Goal: Task Accomplishment & Management: Manage account settings

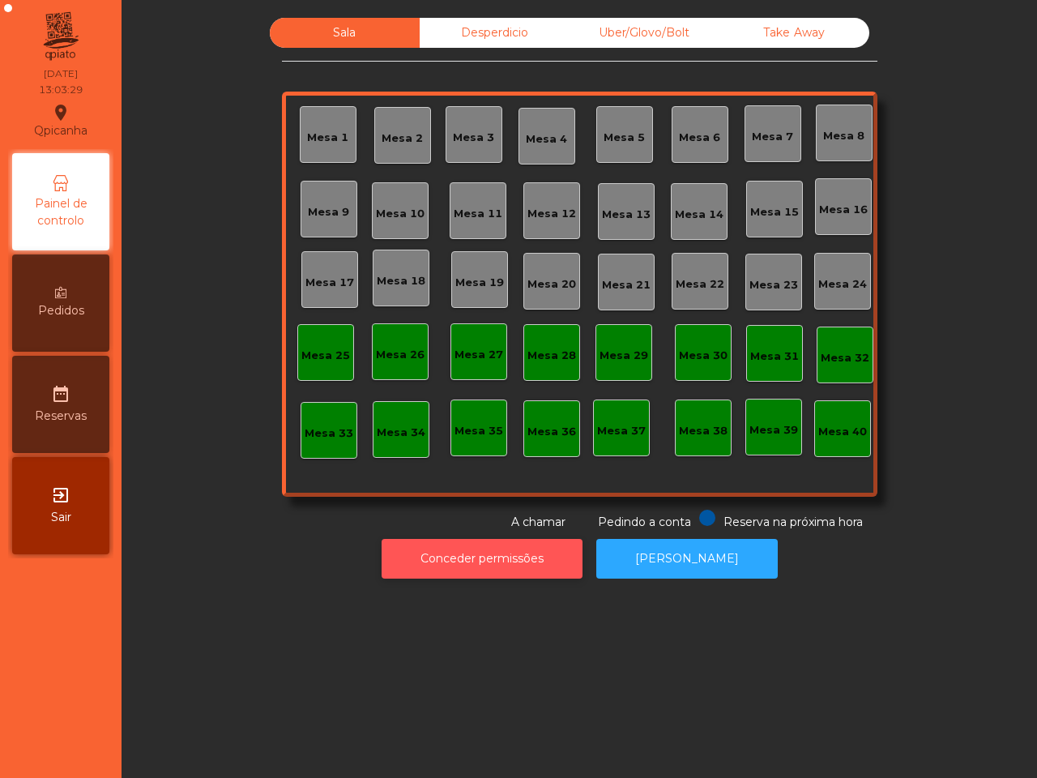
drag, startPoint x: 0, startPoint y: 0, endPoint x: 463, endPoint y: 568, distance: 732.8
click at [462, 608] on div "Sala Desperdicio Uber/Glovo/Bolt Take Away Mesa 1 Mesa 2 Mesa 3 Mesa 4 [GEOGRAP…" at bounding box center [578, 389] width 915 height 778
click at [819, 208] on div "Mesa 16" at bounding box center [843, 210] width 49 height 16
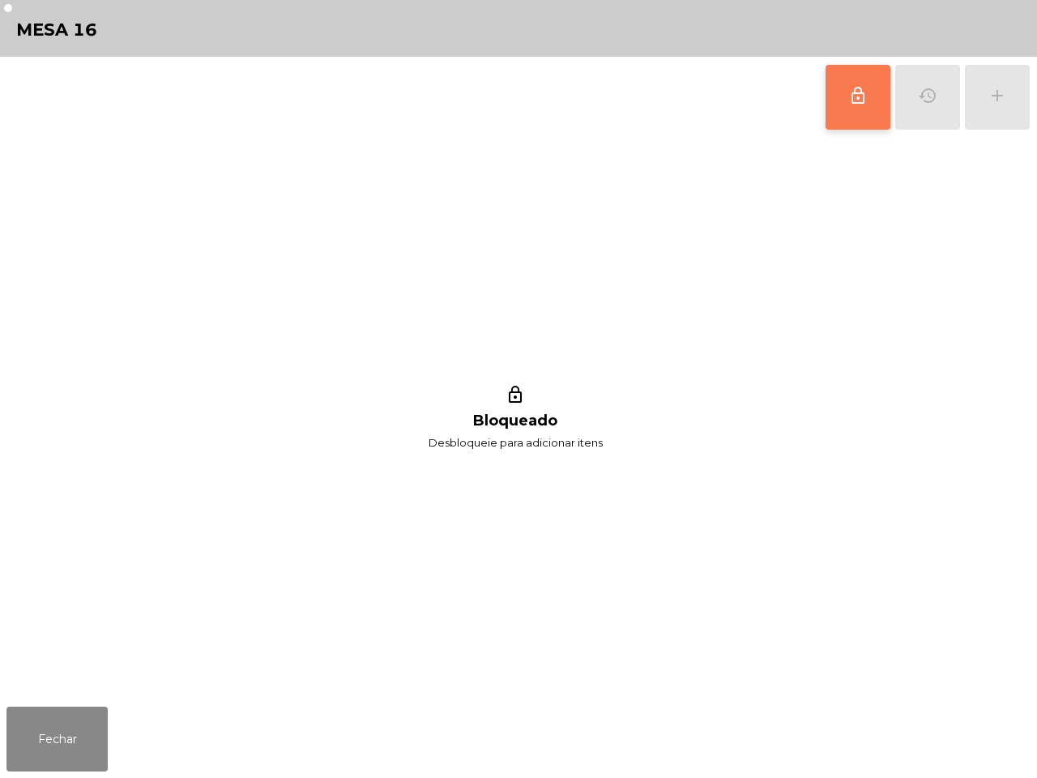
click at [859, 93] on span "lock_outline" at bounding box center [857, 95] width 19 height 19
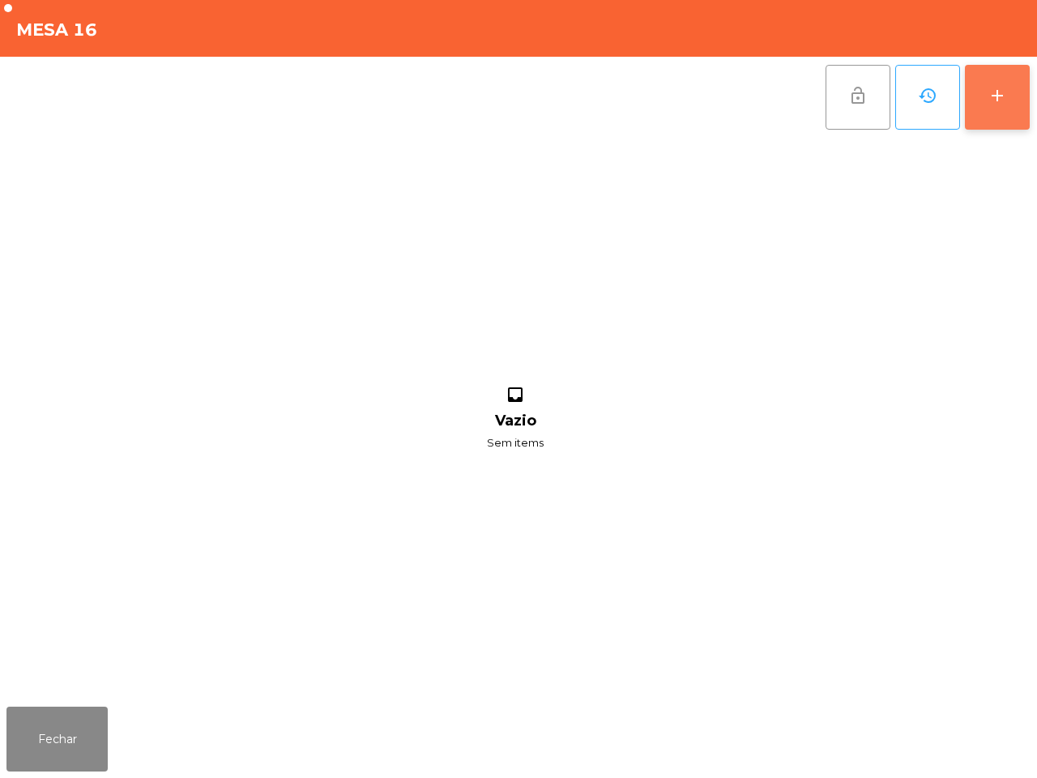
click at [1003, 91] on div "add" at bounding box center [996, 95] width 19 height 19
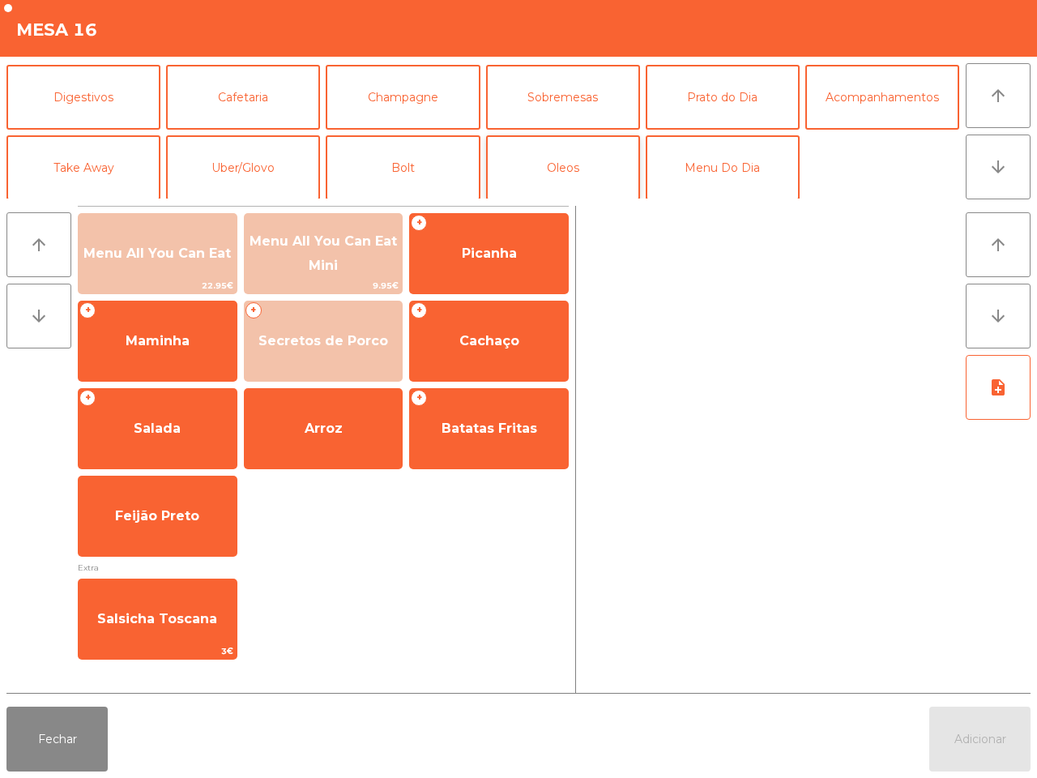
scroll to position [140, 0]
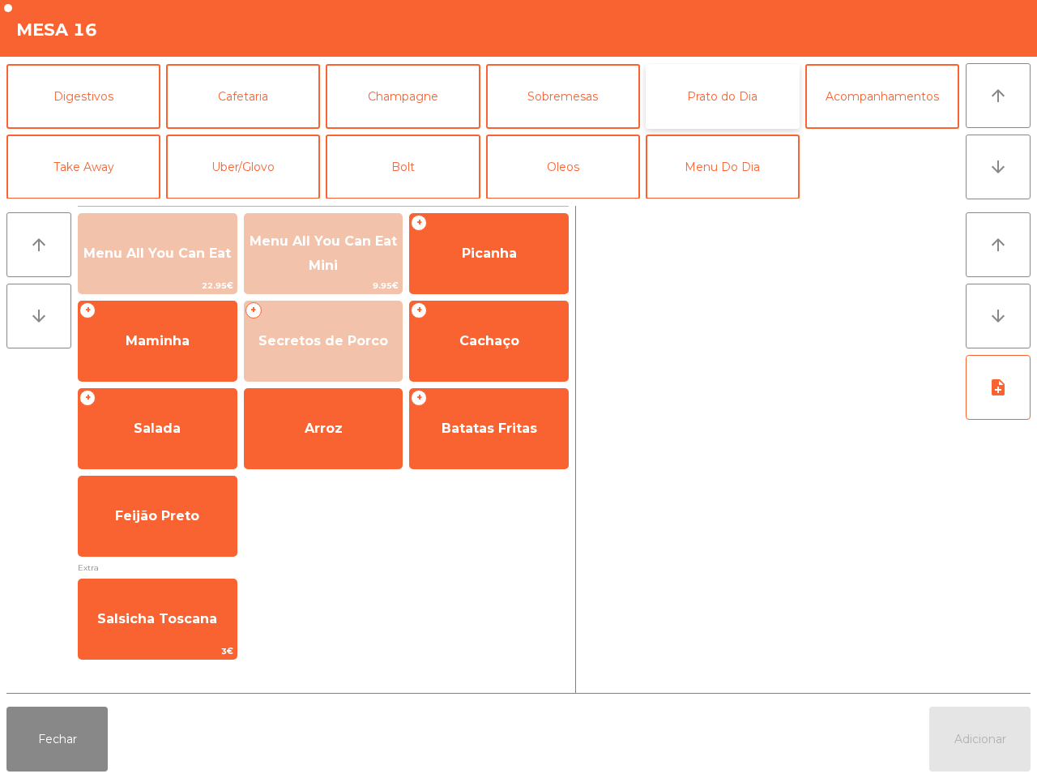
click at [709, 96] on button "Prato do Dia" at bounding box center [723, 96] width 154 height 65
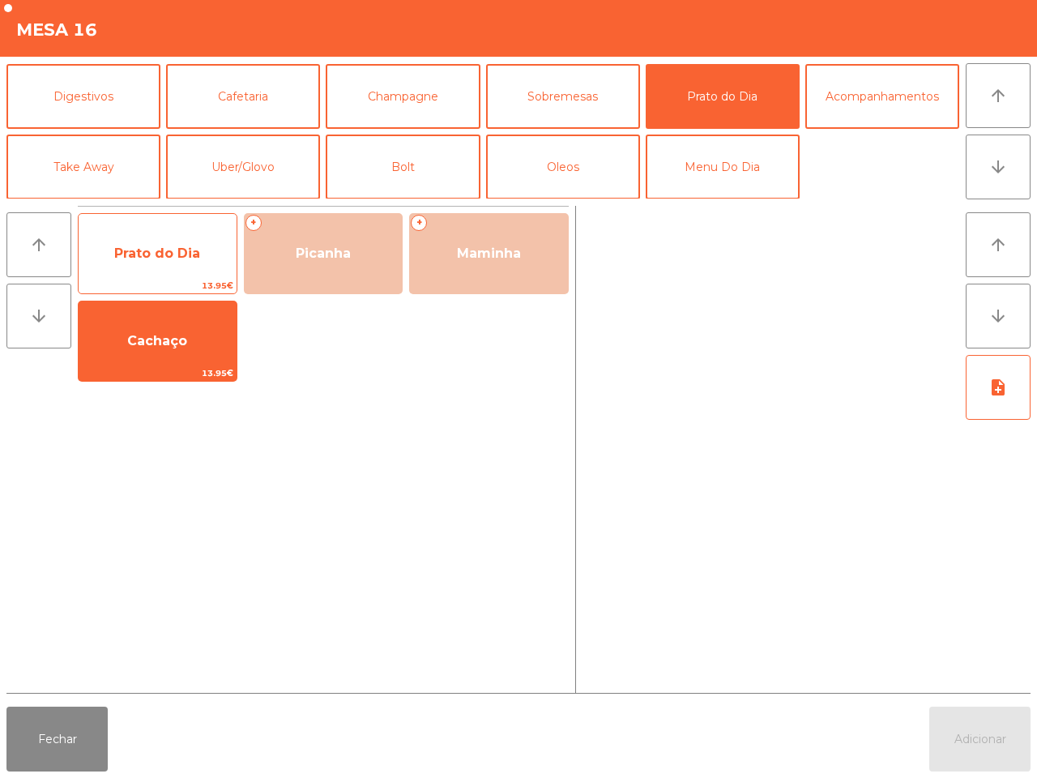
click at [163, 241] on span "Prato do Dia" at bounding box center [158, 254] width 158 height 44
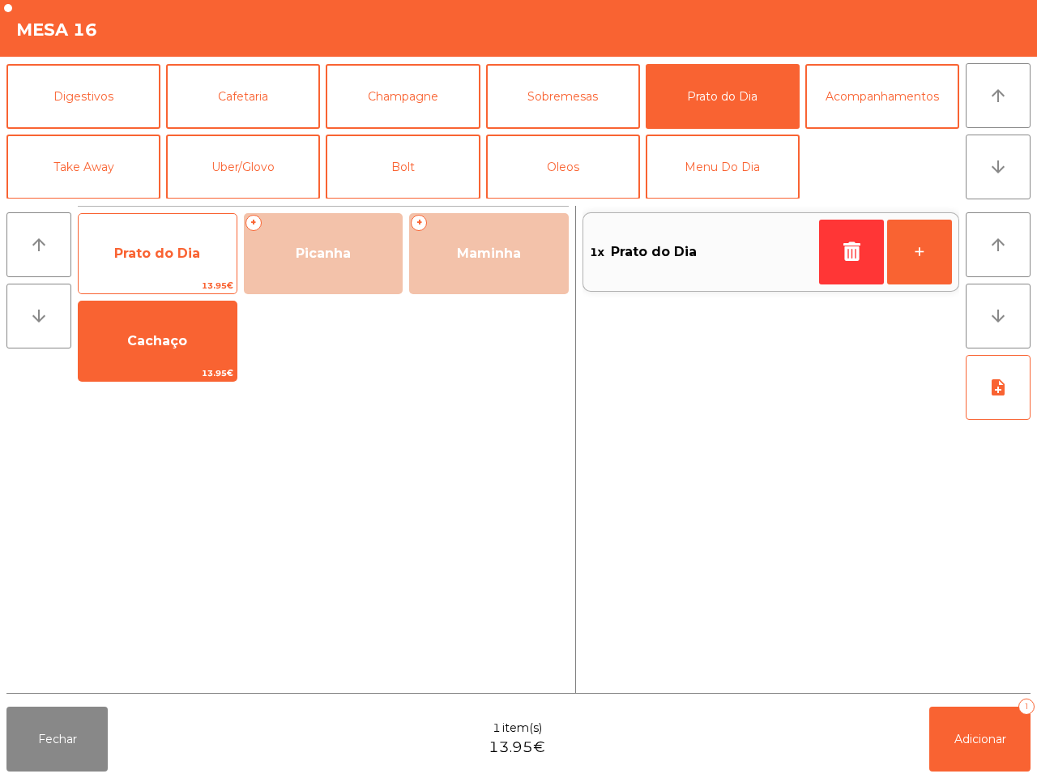
click at [163, 241] on span "Prato do Dia" at bounding box center [158, 254] width 158 height 44
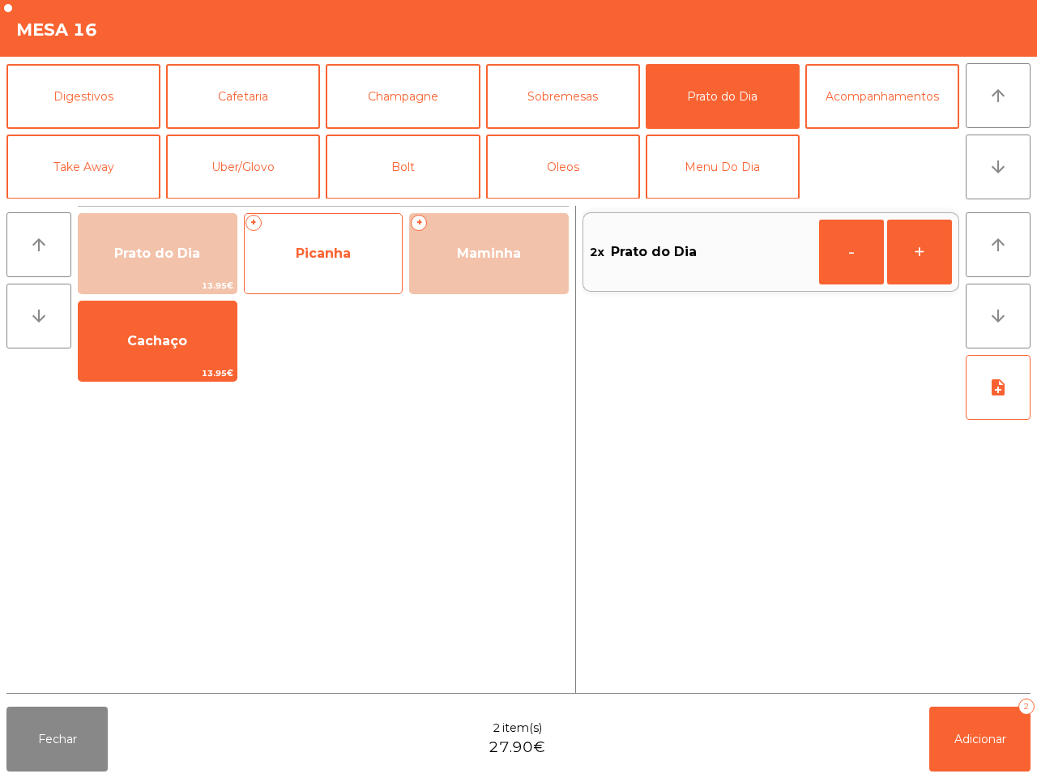
click at [342, 258] on span "Picanha" at bounding box center [323, 252] width 55 height 15
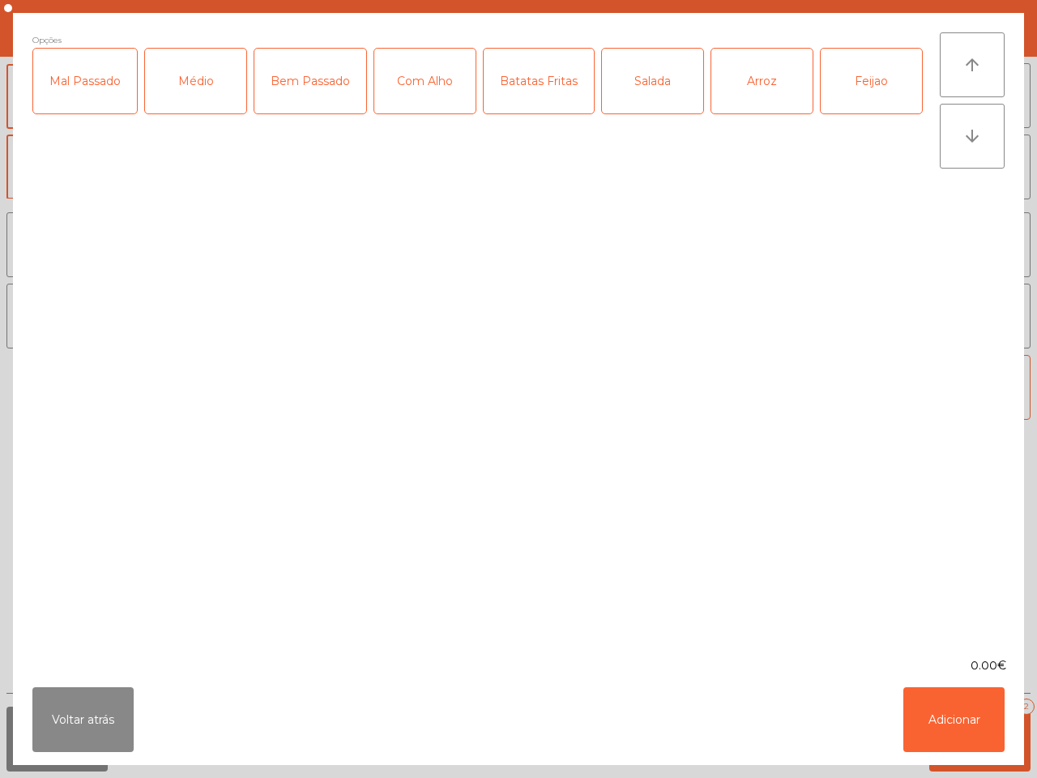
drag, startPoint x: 186, startPoint y: 89, endPoint x: 160, endPoint y: 89, distance: 25.9
click at [187, 89] on div "Médio" at bounding box center [195, 81] width 101 height 65
click at [97, 79] on div "Mal Passado" at bounding box center [85, 81] width 104 height 65
click at [399, 82] on div "Com Alho" at bounding box center [424, 81] width 101 height 65
drag, startPoint x: 628, startPoint y: 75, endPoint x: 637, endPoint y: 75, distance: 8.9
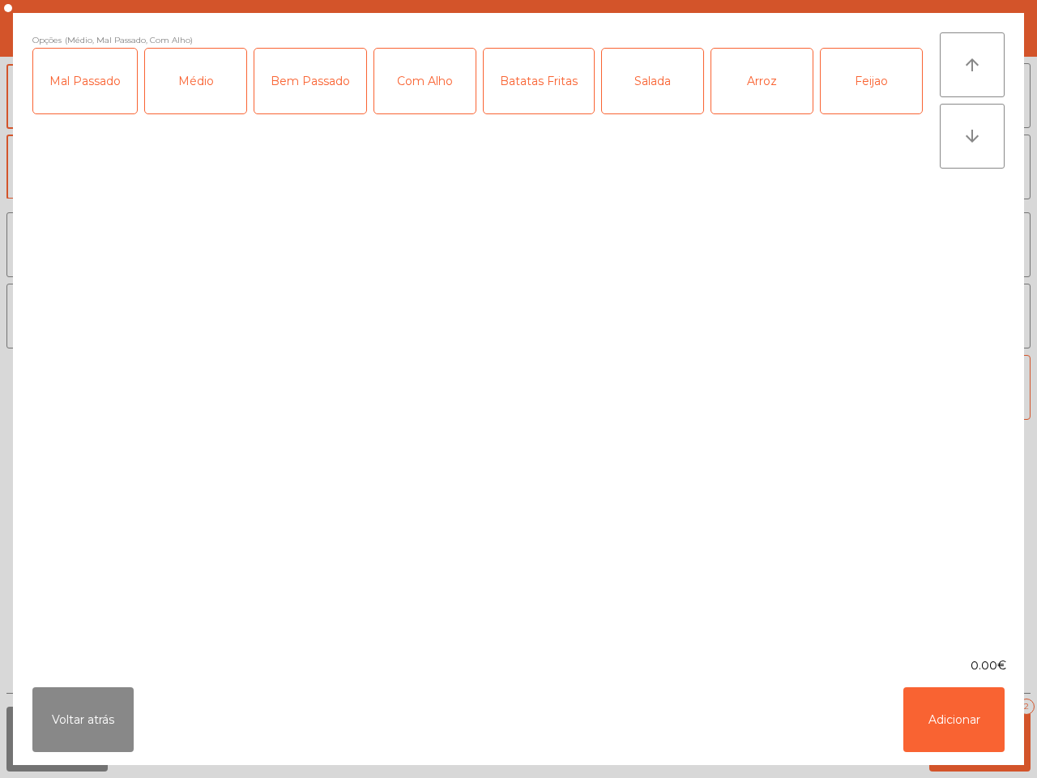
click at [628, 75] on div "Salada" at bounding box center [652, 81] width 101 height 65
click at [522, 81] on div "Batatas Fritas" at bounding box center [539, 81] width 110 height 65
click at [632, 83] on div "Salada" at bounding box center [652, 81] width 101 height 65
click at [752, 82] on div "Arroz" at bounding box center [761, 81] width 101 height 65
click at [835, 77] on div "Feijao" at bounding box center [870, 81] width 101 height 65
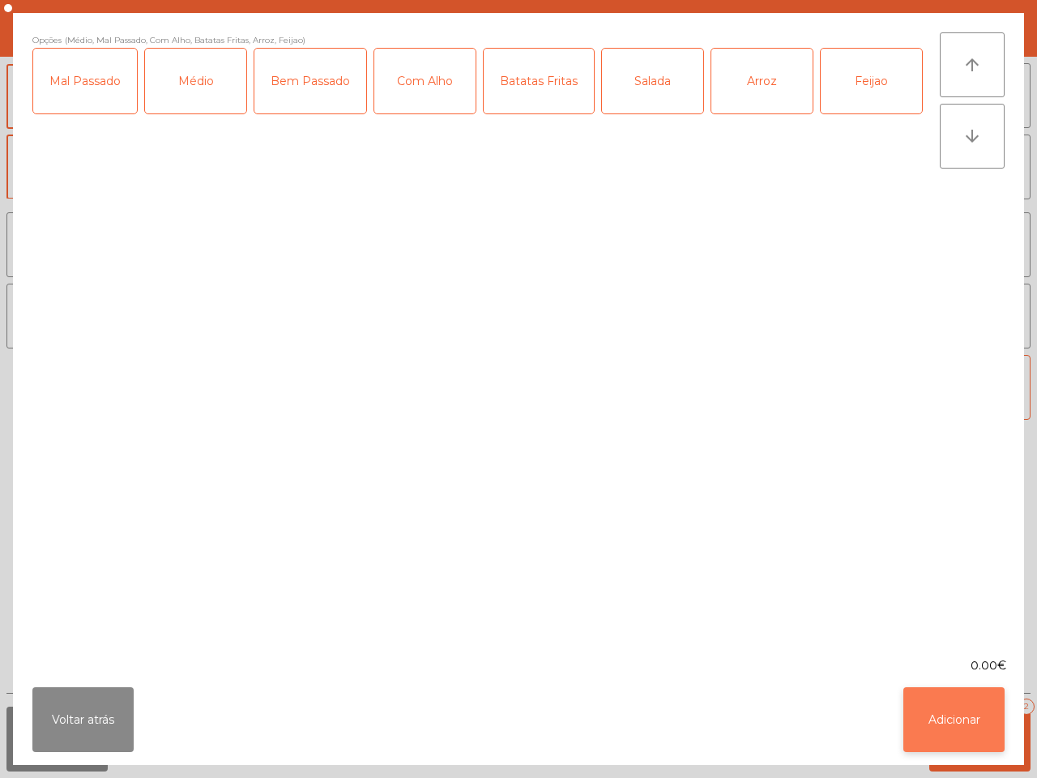
click at [931, 709] on button "Adicionar" at bounding box center [953, 719] width 101 height 65
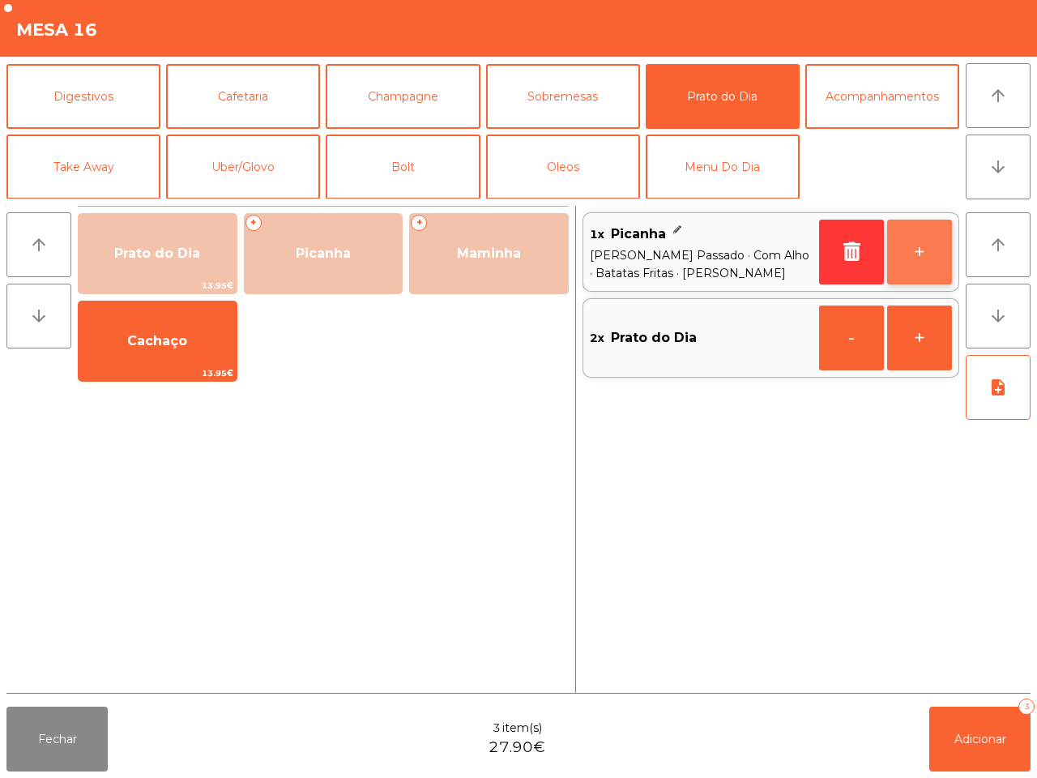
click at [915, 254] on button "+" at bounding box center [919, 251] width 65 height 65
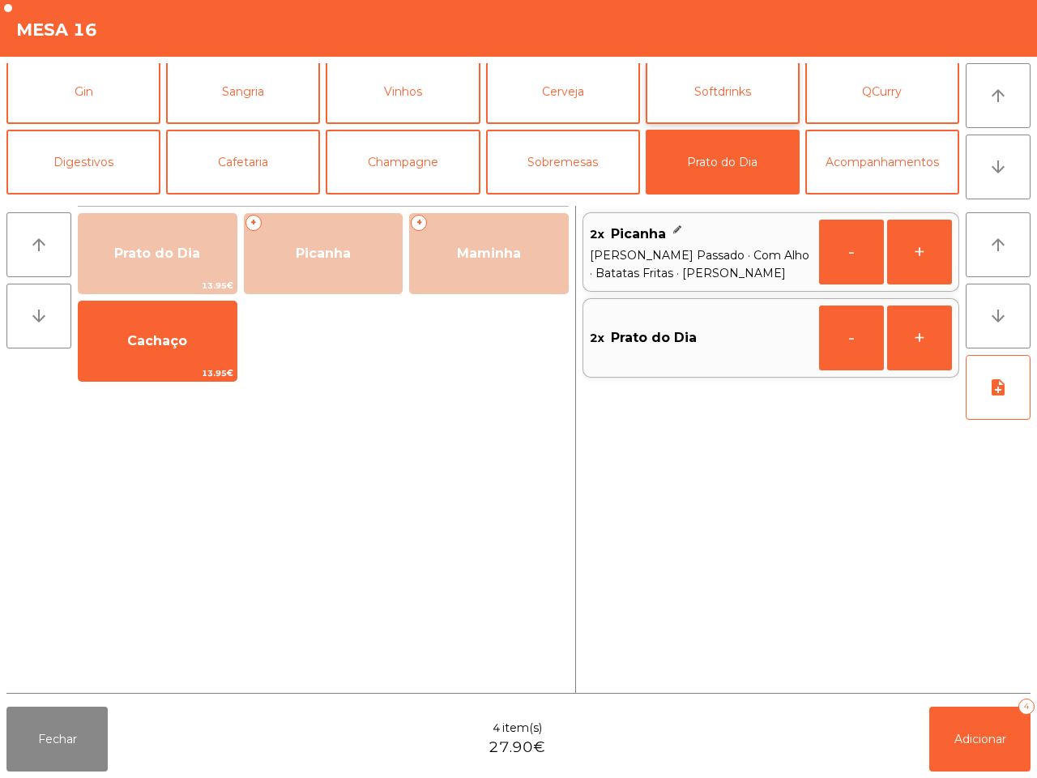
scroll to position [39, 0]
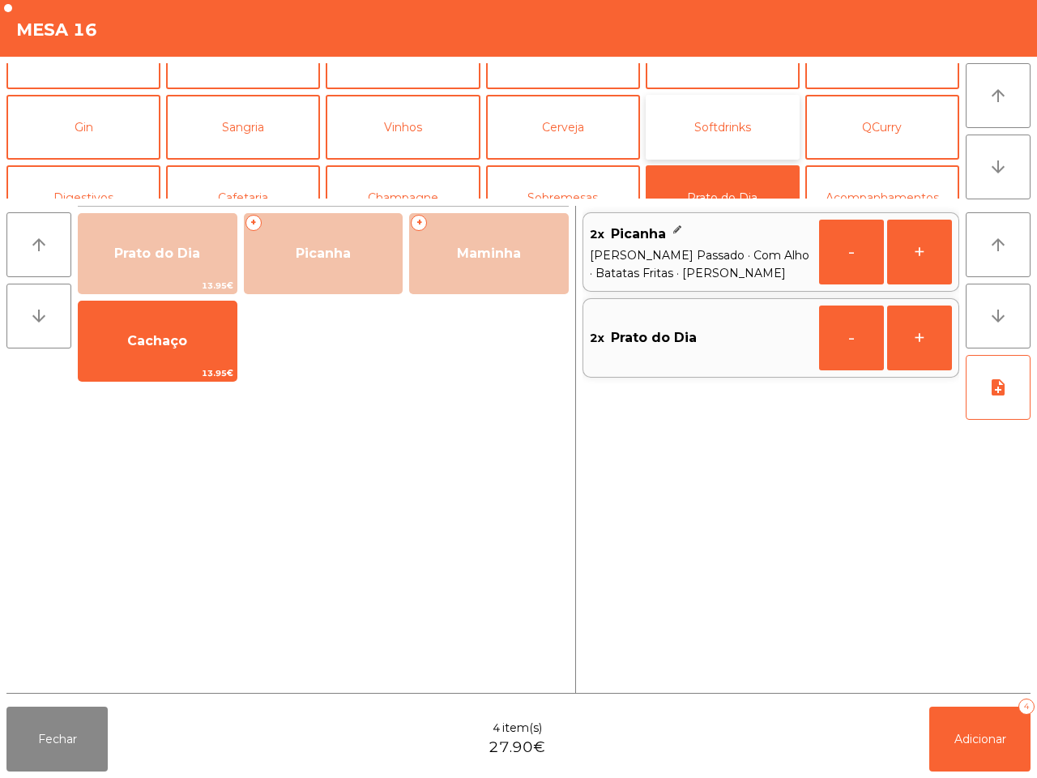
click at [688, 115] on button "Softdrinks" at bounding box center [723, 127] width 154 height 65
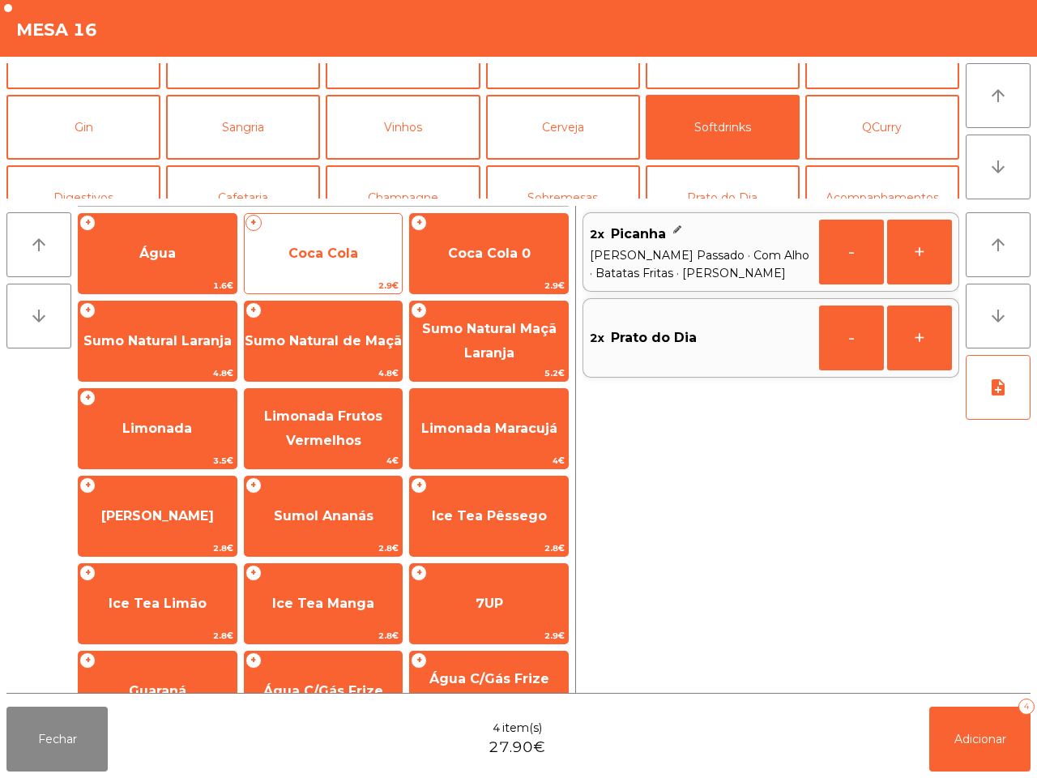
click at [324, 260] on span "Coca Cola" at bounding box center [323, 252] width 70 height 15
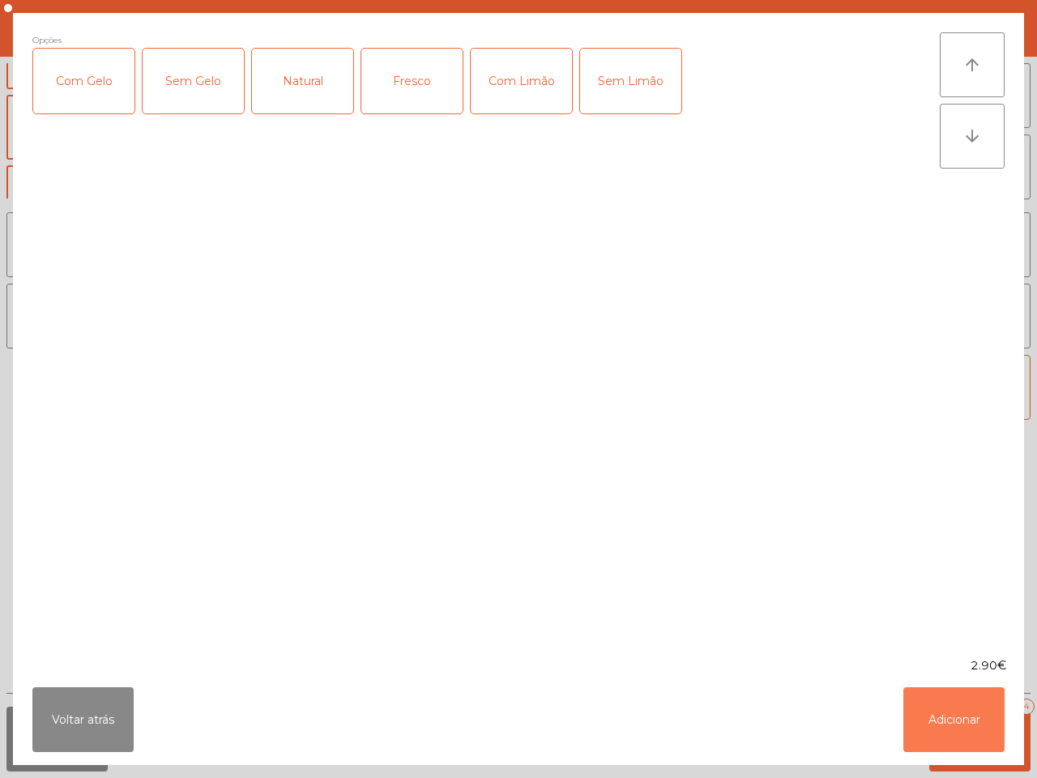
drag, startPoint x: 965, startPoint y: 729, endPoint x: 792, endPoint y: 587, distance: 223.9
click at [964, 726] on button "Adicionar" at bounding box center [953, 719] width 101 height 65
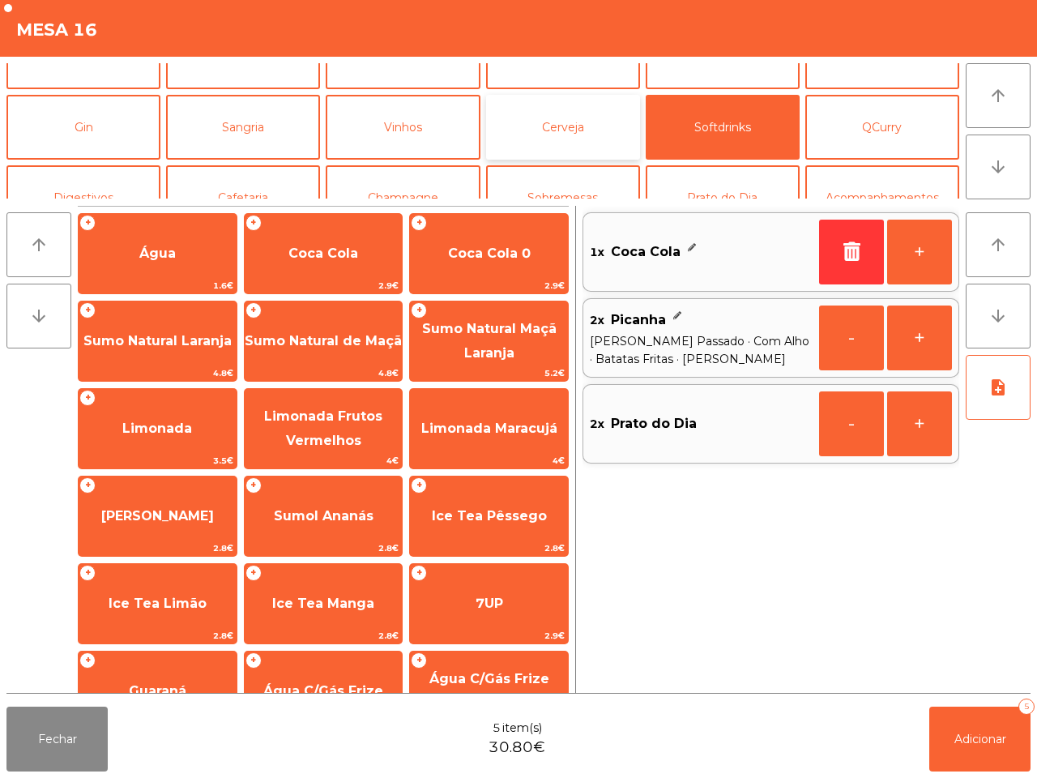
drag, startPoint x: 539, startPoint y: 130, endPoint x: 521, endPoint y: 138, distance: 19.3
click at [539, 134] on button "Cerveja" at bounding box center [563, 127] width 154 height 65
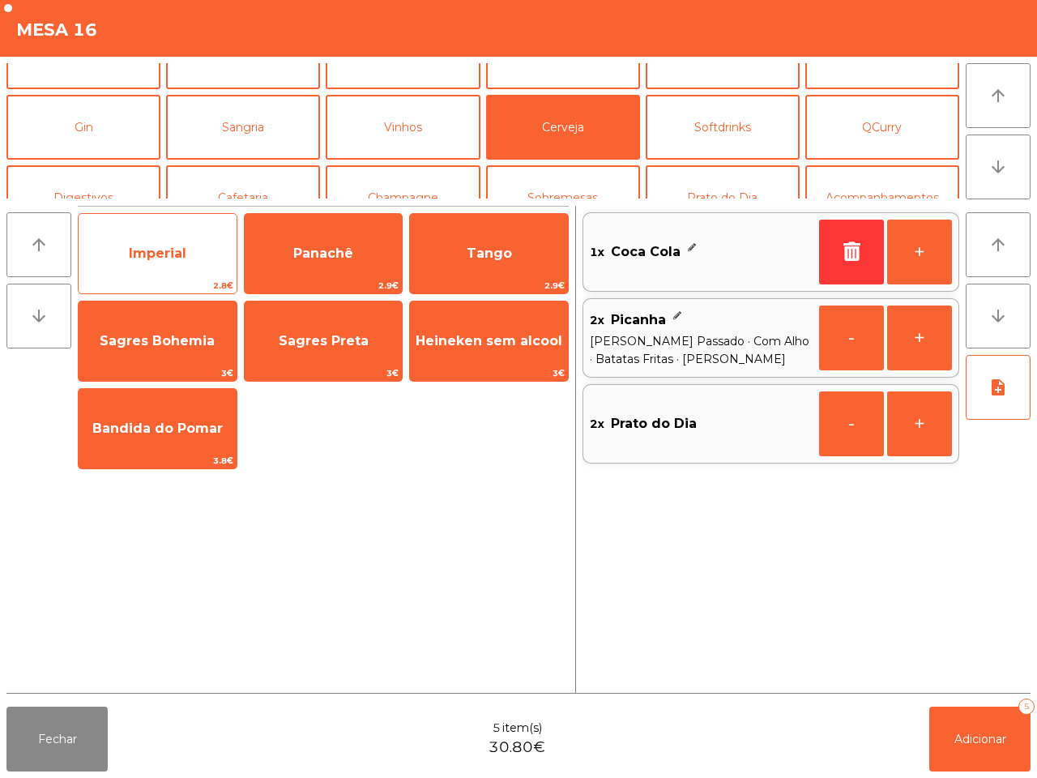
click at [171, 266] on span "Imperial" at bounding box center [158, 254] width 158 height 44
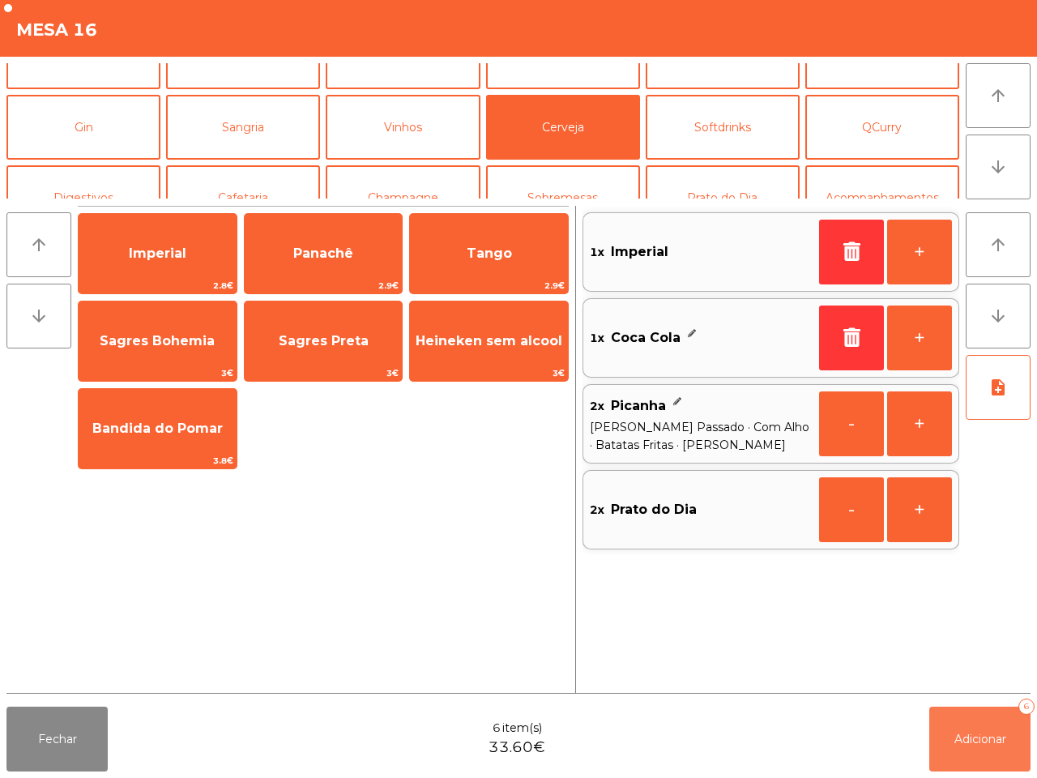
click at [970, 745] on span "Adicionar" at bounding box center [980, 738] width 52 height 15
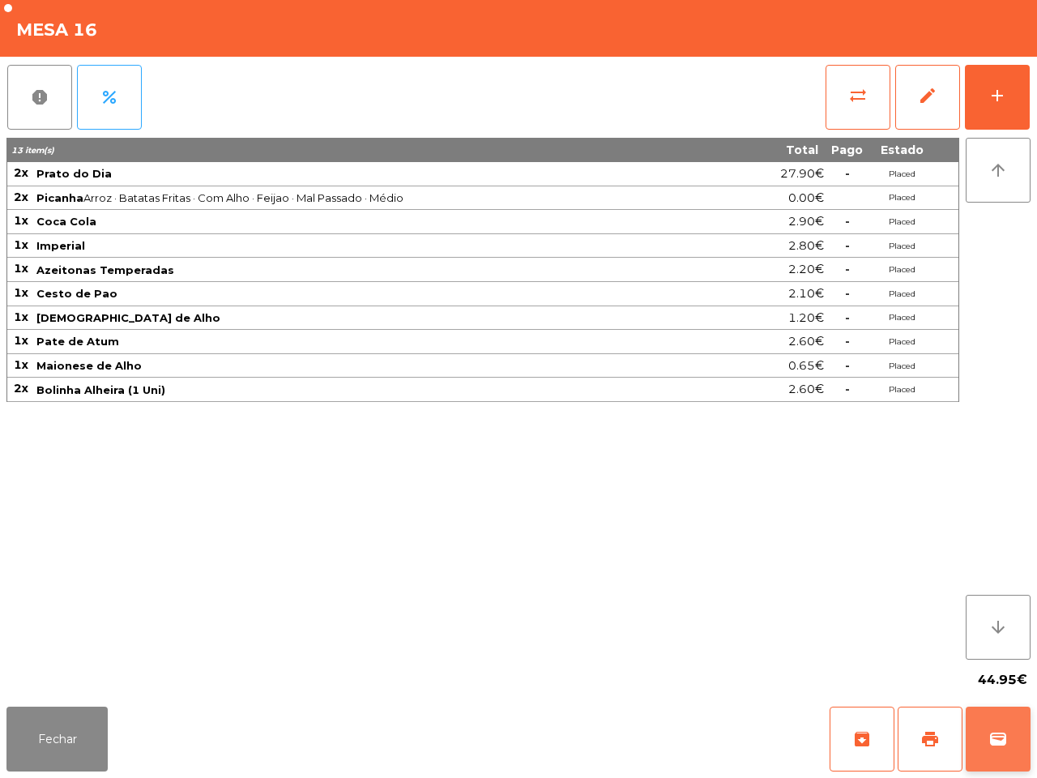
click at [985, 735] on button "wallet" at bounding box center [997, 738] width 65 height 65
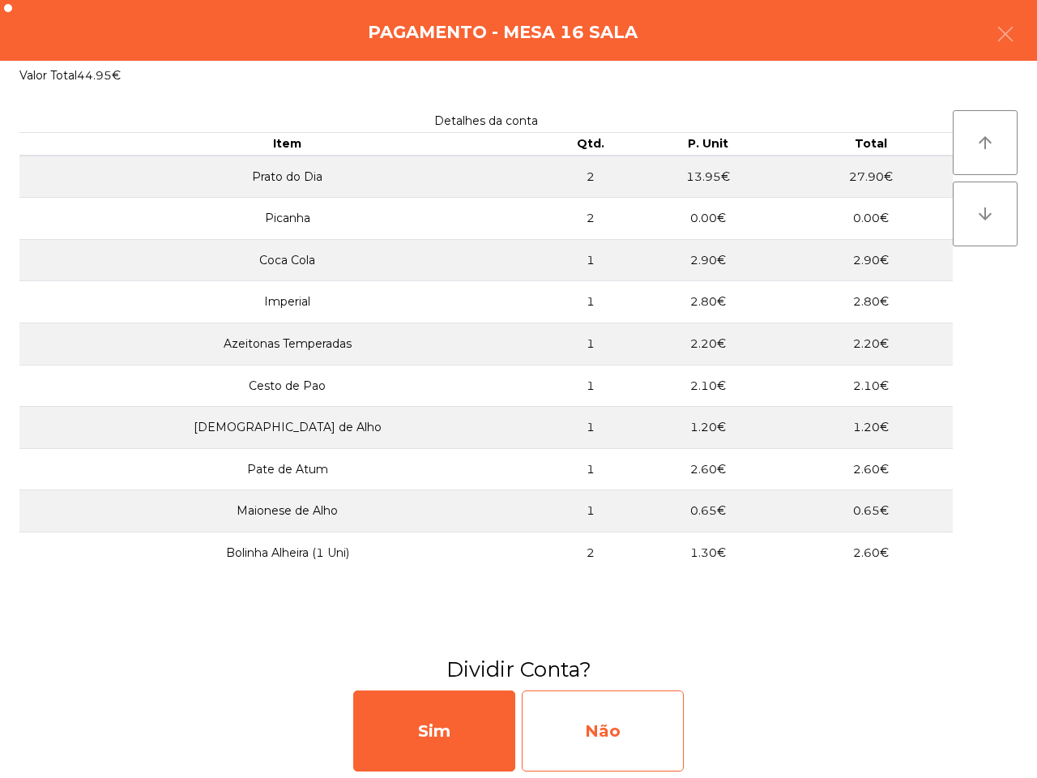
drag, startPoint x: 646, startPoint y: 727, endPoint x: 648, endPoint y: 717, distance: 10.8
click at [648, 717] on div "Não" at bounding box center [603, 730] width 162 height 81
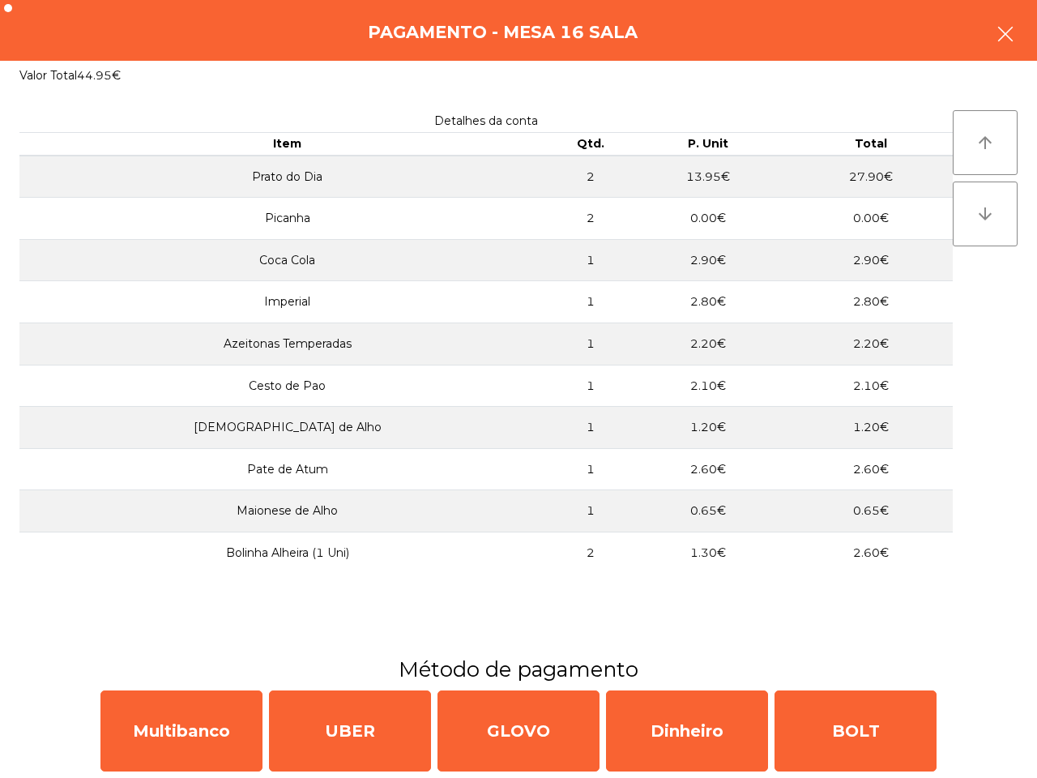
click at [997, 32] on icon "button" at bounding box center [1004, 33] width 19 height 19
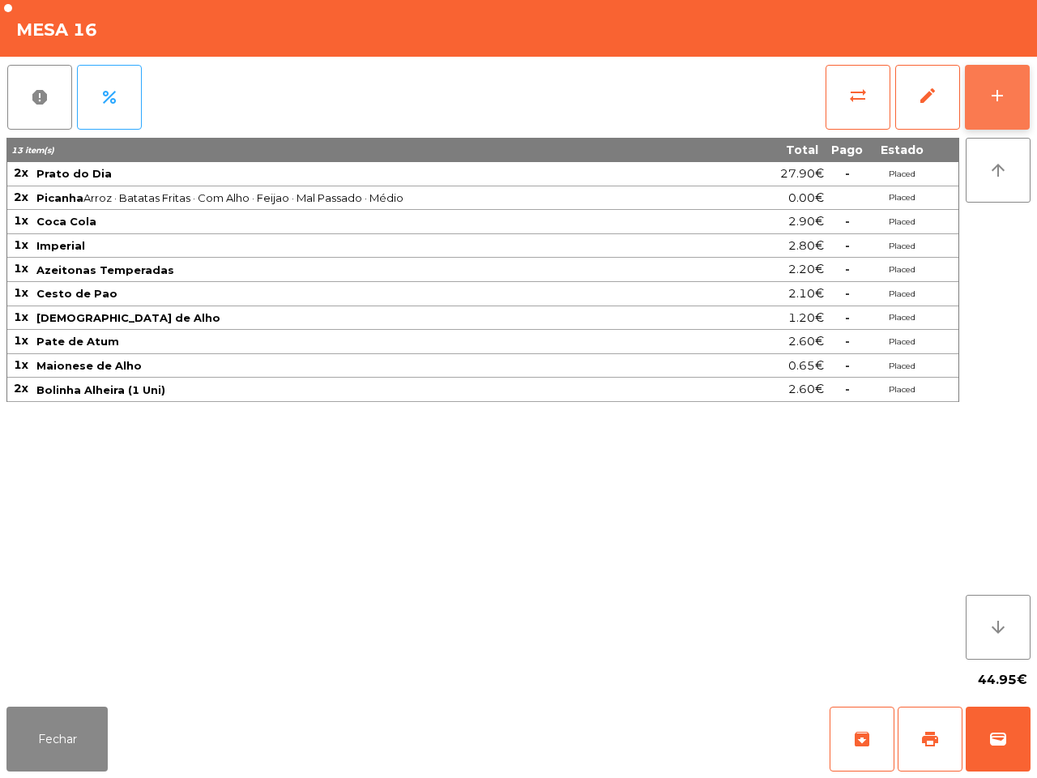
click at [1005, 83] on button "add" at bounding box center [997, 97] width 65 height 65
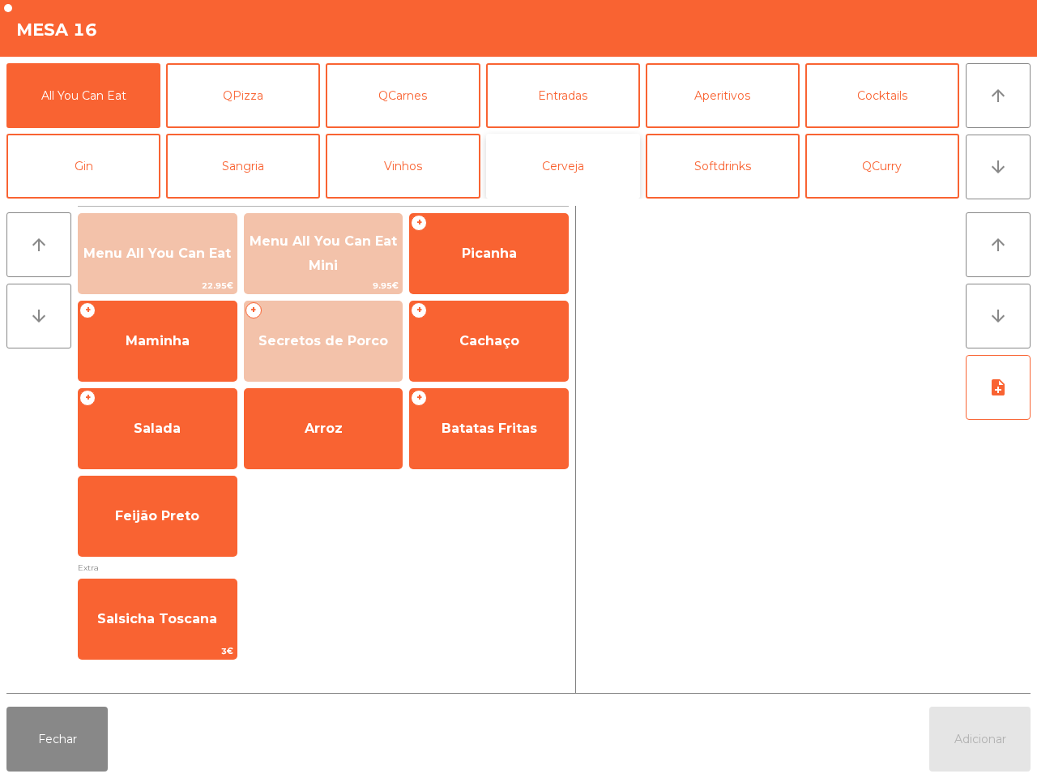
drag, startPoint x: 588, startPoint y: 175, endPoint x: 545, endPoint y: 195, distance: 47.5
click at [587, 175] on button "Cerveja" at bounding box center [563, 166] width 154 height 65
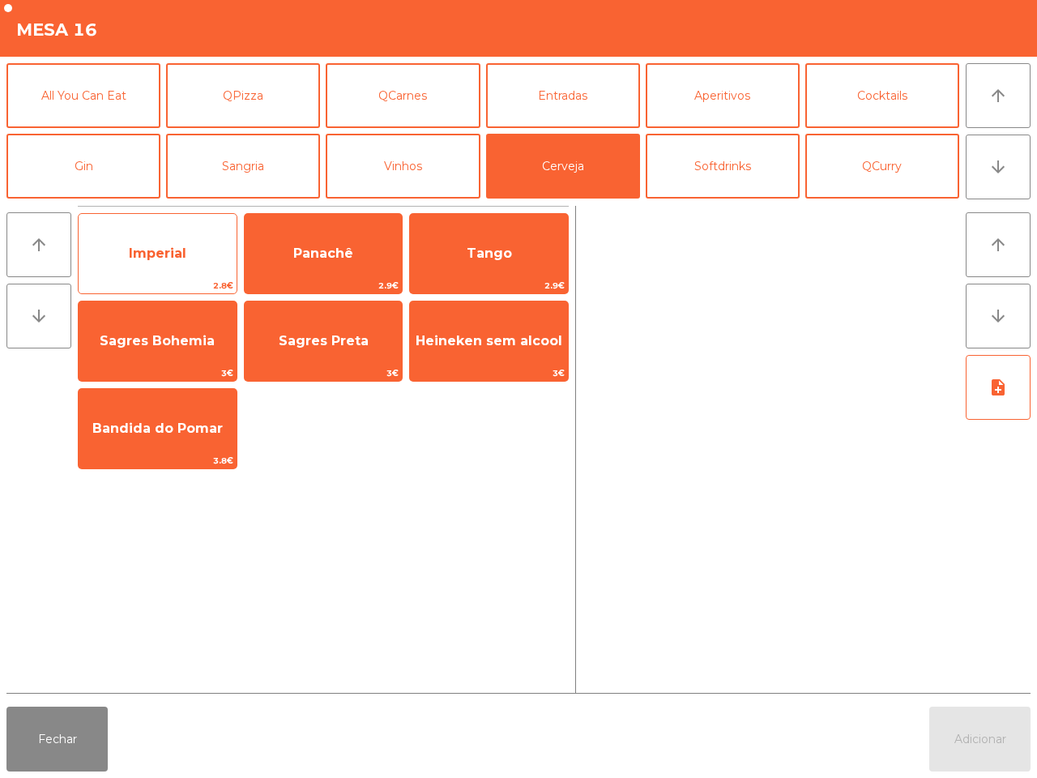
click at [171, 286] on span "2.8€" at bounding box center [158, 285] width 158 height 15
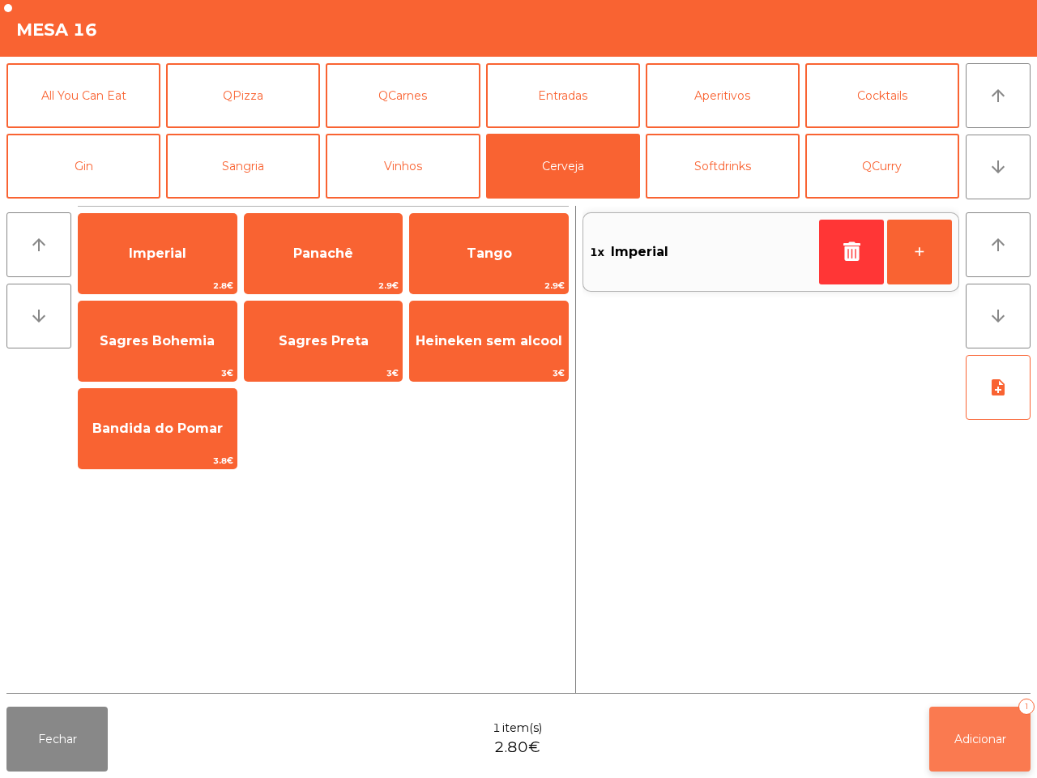
click at [961, 734] on span "Adicionar" at bounding box center [980, 738] width 52 height 15
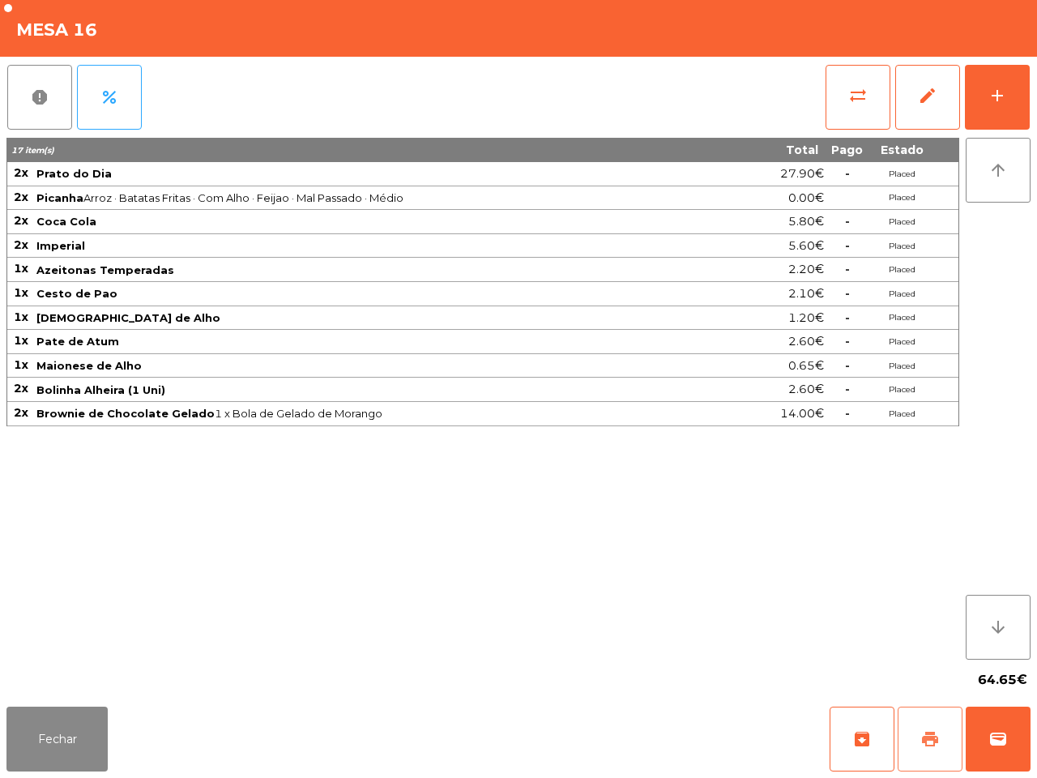
click at [953, 717] on button "print" at bounding box center [929, 738] width 65 height 65
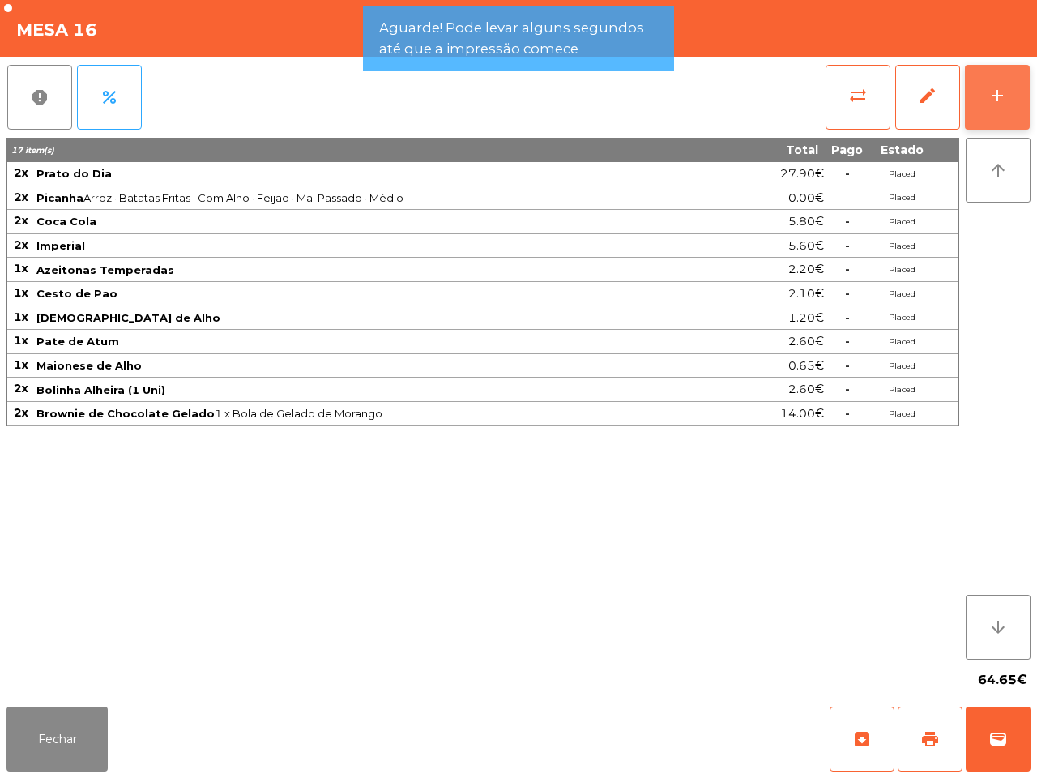
click at [991, 78] on button "add" at bounding box center [997, 97] width 65 height 65
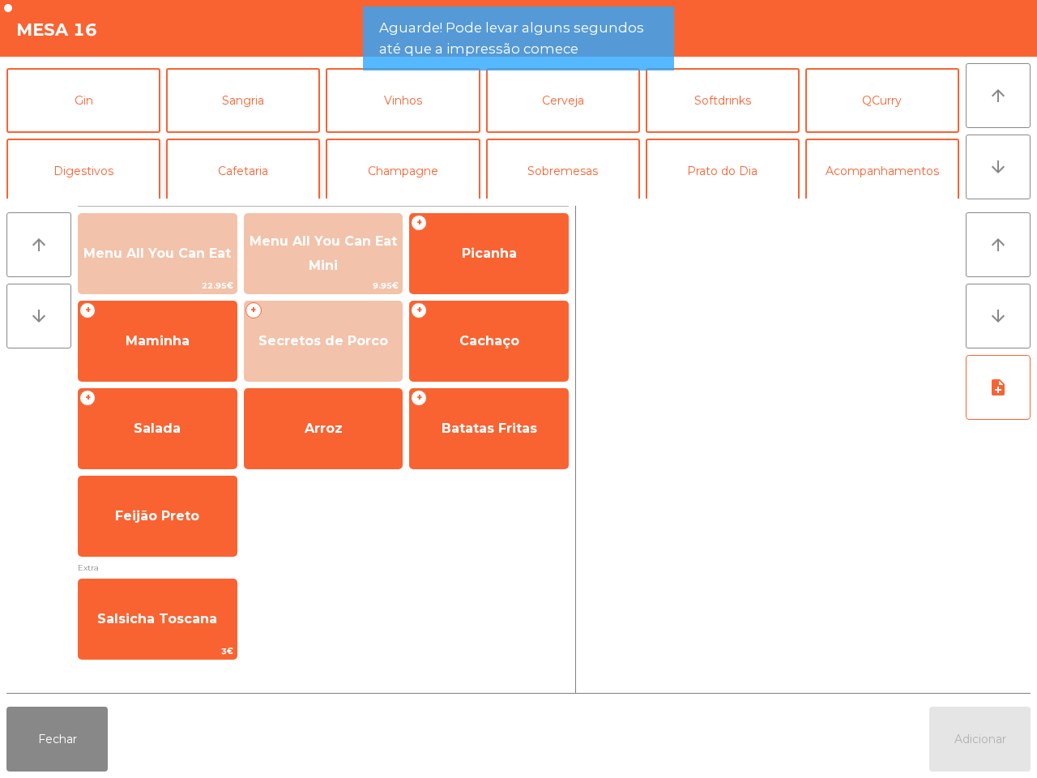
scroll to position [101, 0]
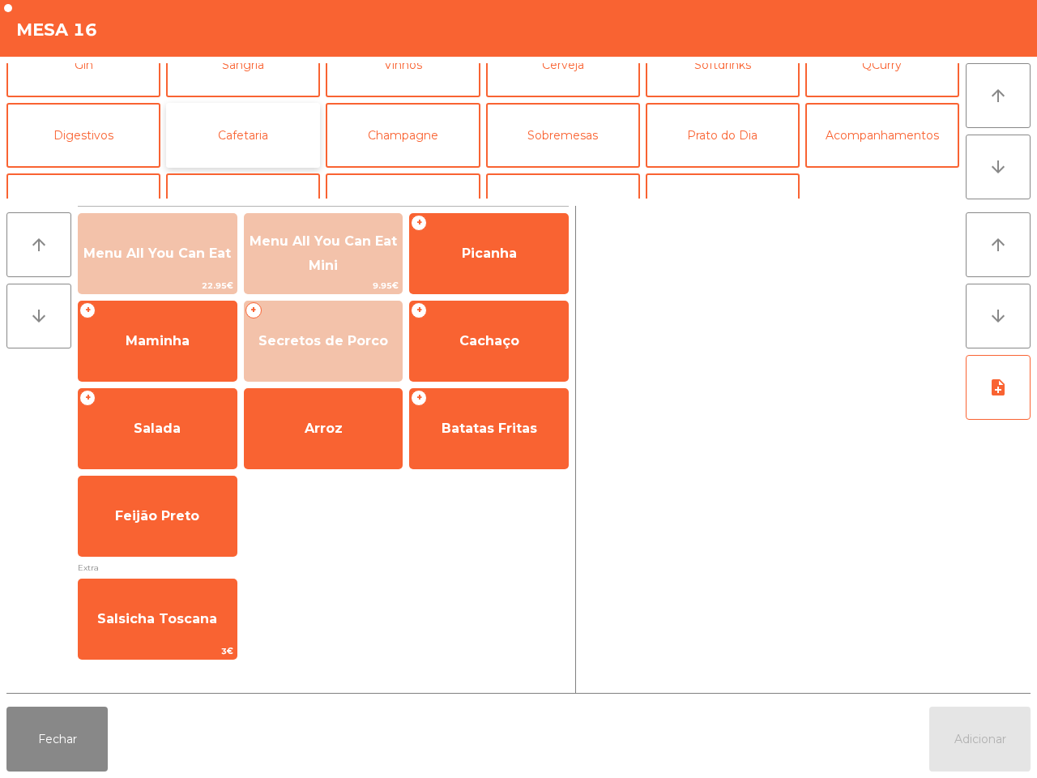
click at [243, 138] on button "Cafetaria" at bounding box center [243, 135] width 154 height 65
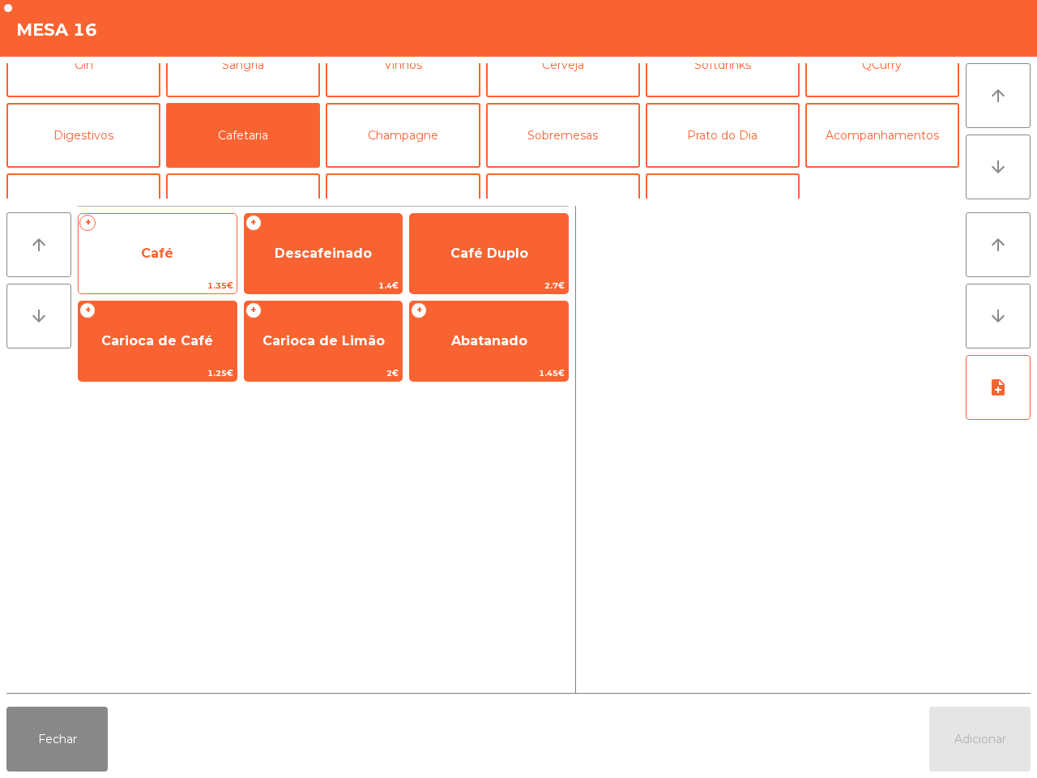
click at [187, 254] on span "Café" at bounding box center [158, 254] width 158 height 44
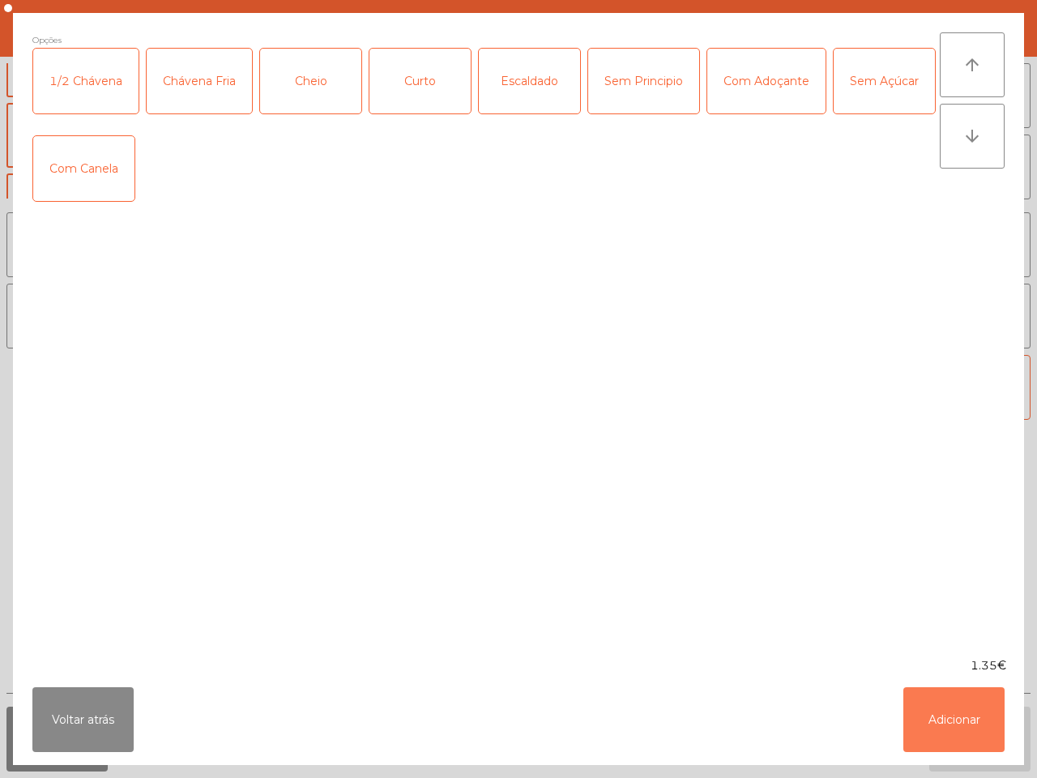
drag, startPoint x: 944, startPoint y: 714, endPoint x: 948, endPoint y: 622, distance: 92.4
click at [942, 714] on button "Adicionar" at bounding box center [953, 719] width 101 height 65
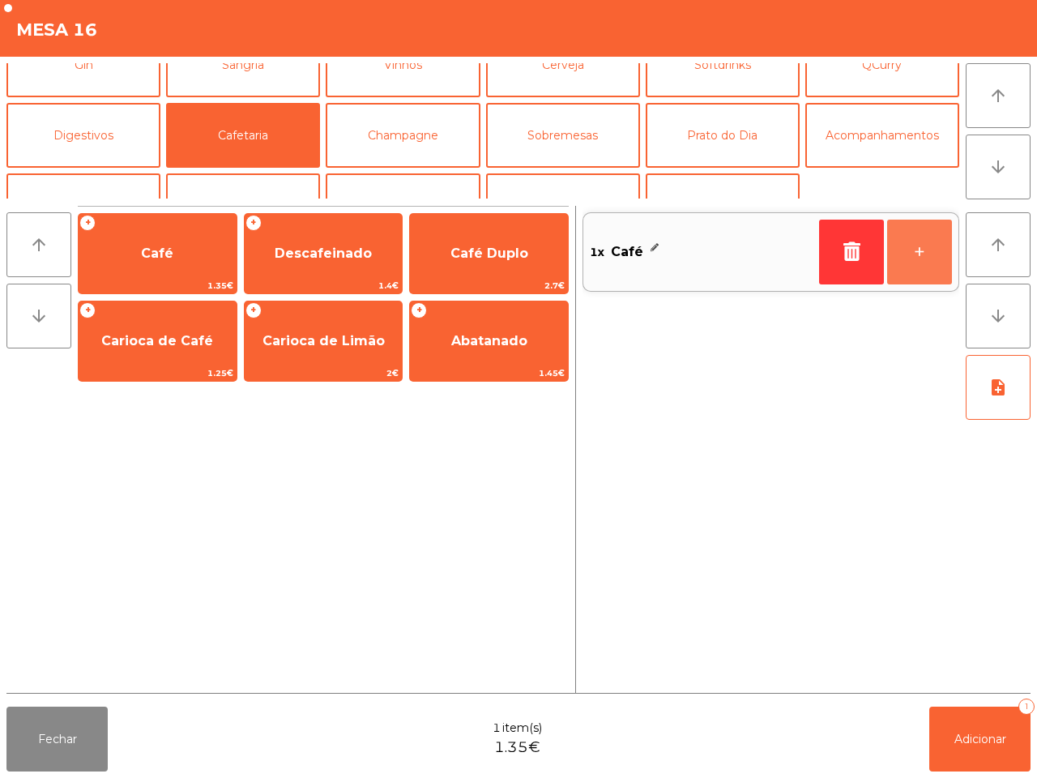
click at [925, 252] on button "+" at bounding box center [919, 251] width 65 height 65
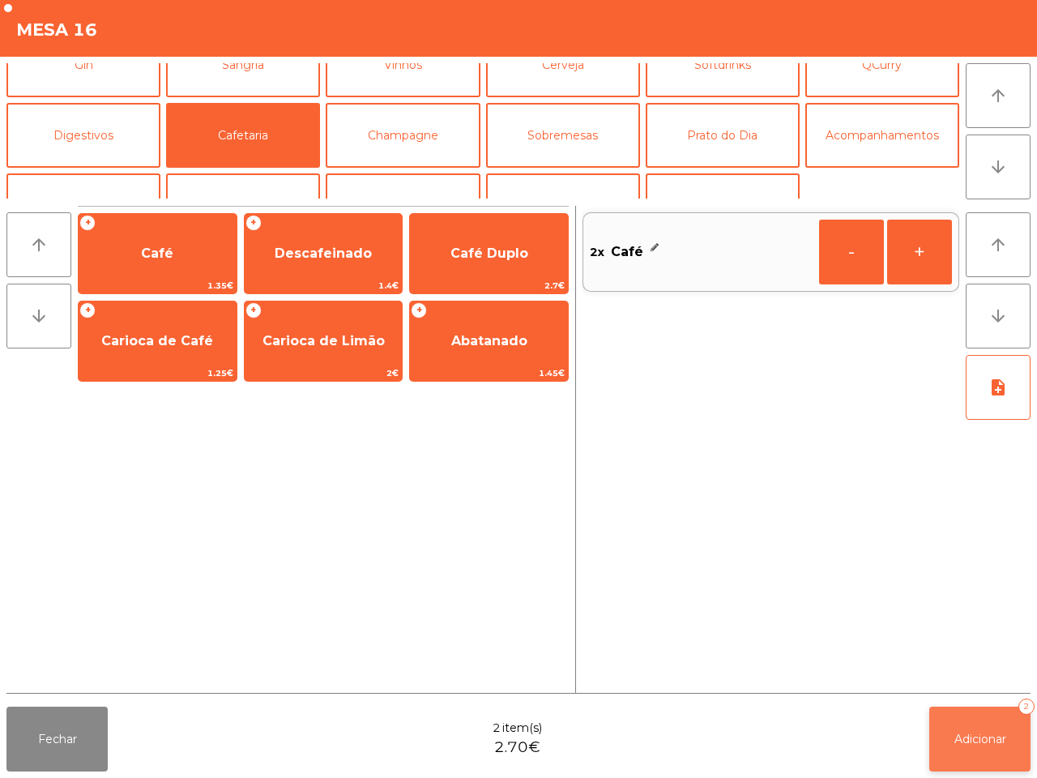
click at [952, 729] on button "Adicionar 2" at bounding box center [979, 738] width 101 height 65
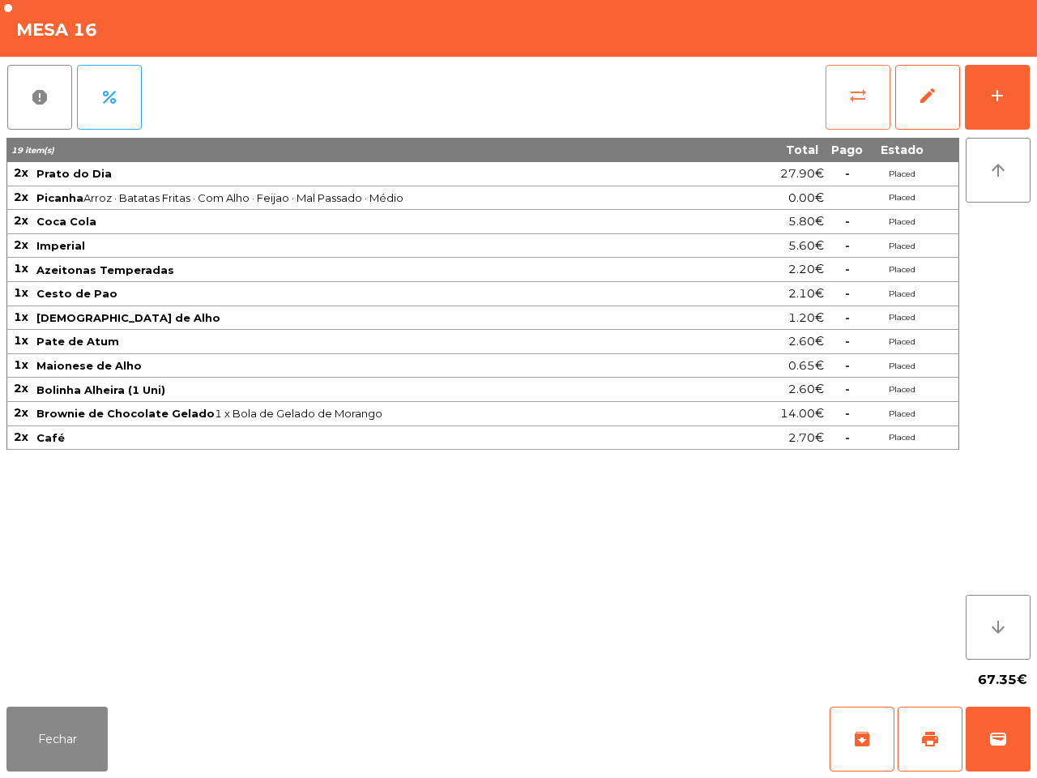
click at [768, 394] on div "19 item(s) Total Pago Estado 2x Prato do Dia 27.90€ - Placed 2x Picanha Arroz ·…" at bounding box center [482, 399] width 952 height 522
click at [860, 98] on span "sync_alt" at bounding box center [857, 95] width 19 height 19
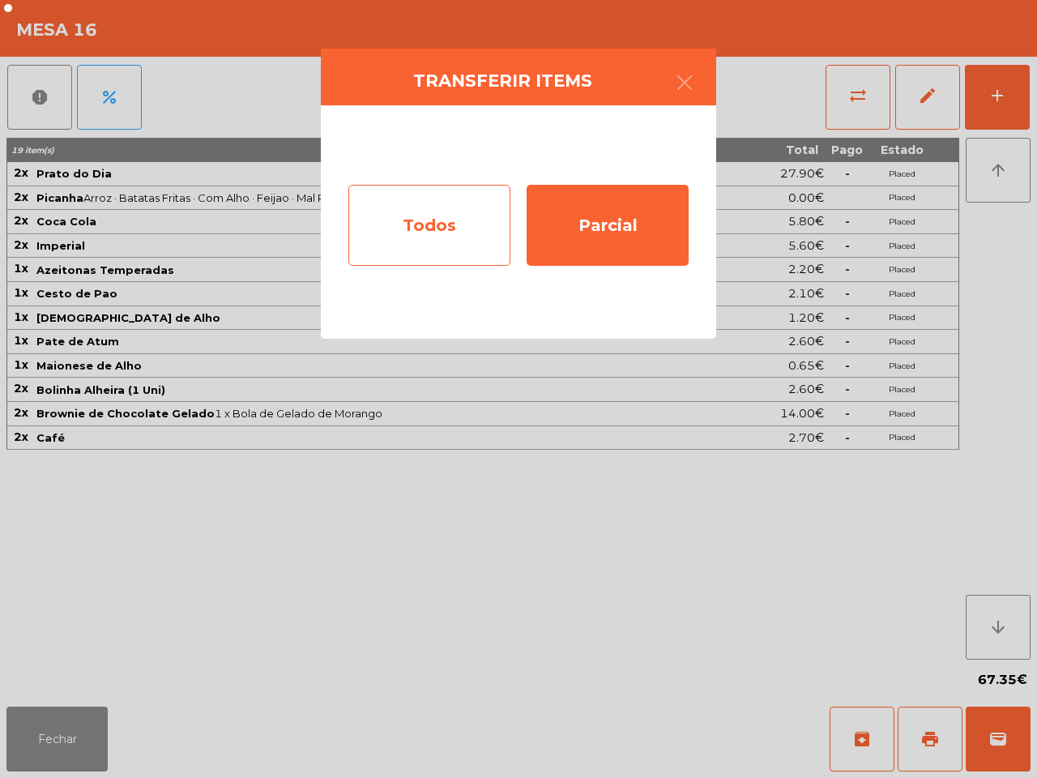
click at [444, 228] on div "Todos" at bounding box center [429, 225] width 162 height 81
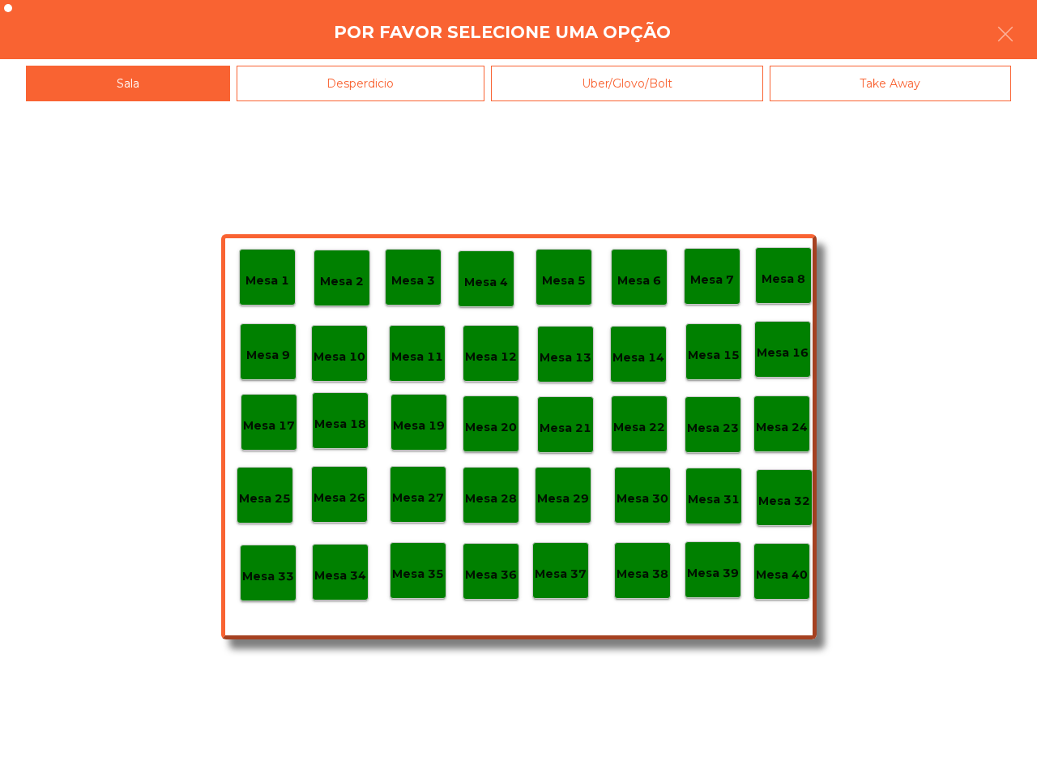
click at [778, 586] on div "Mesa 40" at bounding box center [781, 571] width 57 height 57
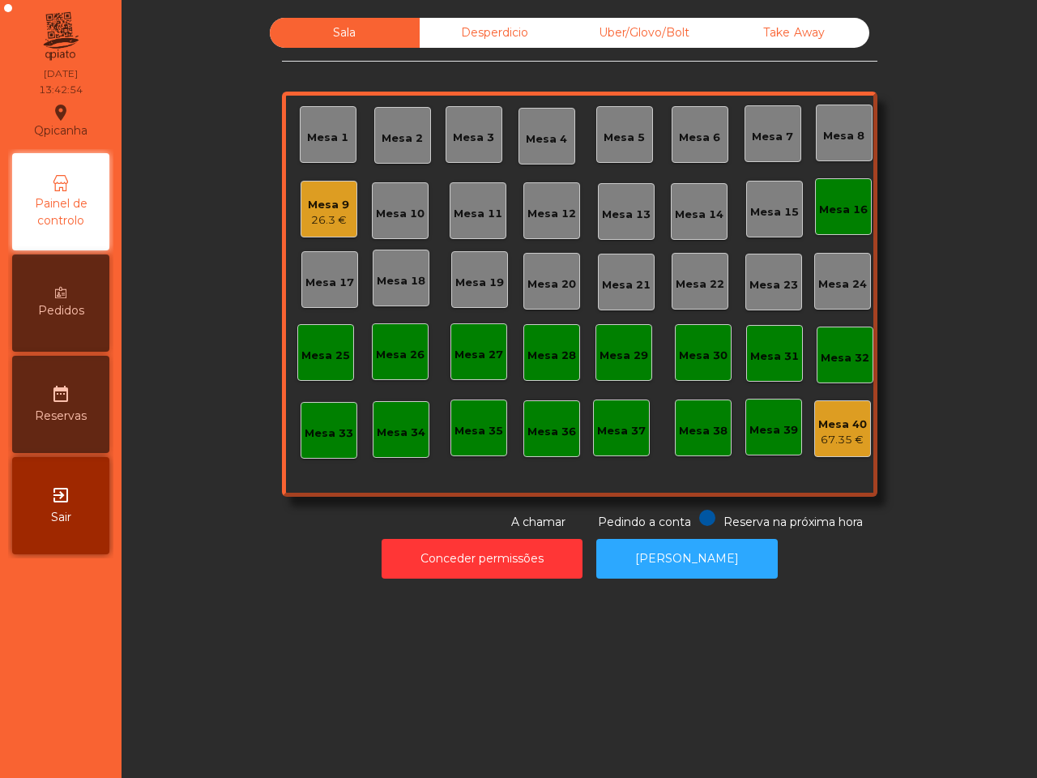
click at [832, 212] on div "Mesa 16" at bounding box center [843, 210] width 49 height 16
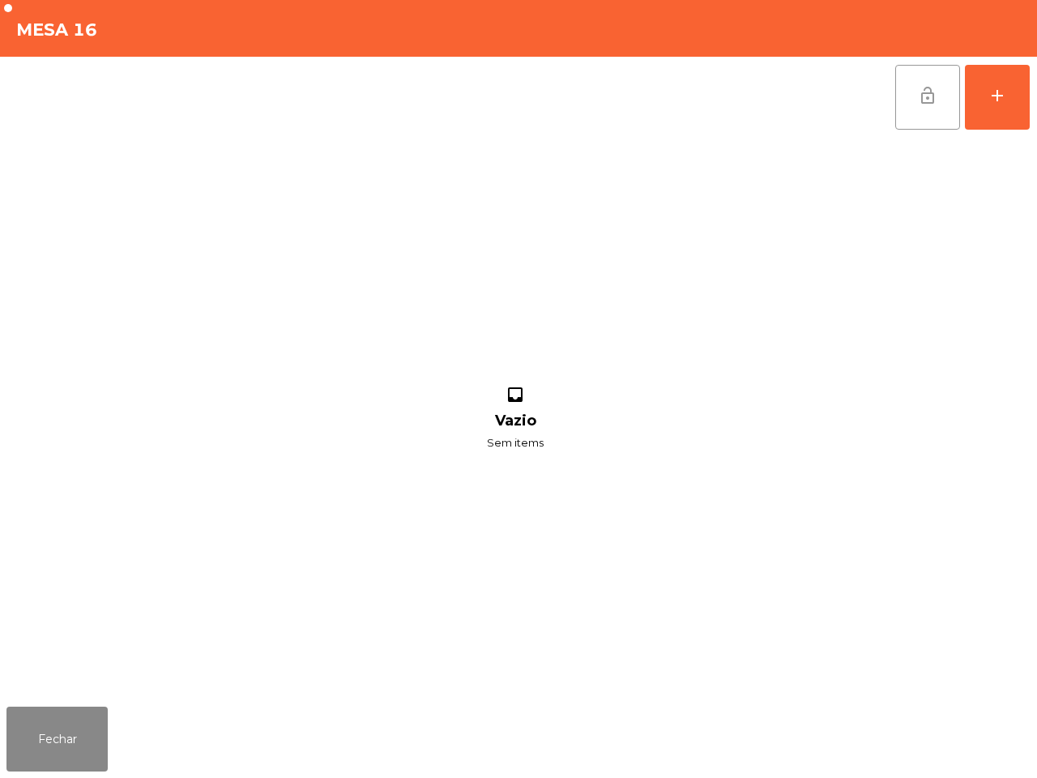
click at [926, 97] on span "lock_open" at bounding box center [927, 95] width 19 height 19
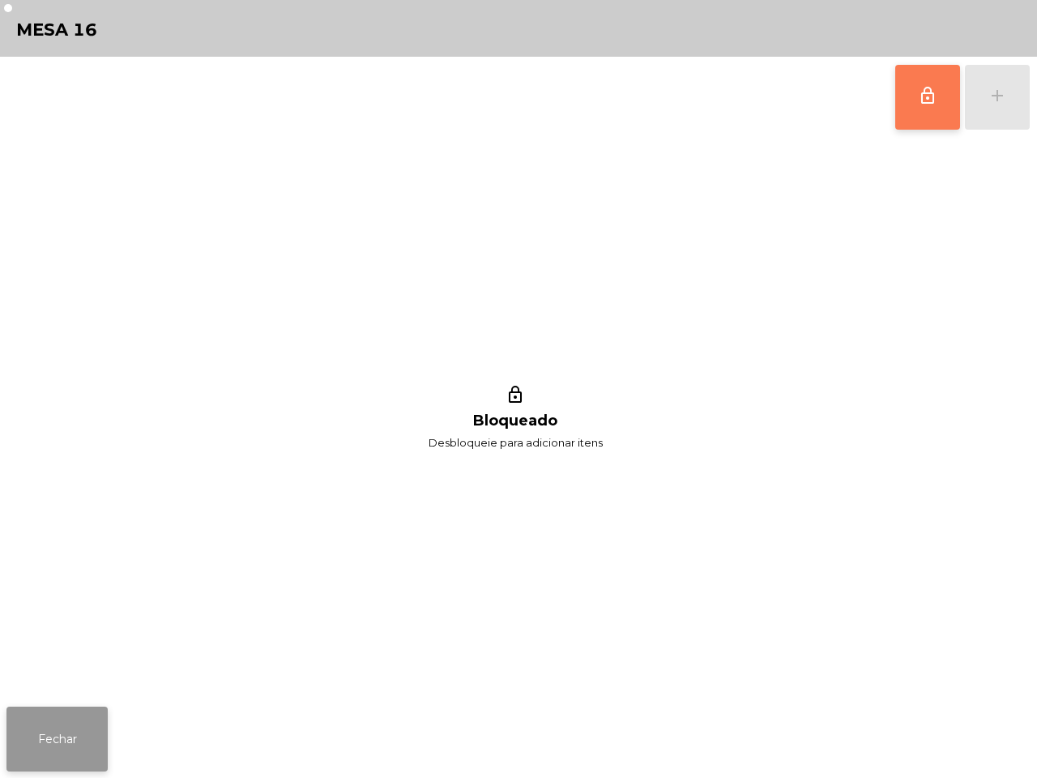
click at [70, 731] on button "Fechar" at bounding box center [56, 738] width 101 height 65
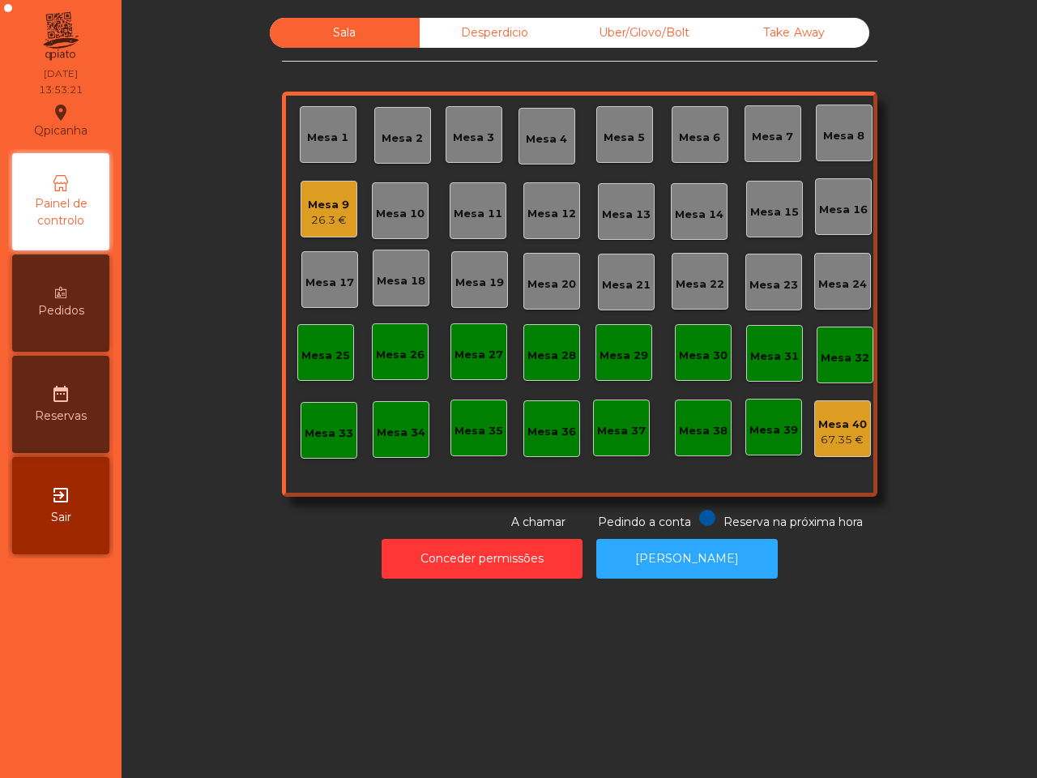
click at [613, 203] on div "Mesa 13" at bounding box center [626, 211] width 49 height 23
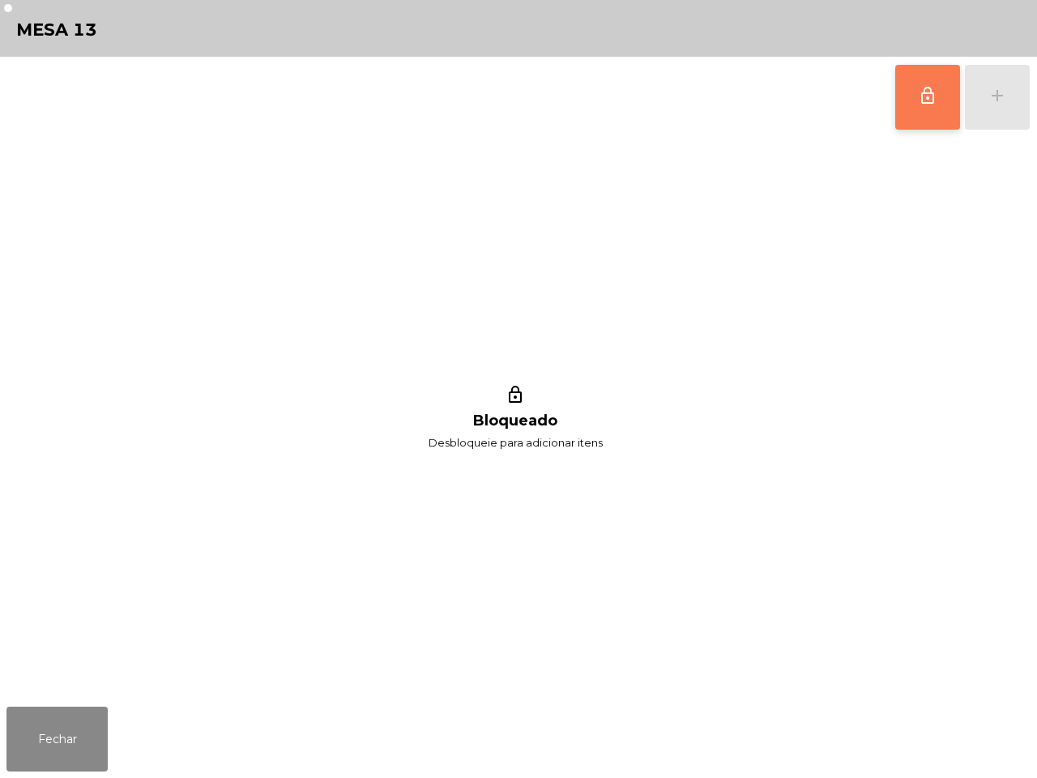
drag, startPoint x: 893, startPoint y: 85, endPoint x: 911, endPoint y: 83, distance: 17.9
click at [897, 87] on div "lock_outline add" at bounding box center [962, 97] width 136 height 81
click at [925, 90] on span "lock_outline" at bounding box center [927, 95] width 19 height 19
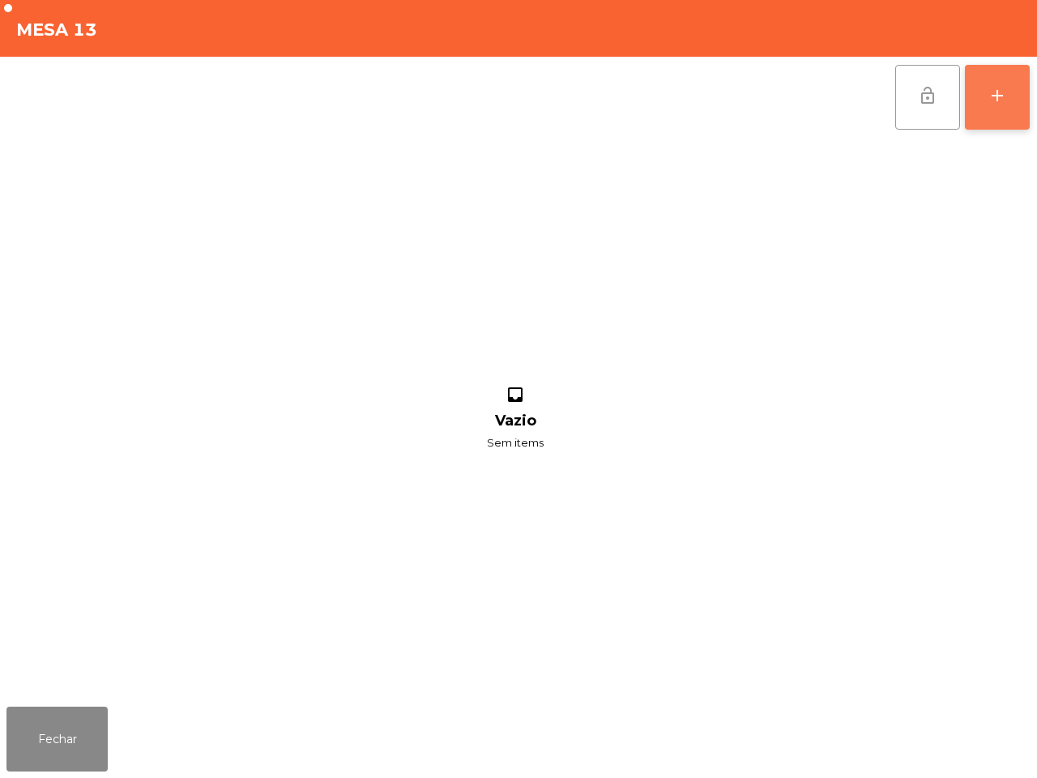
click at [985, 99] on button "add" at bounding box center [997, 97] width 65 height 65
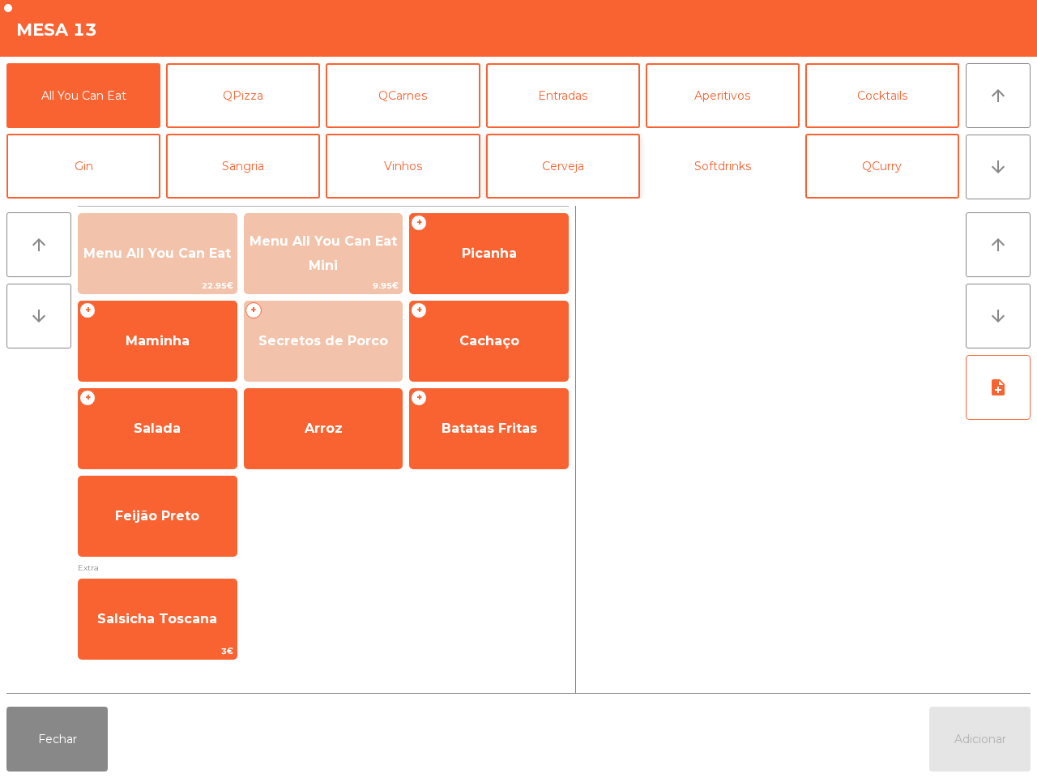
drag, startPoint x: 703, startPoint y: 164, endPoint x: 592, endPoint y: 193, distance: 114.7
click at [711, 167] on button "Softdrinks" at bounding box center [723, 166] width 154 height 65
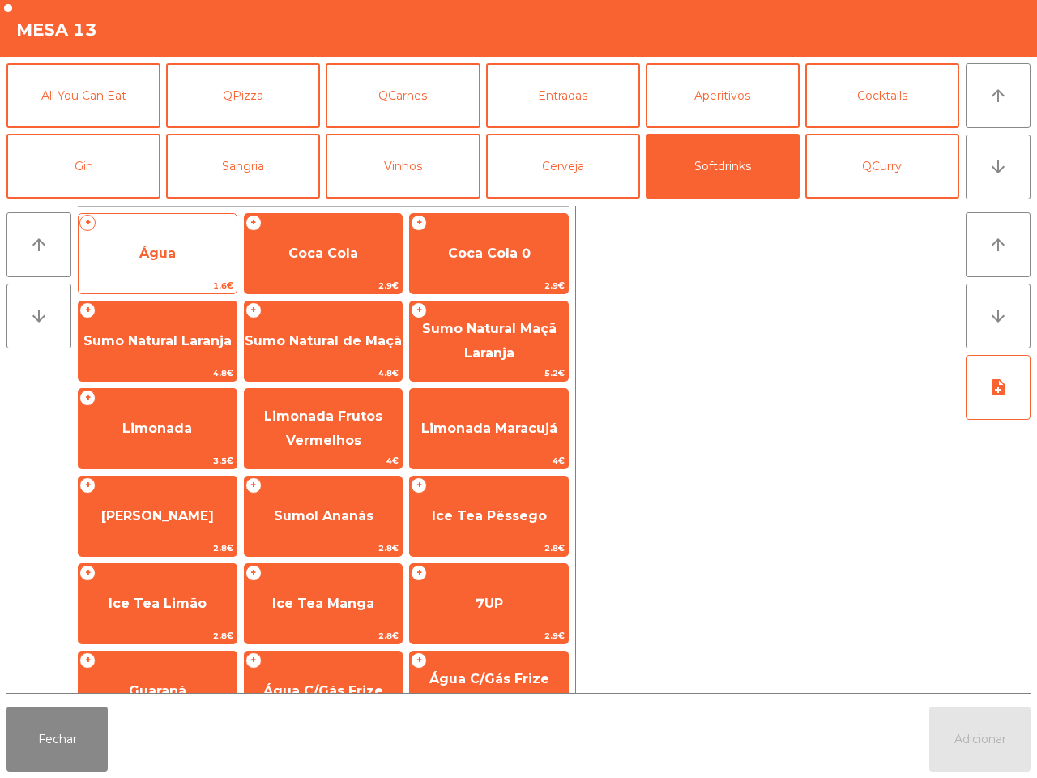
click at [179, 239] on span "Água" at bounding box center [158, 254] width 158 height 44
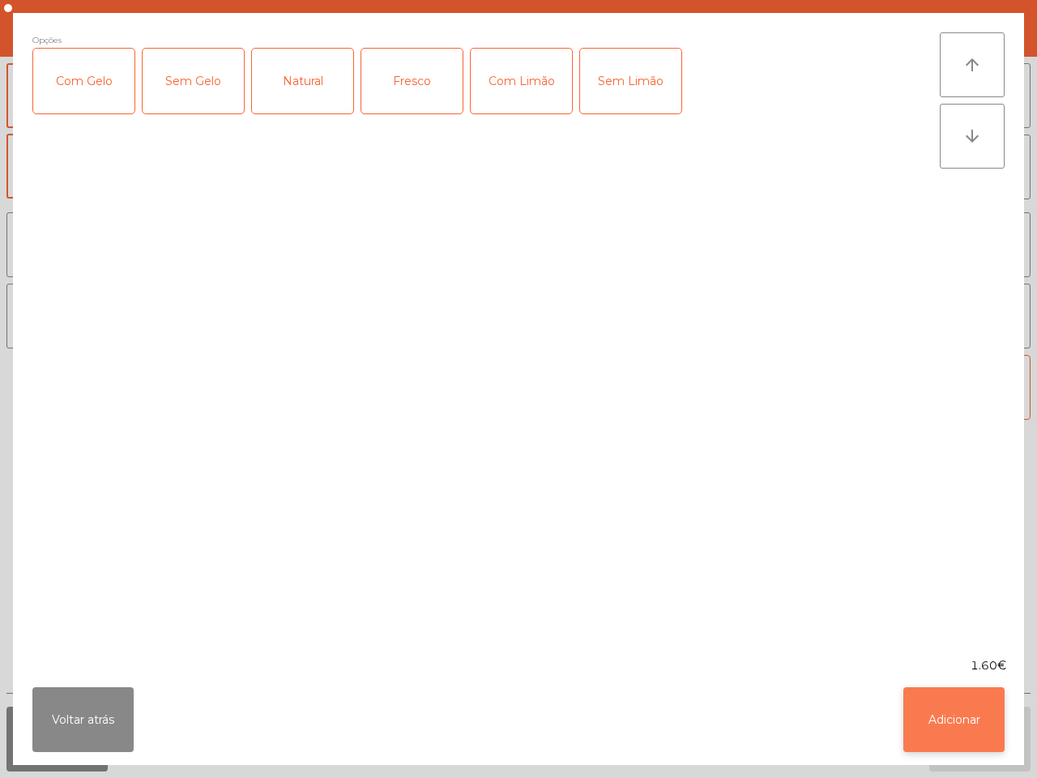
click at [961, 714] on button "Adicionar" at bounding box center [953, 719] width 101 height 65
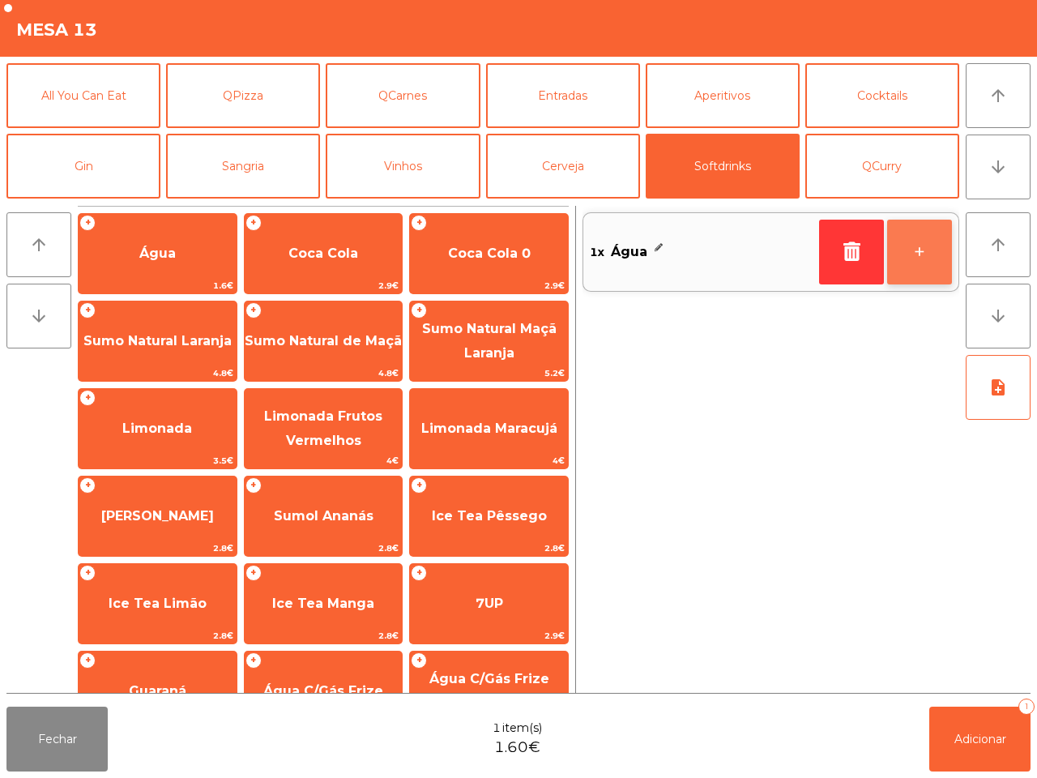
click at [924, 257] on button "+" at bounding box center [919, 251] width 65 height 65
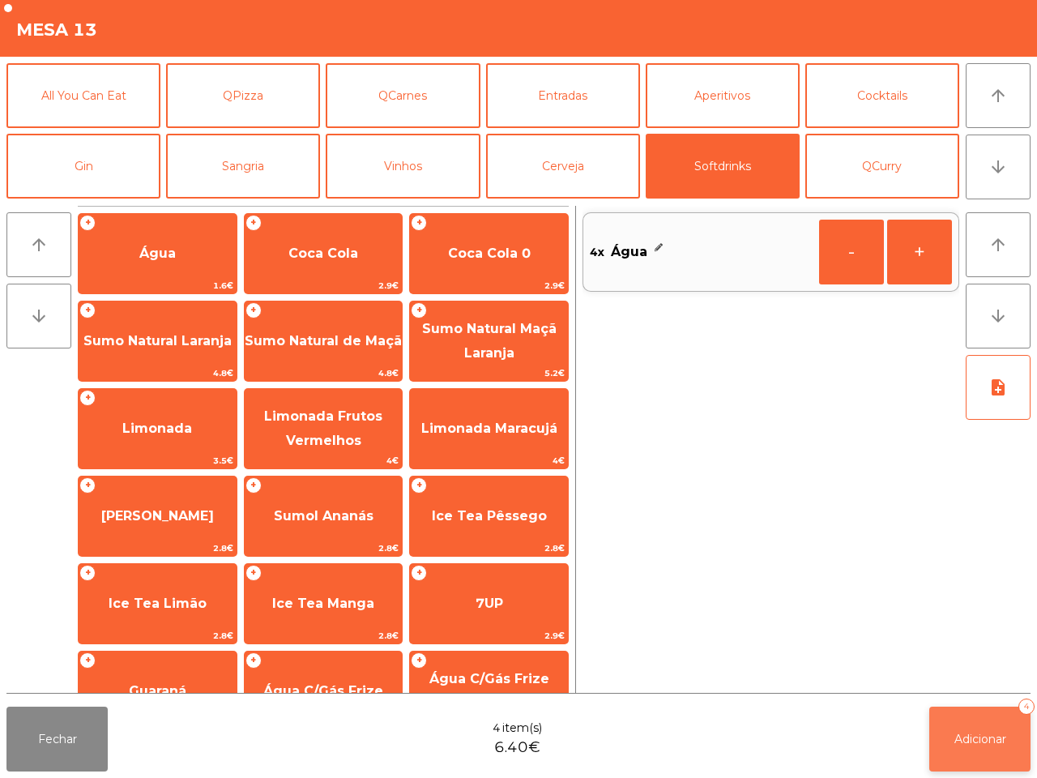
click at [978, 745] on span "Adicionar" at bounding box center [980, 738] width 52 height 15
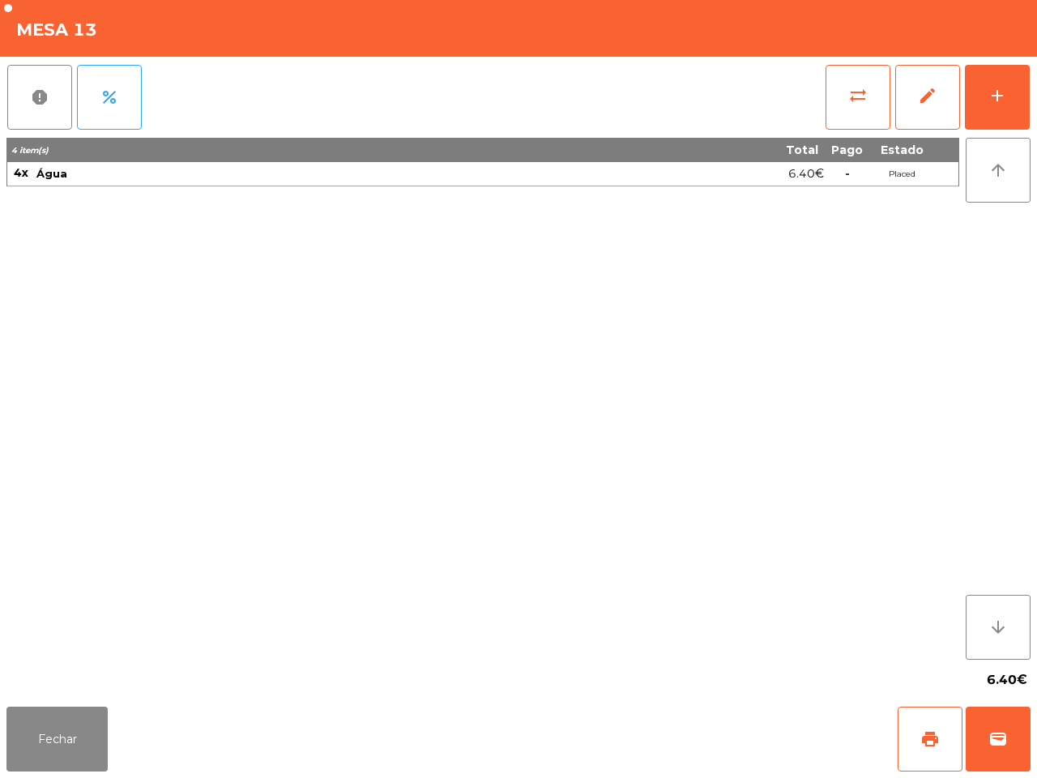
click at [561, 645] on div "4 item(s) Total Pago Estado 4x Água 6.40€ - Placed" at bounding box center [482, 399] width 952 height 522
drag, startPoint x: 55, startPoint y: 749, endPoint x: 66, endPoint y: 739, distance: 14.3
click at [59, 748] on button "Fechar" at bounding box center [56, 738] width 101 height 65
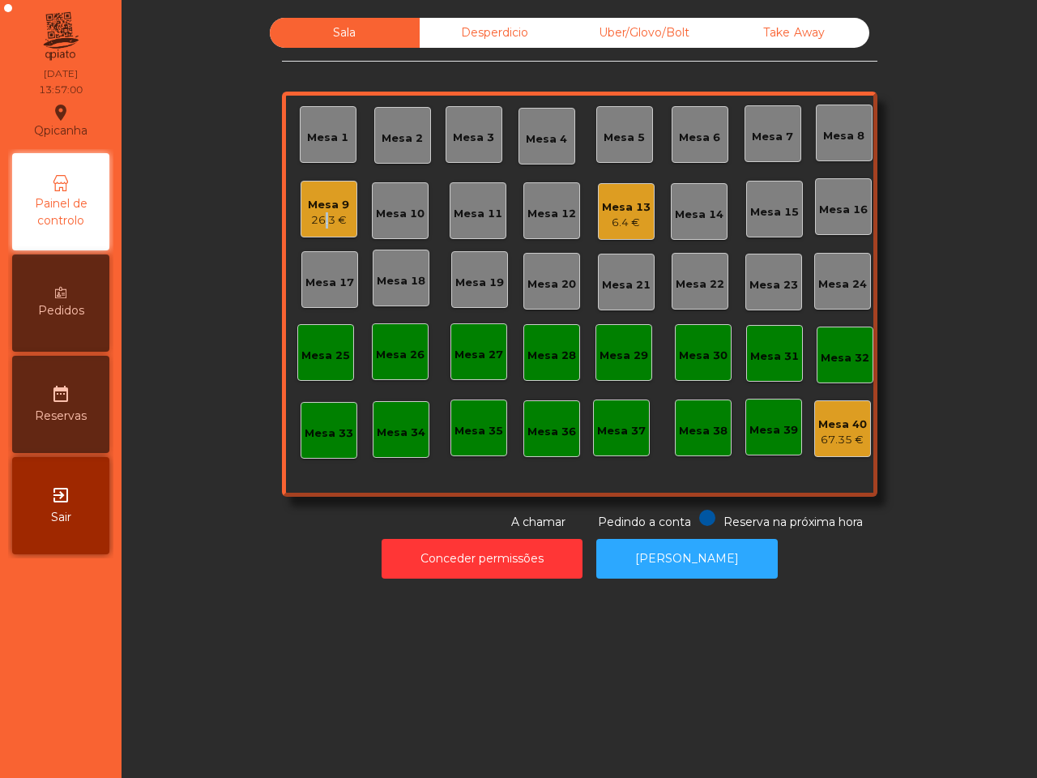
click at [313, 220] on div "26.3 €" at bounding box center [328, 220] width 41 height 16
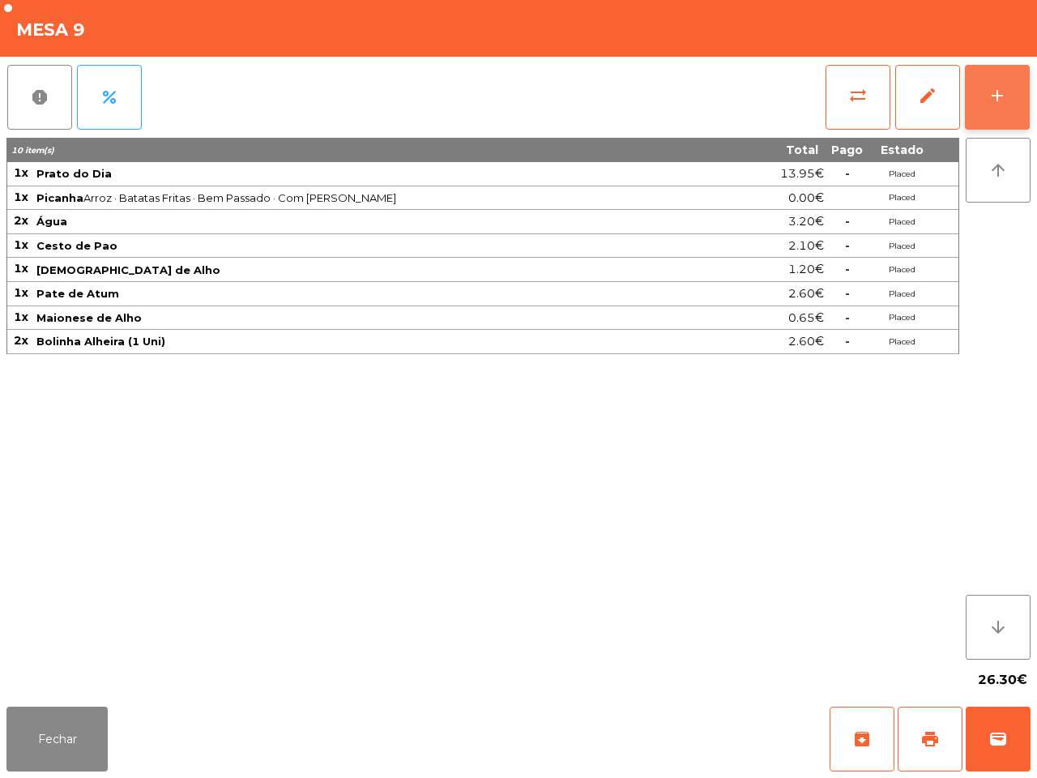
click at [986, 93] on button "add" at bounding box center [997, 97] width 65 height 65
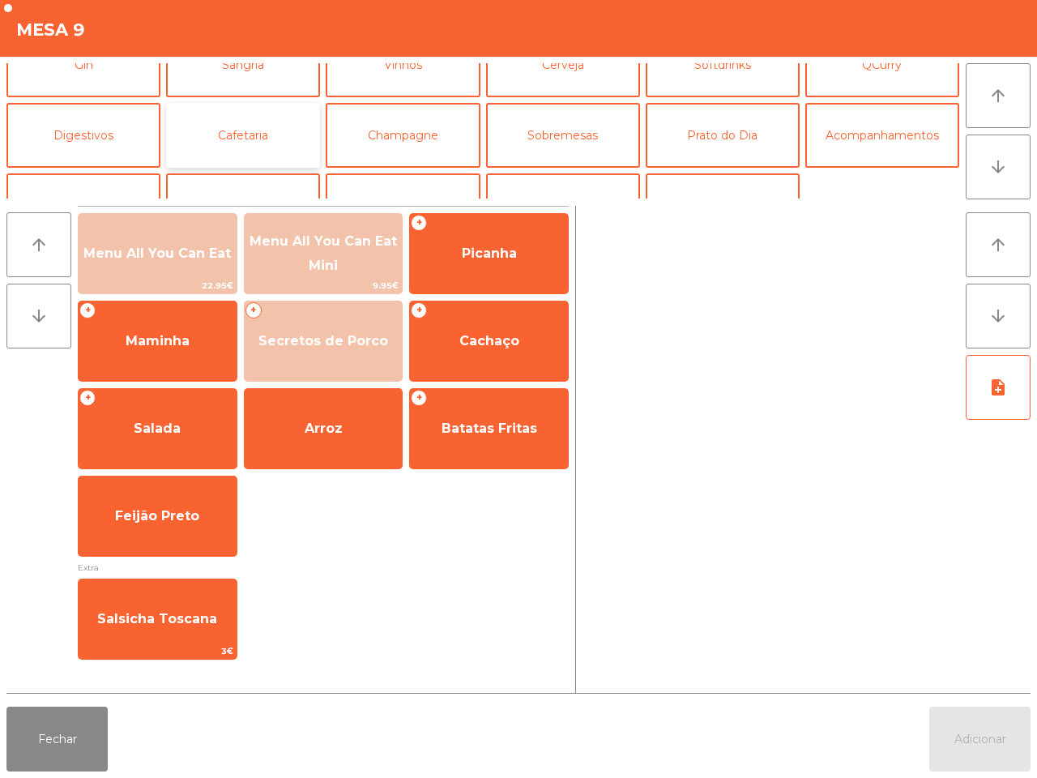
click at [232, 126] on button "Cafetaria" at bounding box center [243, 135] width 154 height 65
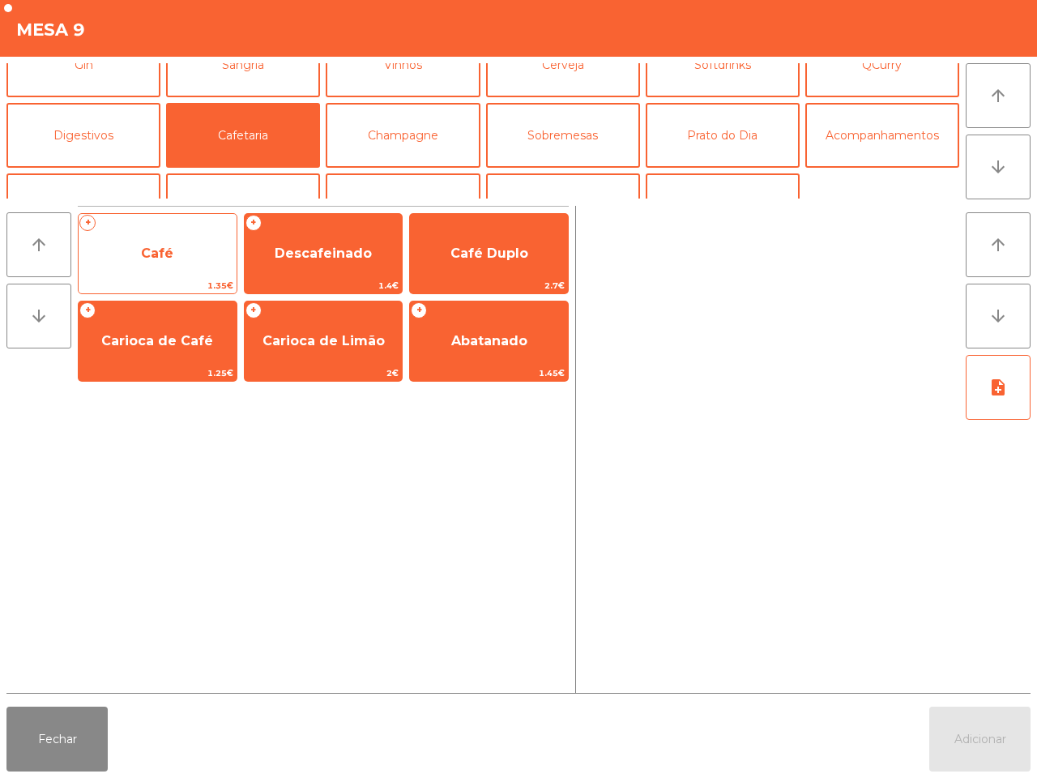
click at [166, 249] on span "Café" at bounding box center [157, 252] width 32 height 15
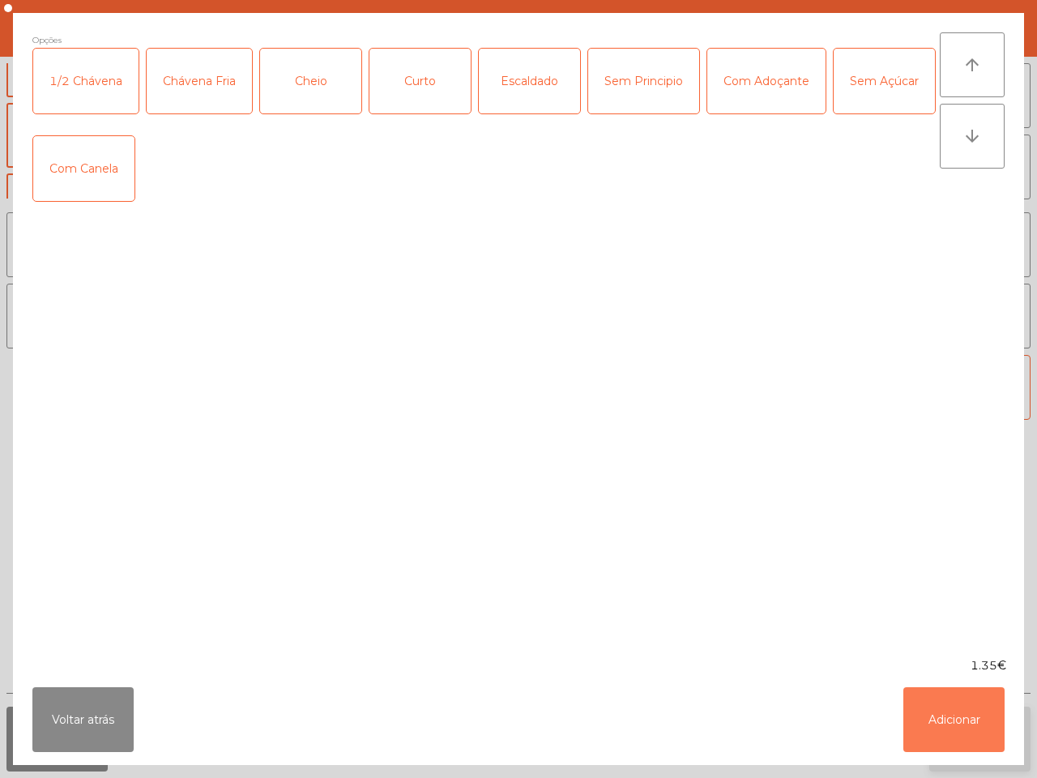
click at [976, 714] on button "Adicionar" at bounding box center [953, 719] width 101 height 65
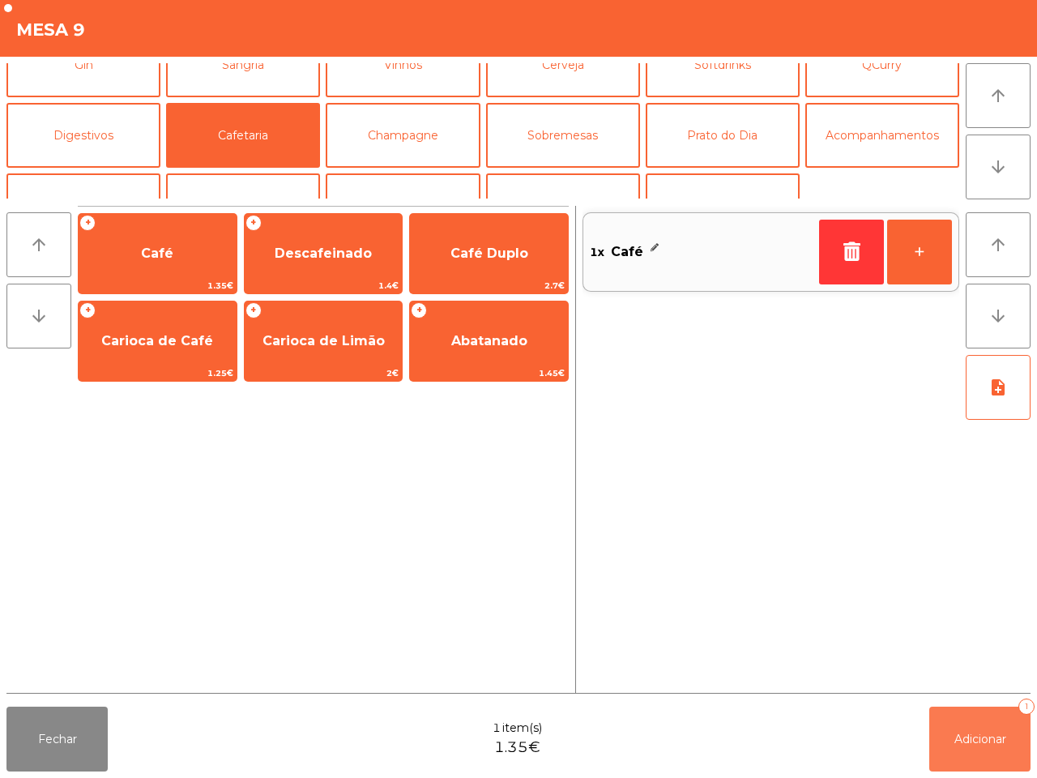
click at [978, 722] on button "Adicionar 1" at bounding box center [979, 738] width 101 height 65
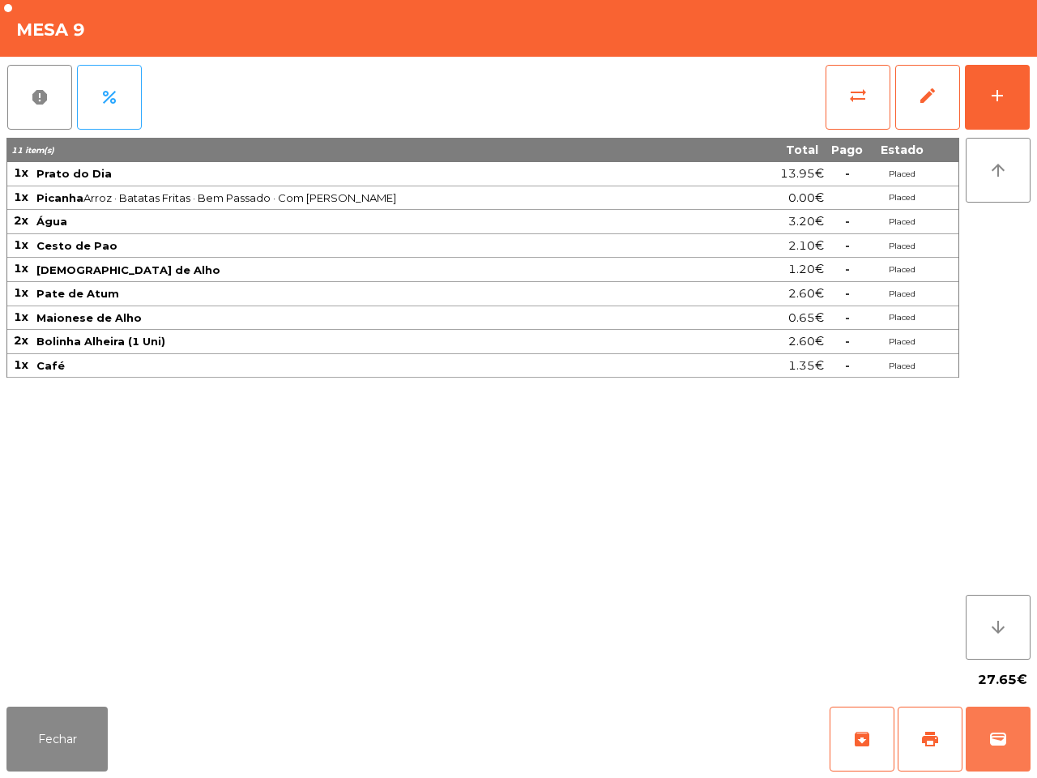
drag, startPoint x: 974, startPoint y: 711, endPoint x: 1035, endPoint y: 665, distance: 76.3
click at [982, 705] on div "Fechar archive print wallet" at bounding box center [518, 739] width 1037 height 78
click at [994, 733] on span "wallet" at bounding box center [997, 738] width 19 height 19
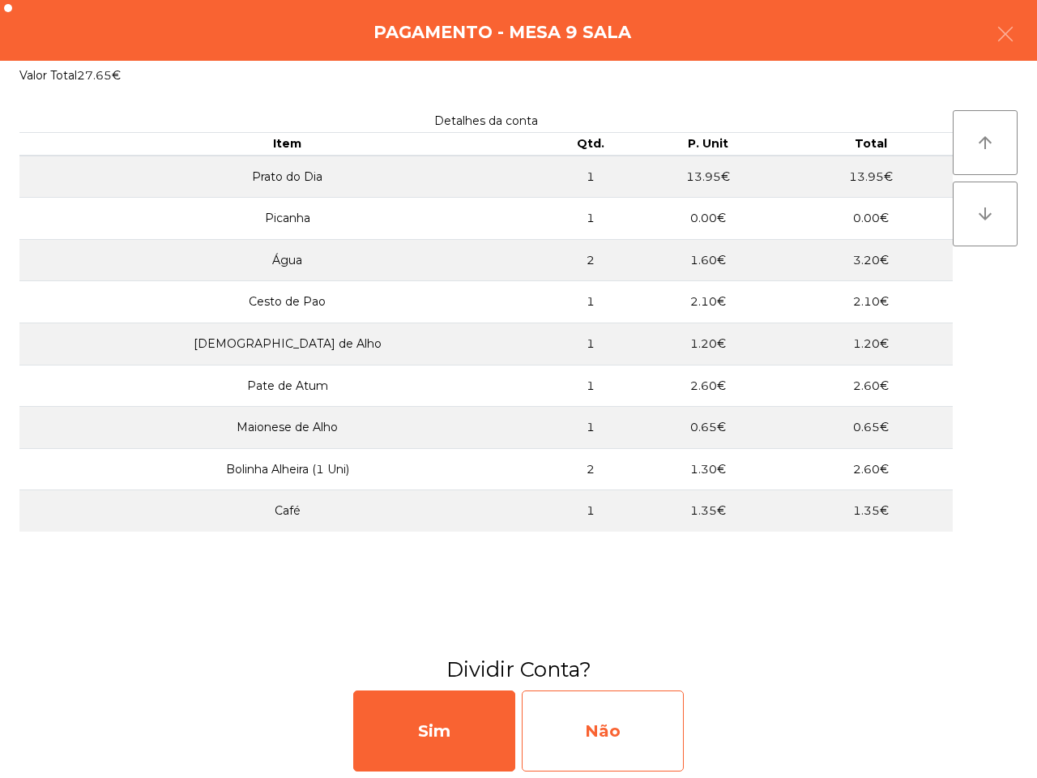
click at [645, 722] on div "Não" at bounding box center [603, 730] width 162 height 81
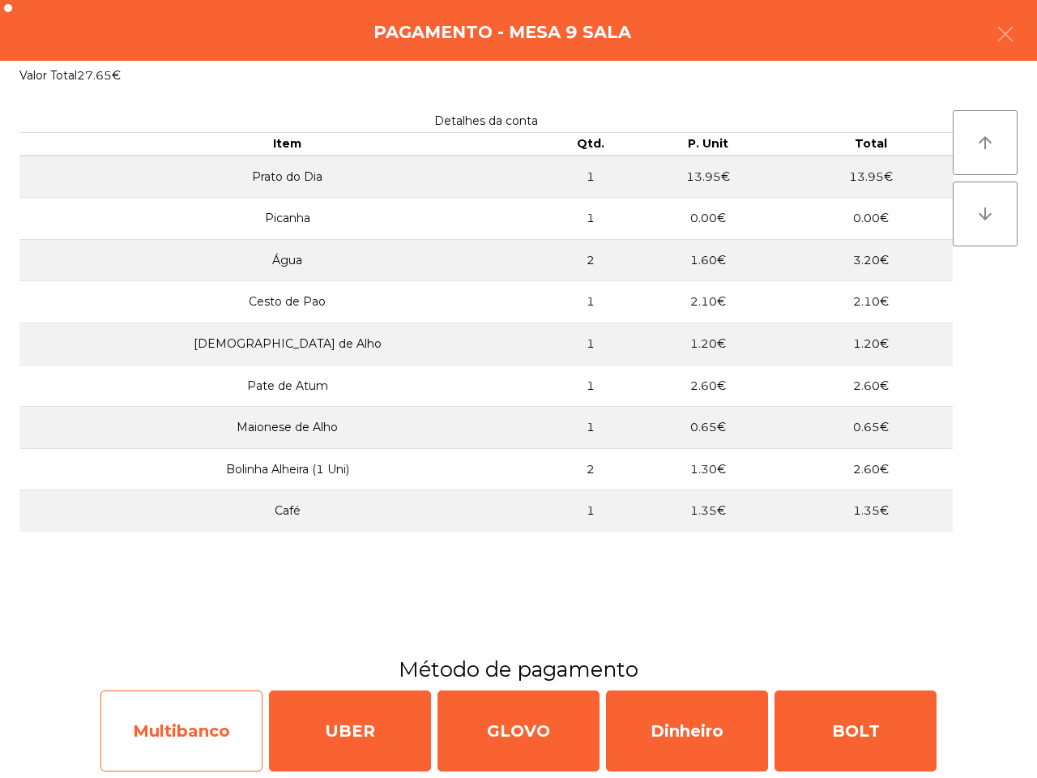
drag, startPoint x: 228, startPoint y: 722, endPoint x: 236, endPoint y: 725, distance: 8.7
click at [236, 725] on div "Multibanco" at bounding box center [181, 730] width 162 height 81
select select "**"
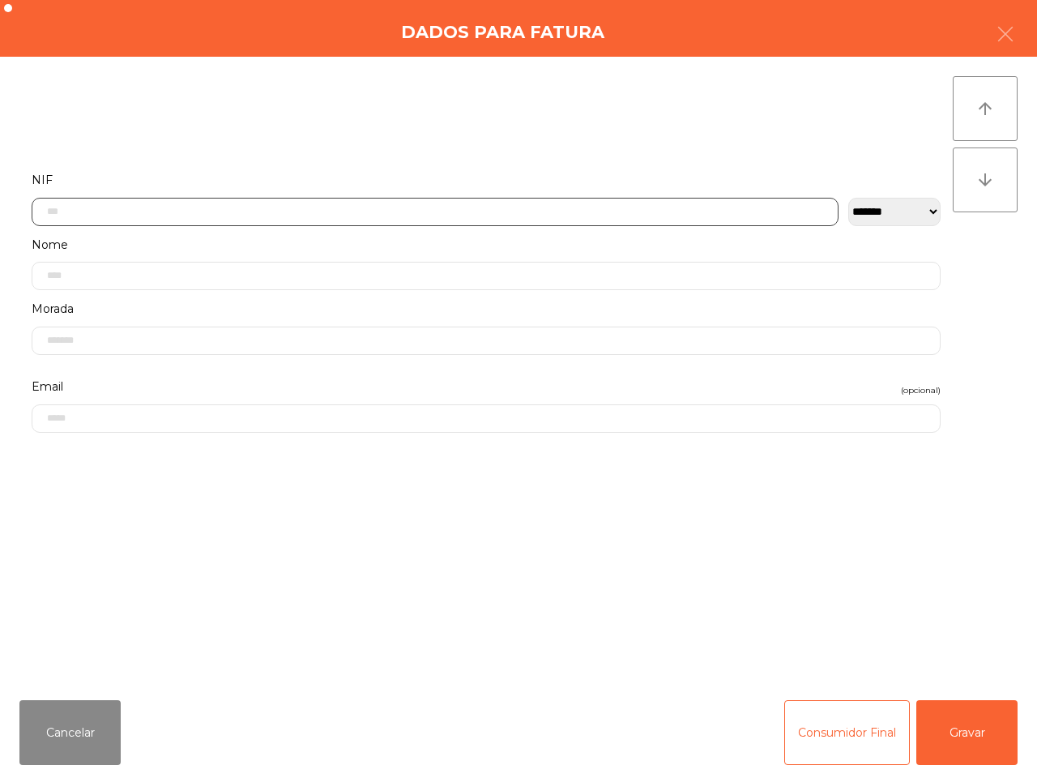
click at [275, 211] on input "text" at bounding box center [435, 212] width 807 height 28
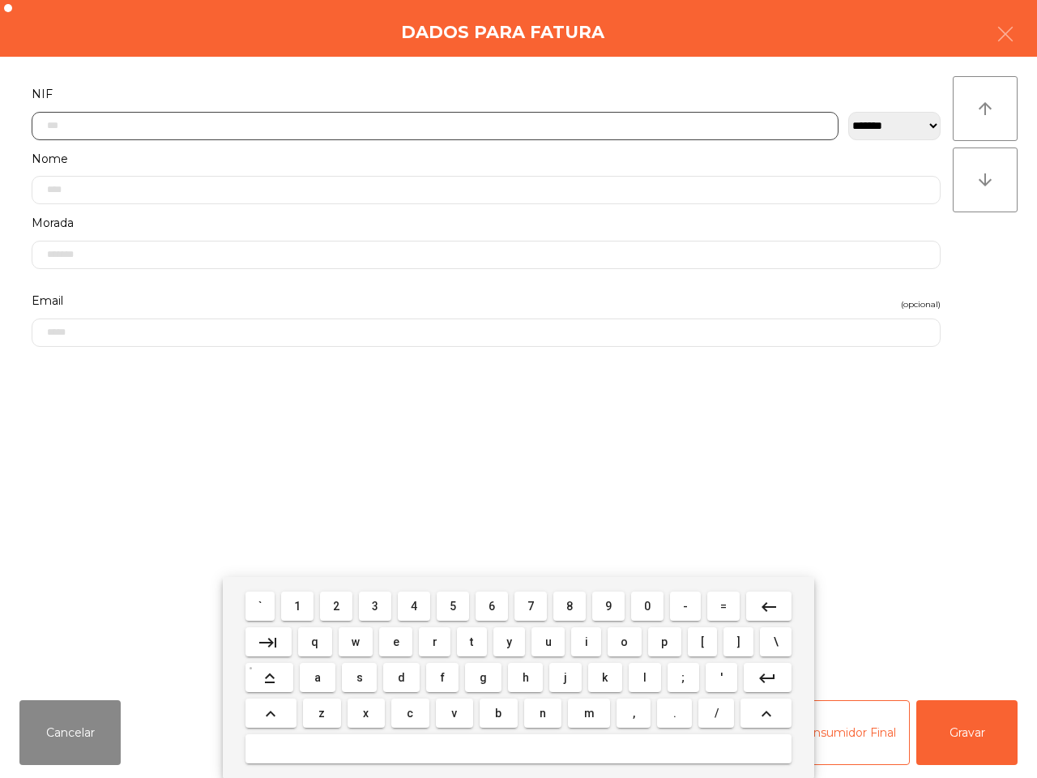
scroll to position [91, 0]
click at [450, 605] on button "5" at bounding box center [453, 605] width 32 height 29
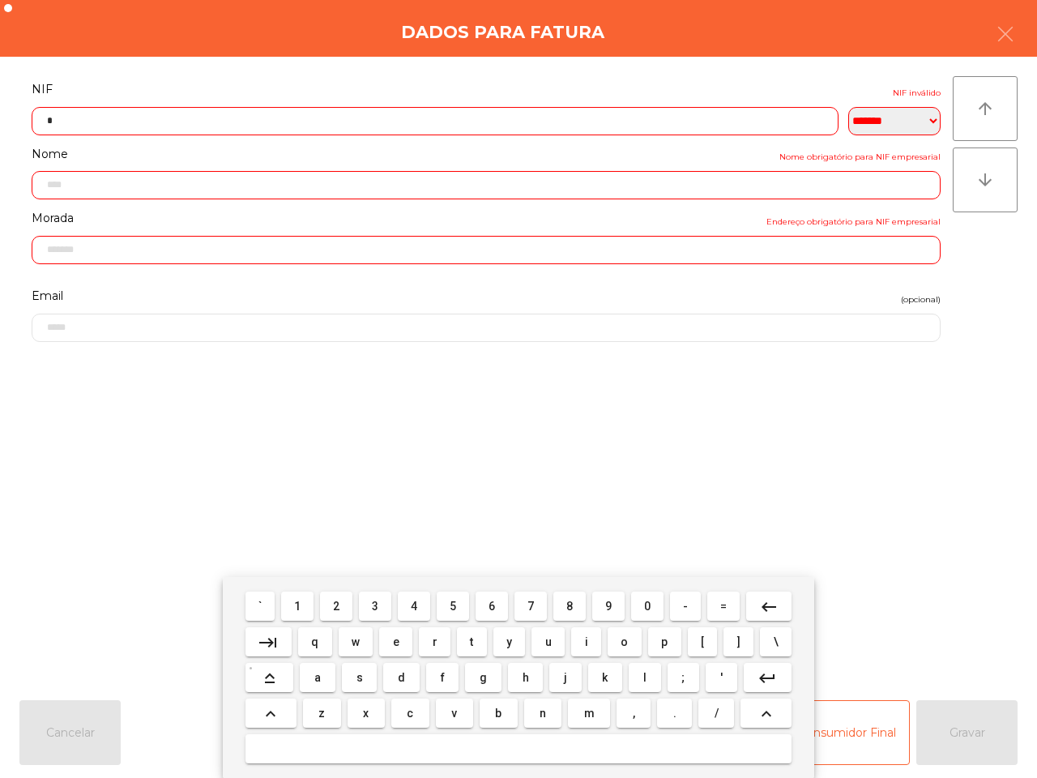
click at [644, 606] on span "0" at bounding box center [647, 605] width 6 height 13
drag, startPoint x: 600, startPoint y: 601, endPoint x: 532, endPoint y: 616, distance: 69.6
click at [601, 602] on button "9" at bounding box center [608, 605] width 32 height 29
drag, startPoint x: 486, startPoint y: 601, endPoint x: 495, endPoint y: 604, distance: 9.5
click at [492, 604] on button "6" at bounding box center [491, 605] width 32 height 29
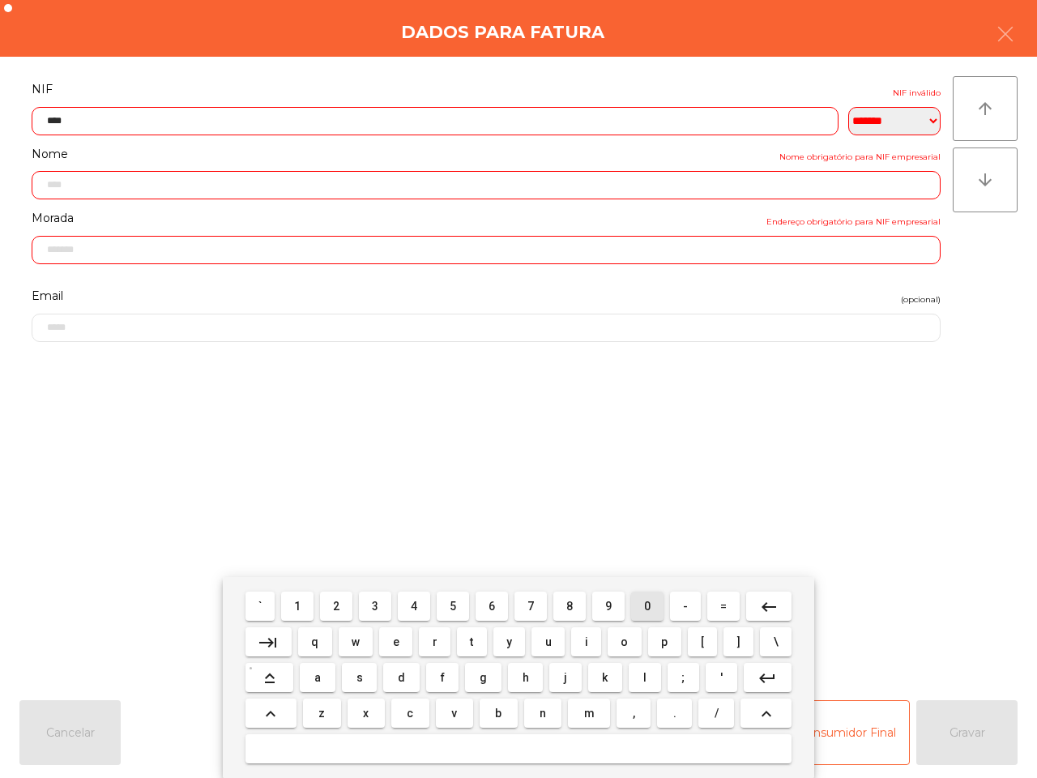
drag, startPoint x: 632, startPoint y: 604, endPoint x: 621, endPoint y: 604, distance: 10.5
click at [637, 605] on button "0" at bounding box center [647, 605] width 32 height 29
click at [424, 606] on button "4" at bounding box center [414, 605] width 32 height 29
click at [490, 604] on span "6" at bounding box center [491, 605] width 6 height 13
click at [605, 604] on span "9" at bounding box center [608, 605] width 6 height 13
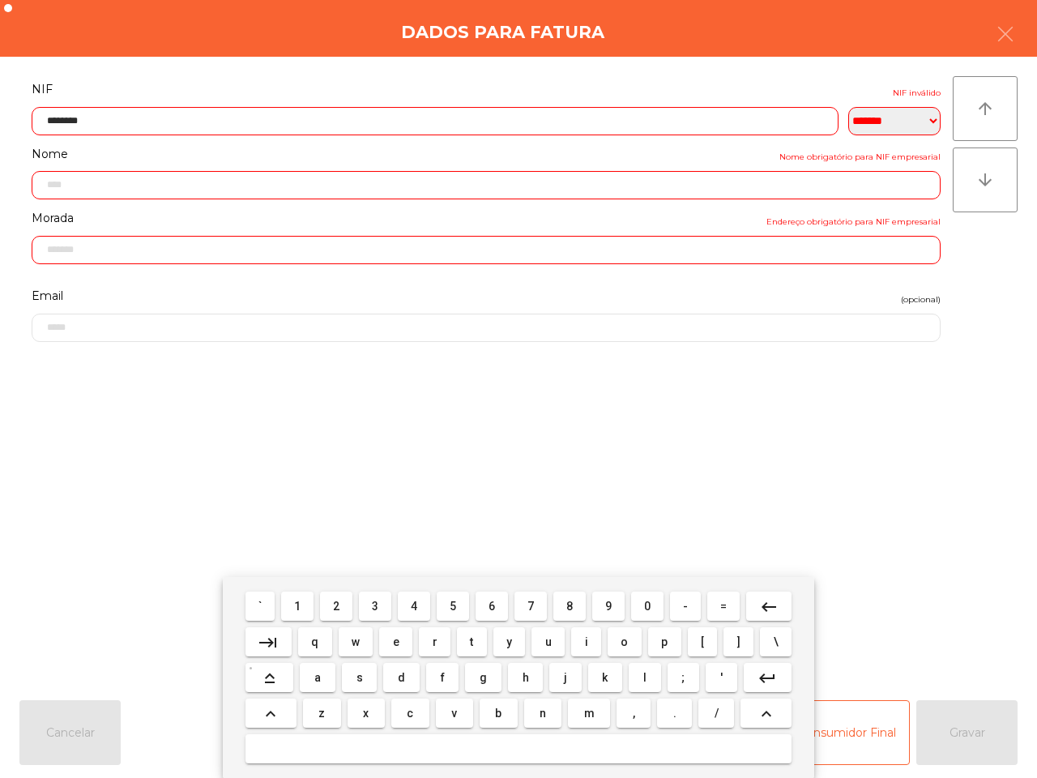
click at [339, 603] on span "2" at bounding box center [336, 605] width 6 height 13
type input "*********"
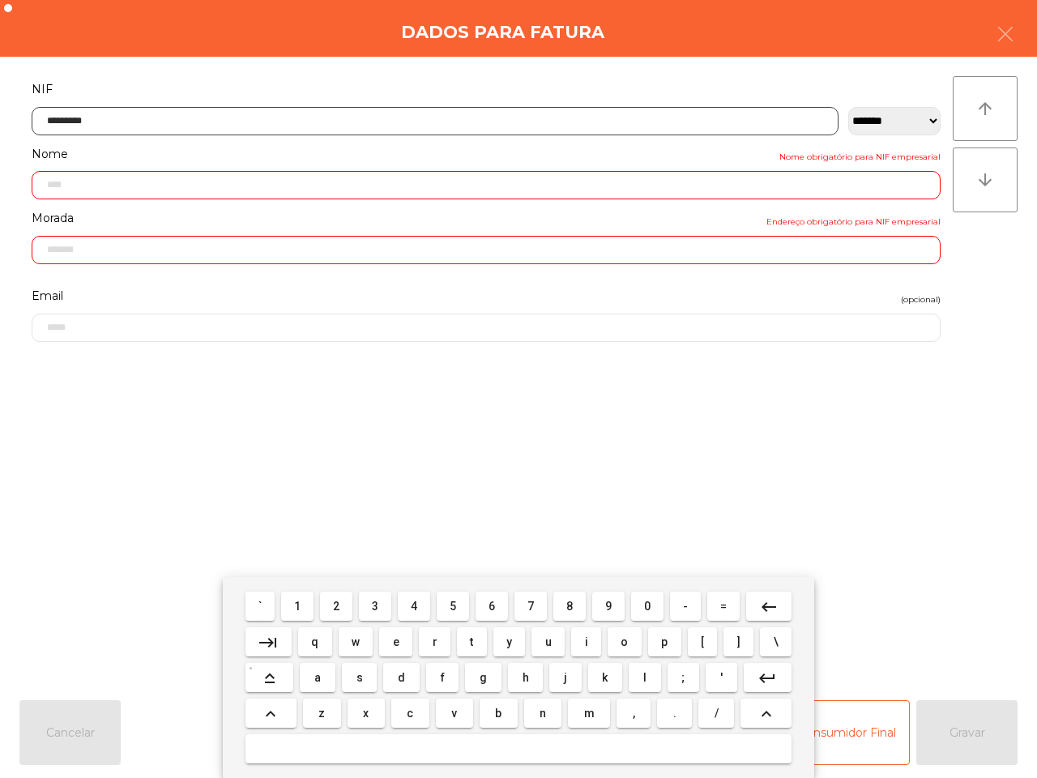
type input "**********"
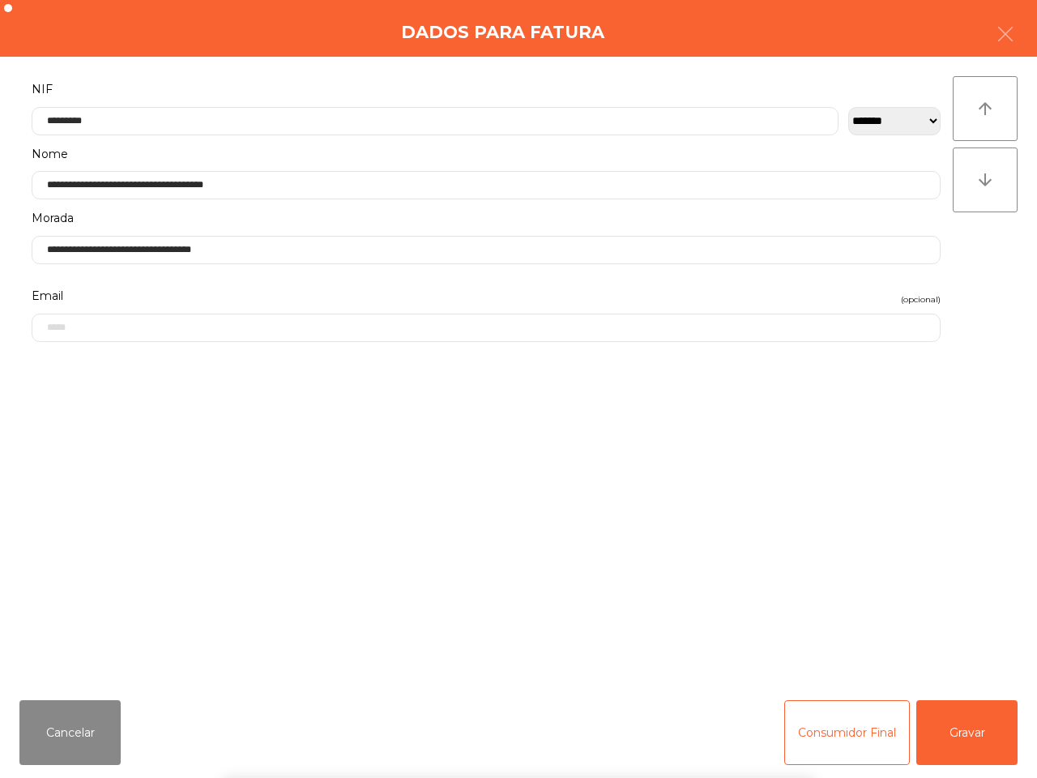
click at [952, 731] on div "` 1 2 3 4 5 6 7 8 9 0 - = keyboard_backspace keyboard_tab q w e r t y u i o p […" at bounding box center [518, 677] width 1037 height 201
click at [952, 729] on button "Gravar" at bounding box center [966, 732] width 101 height 65
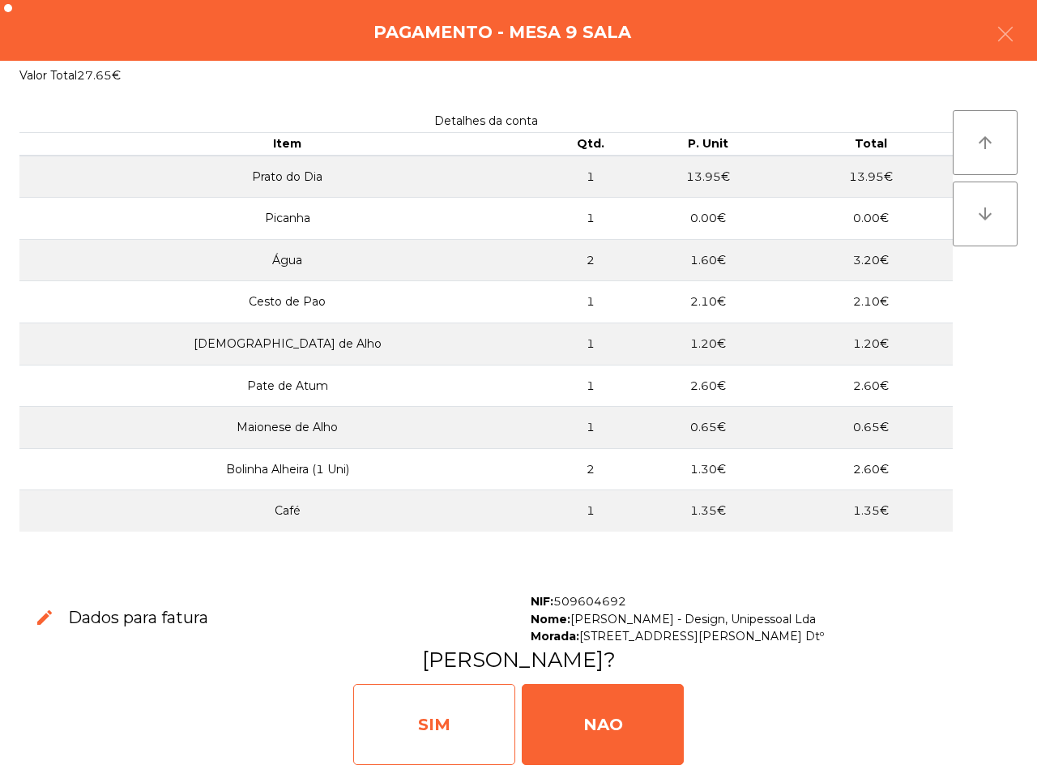
click at [458, 727] on div "SIM" at bounding box center [434, 724] width 162 height 81
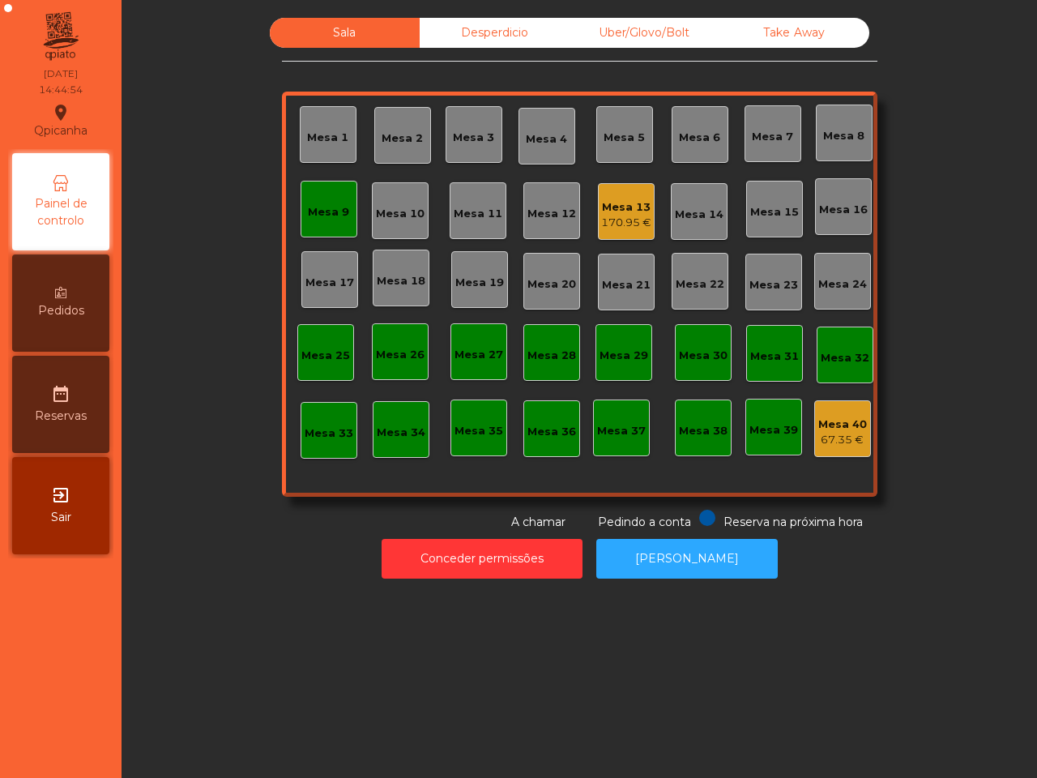
click at [604, 199] on div "Mesa 13" at bounding box center [626, 207] width 50 height 16
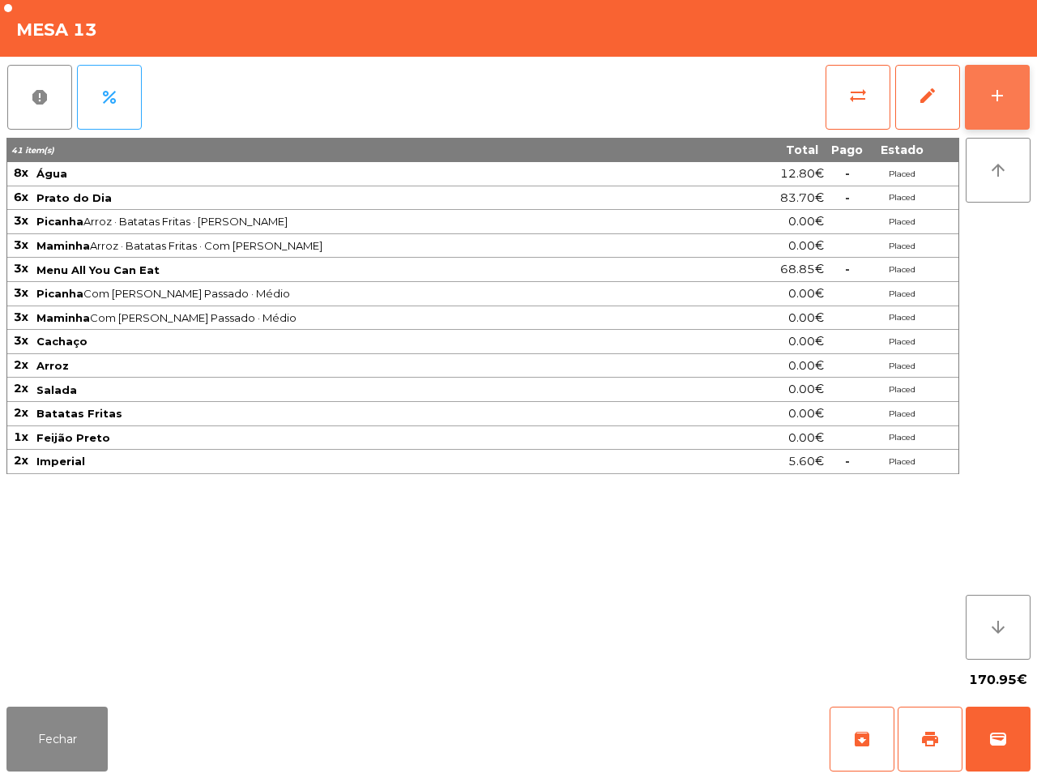
click at [988, 79] on button "add" at bounding box center [997, 97] width 65 height 65
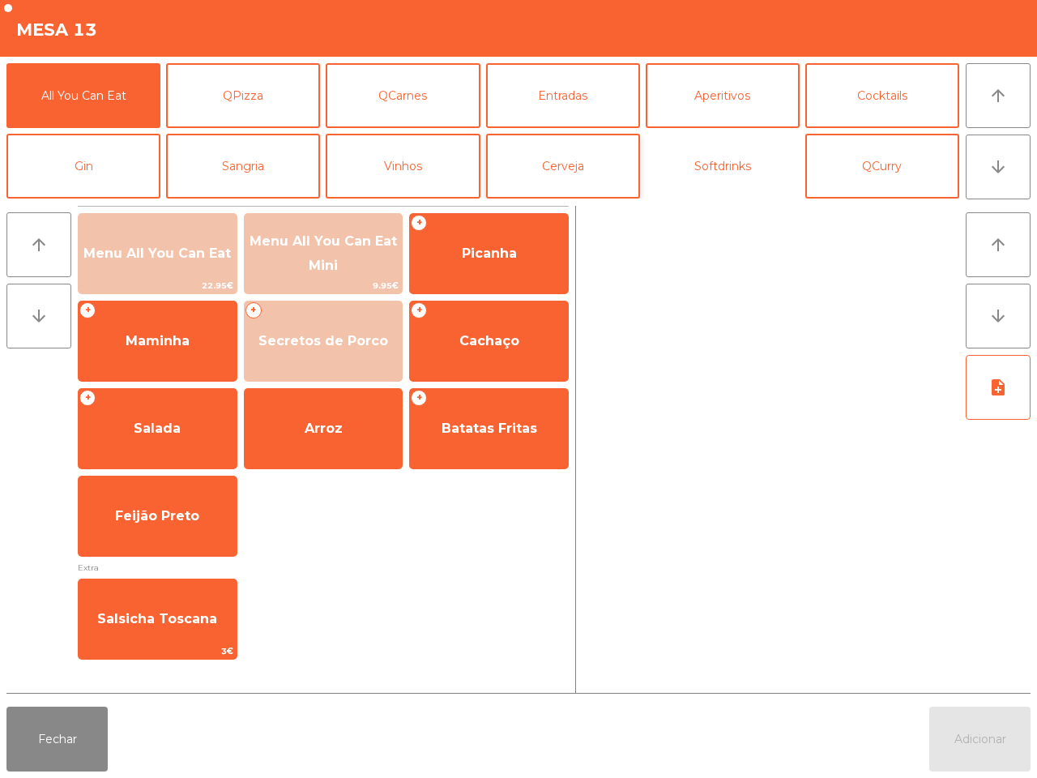
drag, startPoint x: 717, startPoint y: 170, endPoint x: 556, endPoint y: 185, distance: 161.8
click at [718, 170] on button "Softdrinks" at bounding box center [723, 166] width 154 height 65
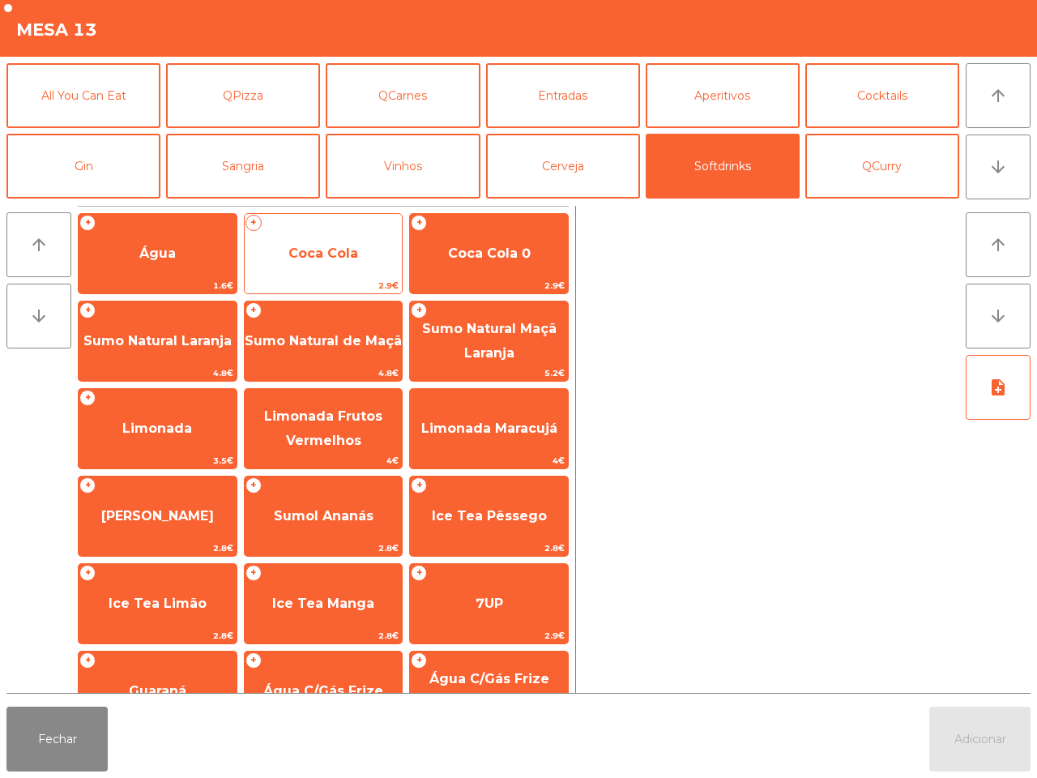
click at [352, 249] on span "Coca Cola" at bounding box center [323, 252] width 70 height 15
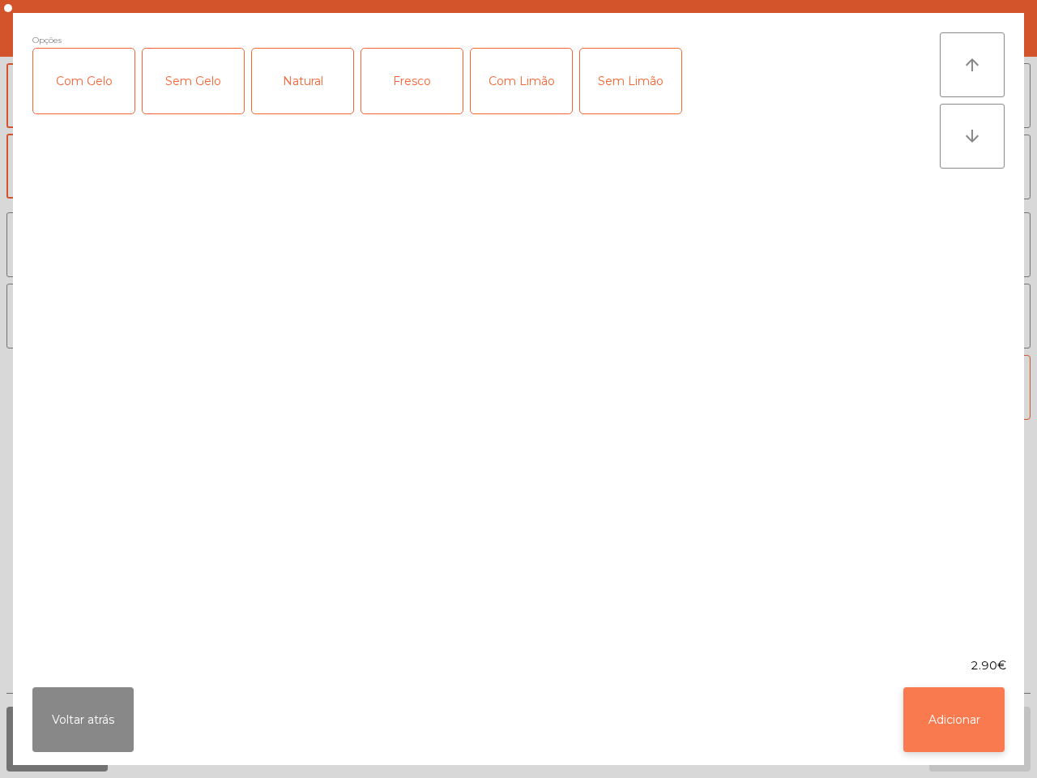
click at [950, 703] on button "Adicionar" at bounding box center [953, 719] width 101 height 65
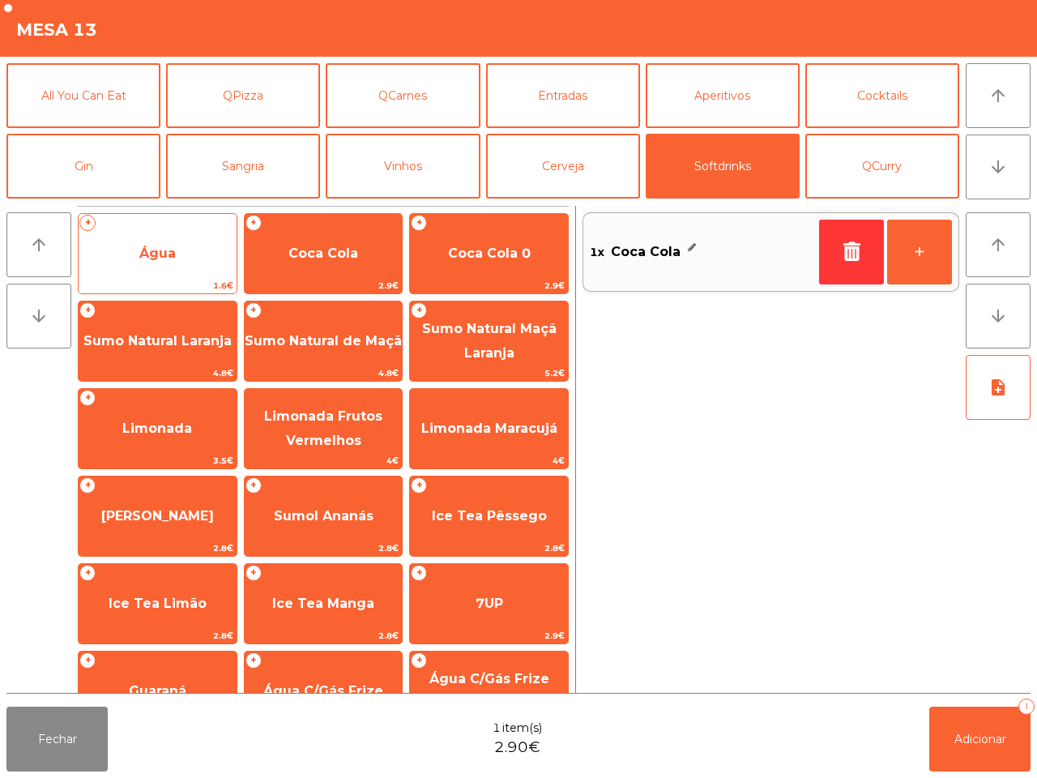
click at [174, 254] on span "Água" at bounding box center [157, 252] width 36 height 15
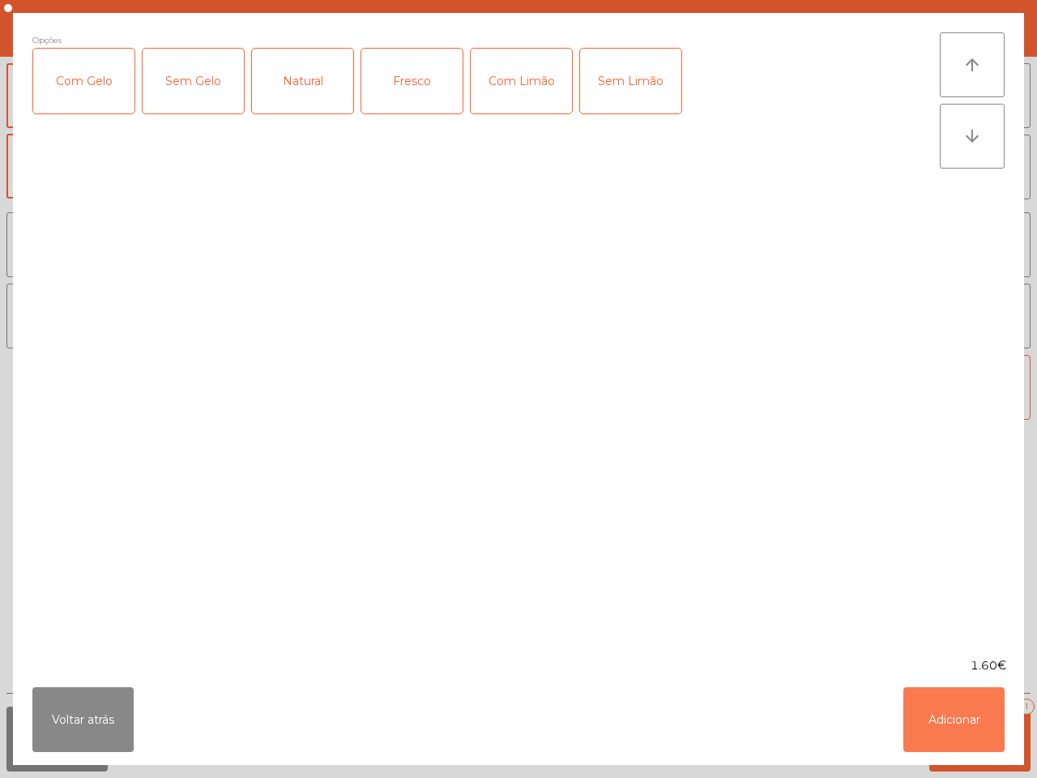
drag, startPoint x: 965, startPoint y: 722, endPoint x: 953, endPoint y: 697, distance: 27.5
click at [966, 721] on button "Adicionar" at bounding box center [953, 719] width 101 height 65
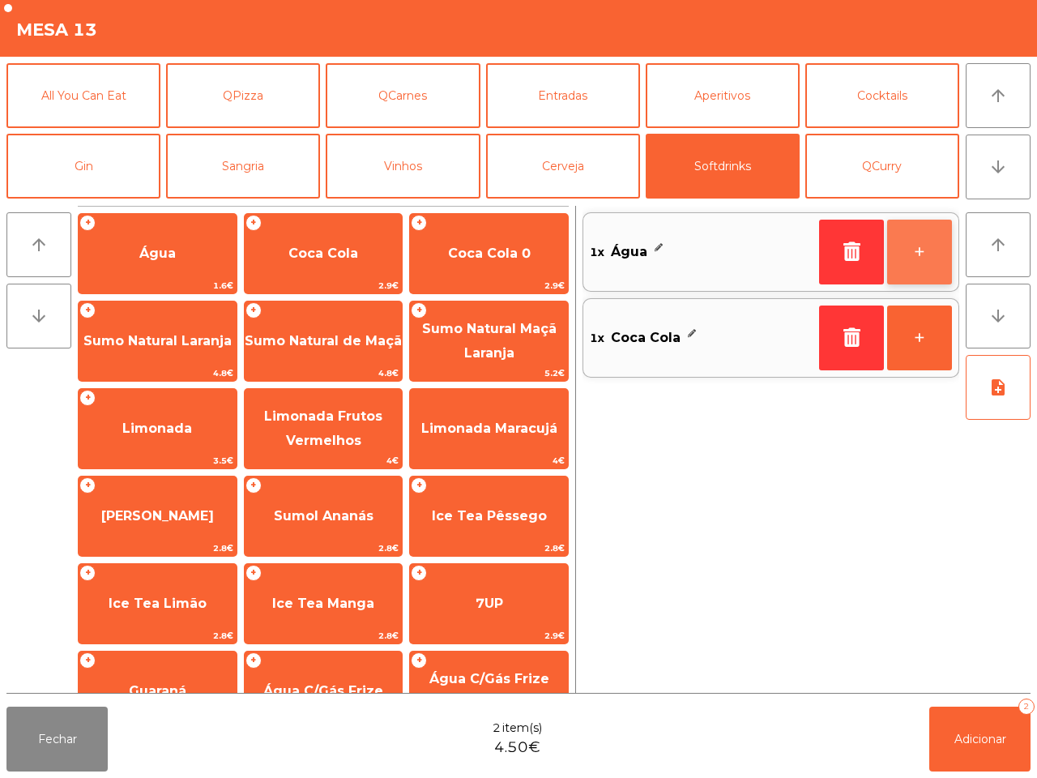
click at [918, 233] on button "+" at bounding box center [919, 251] width 65 height 65
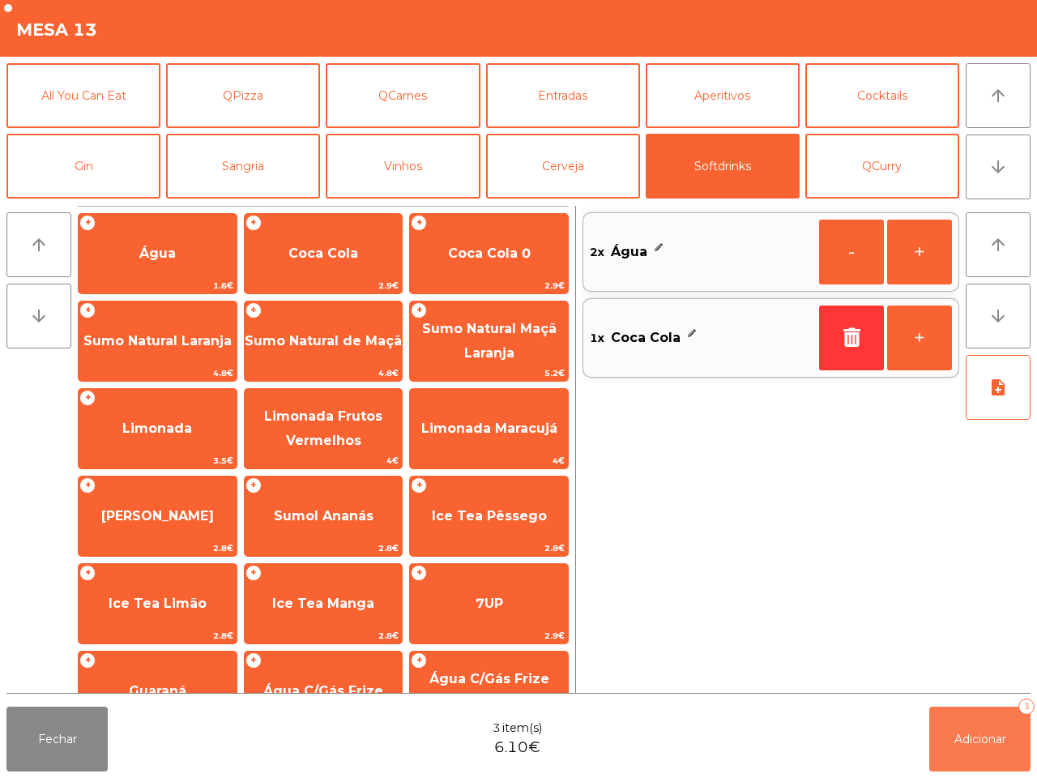
click at [982, 746] on button "Adicionar 3" at bounding box center [979, 738] width 101 height 65
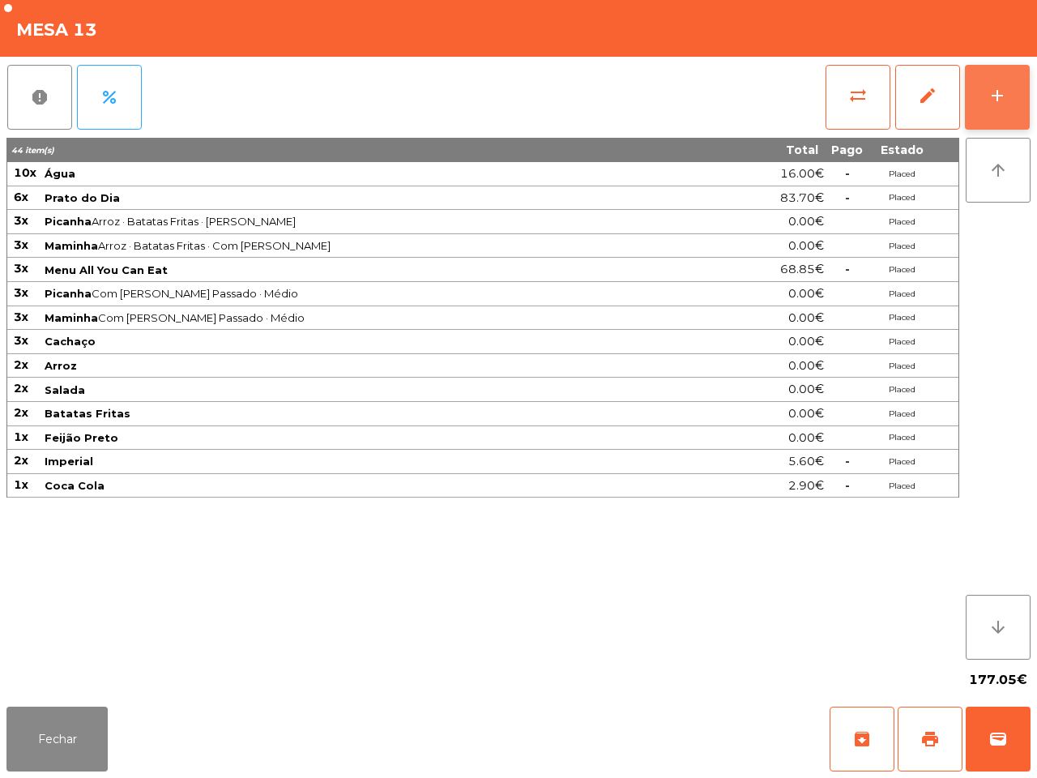
click at [997, 103] on div "add" at bounding box center [996, 95] width 19 height 19
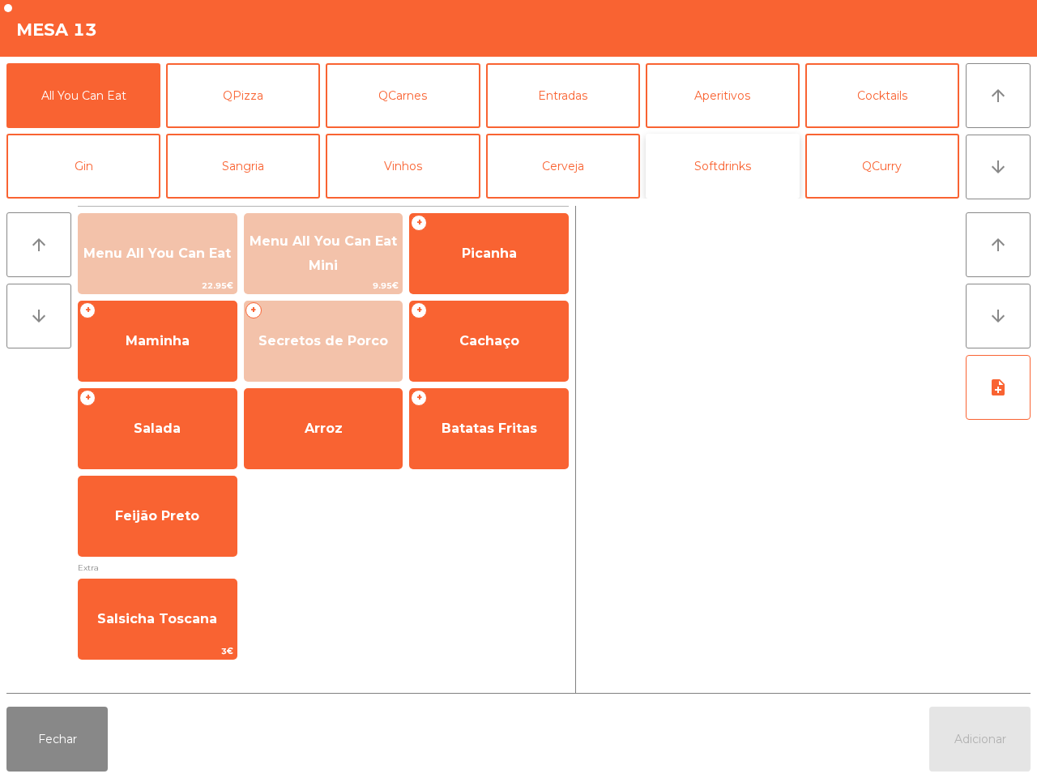
click at [692, 162] on button "Softdrinks" at bounding box center [723, 166] width 154 height 65
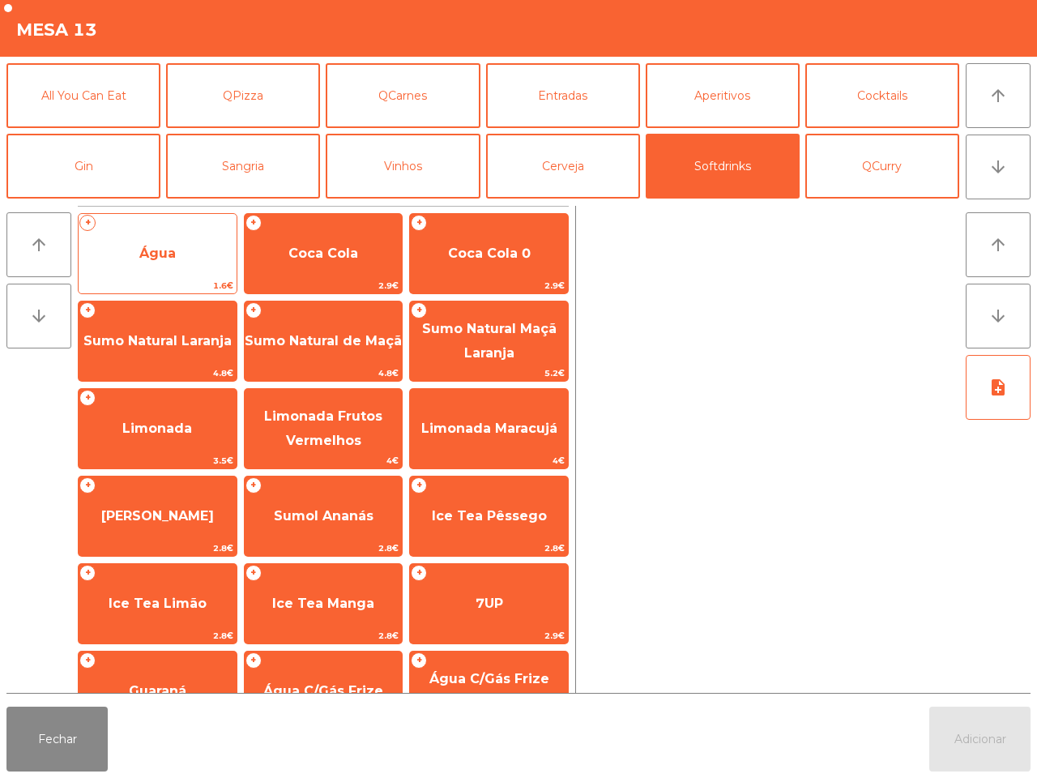
click at [160, 228] on div "+ Água 1.6€" at bounding box center [158, 253] width 160 height 81
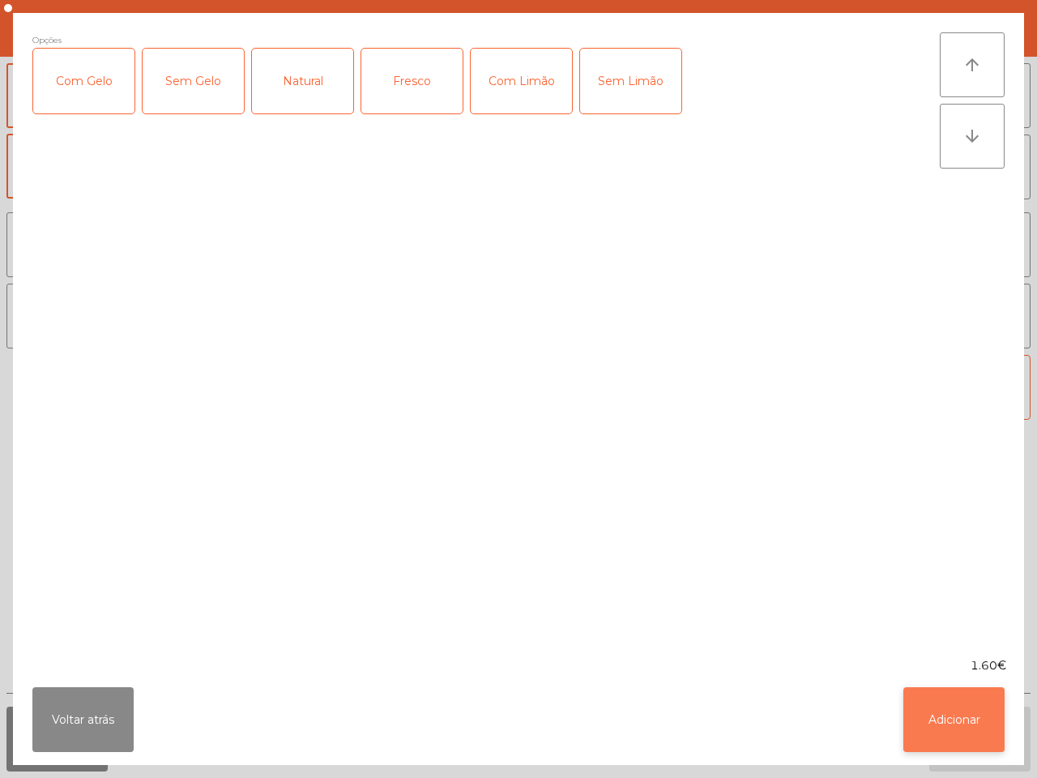
click at [972, 718] on button "Adicionar" at bounding box center [953, 719] width 101 height 65
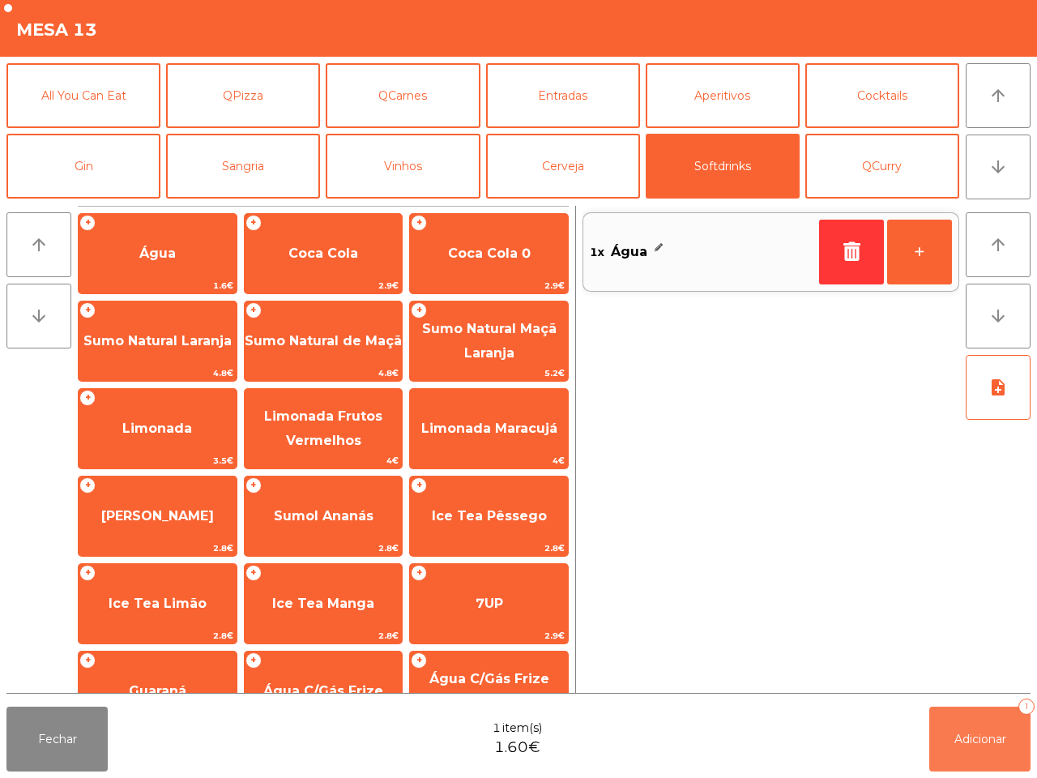
drag, startPoint x: 972, startPoint y: 718, endPoint x: 978, endPoint y: 735, distance: 17.2
click at [980, 737] on button "Adicionar 1" at bounding box center [979, 738] width 101 height 65
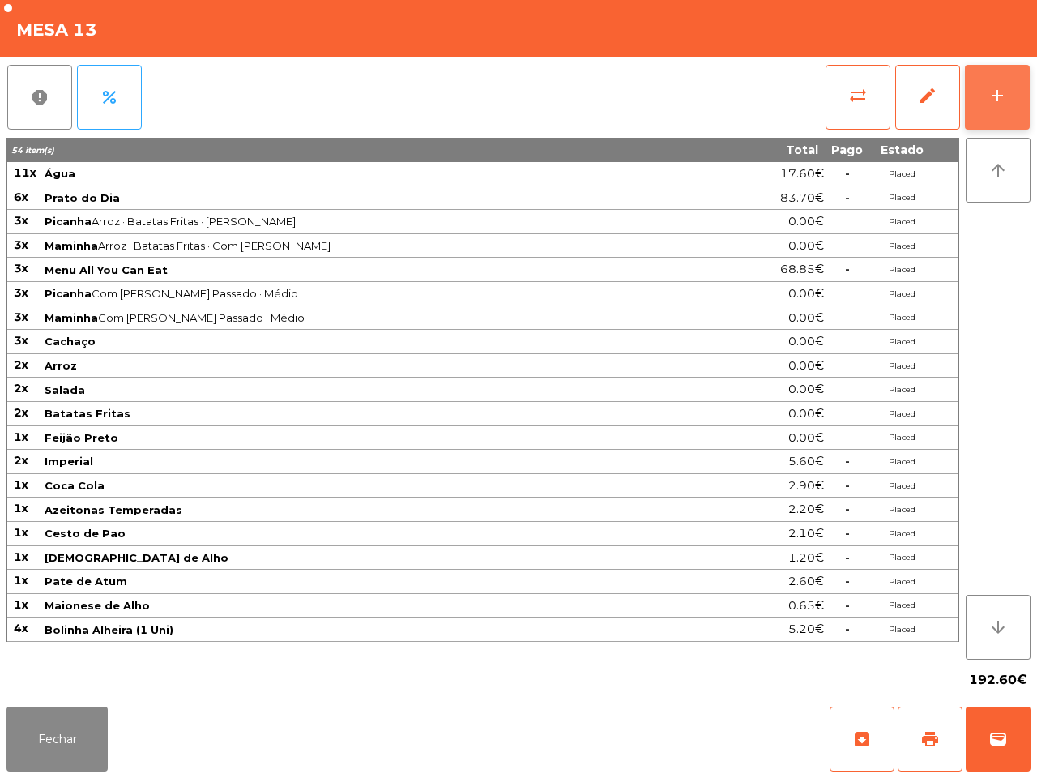
click at [984, 89] on button "add" at bounding box center [997, 97] width 65 height 65
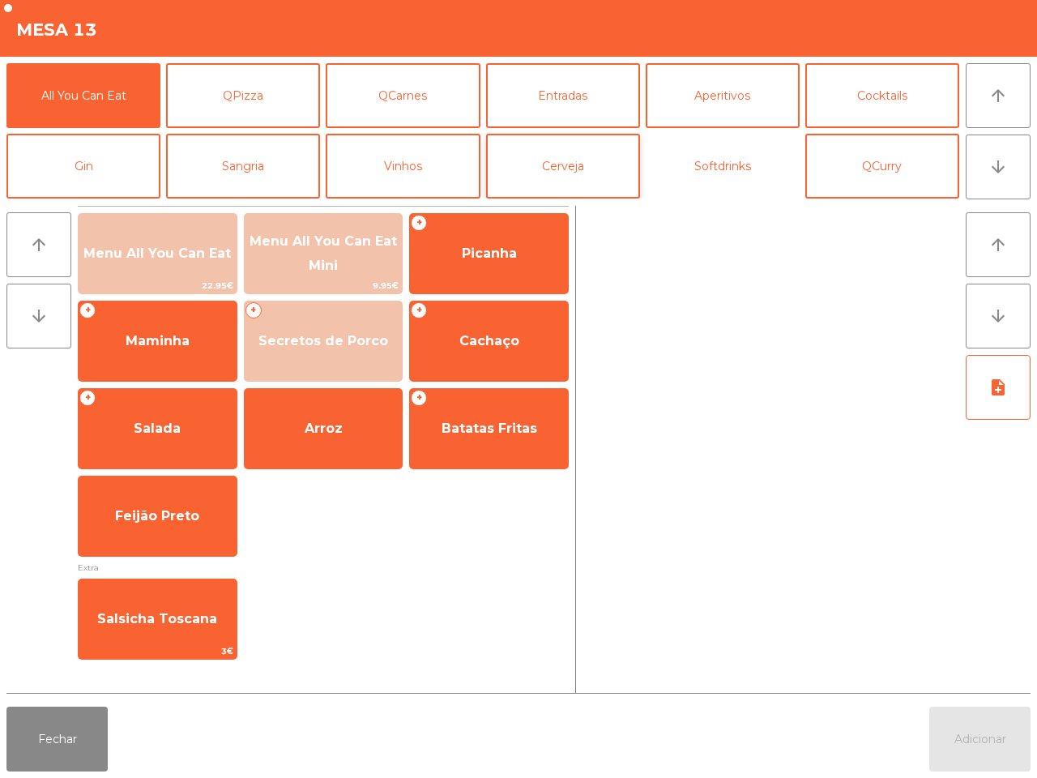
drag, startPoint x: 683, startPoint y: 162, endPoint x: 528, endPoint y: 181, distance: 155.8
click at [684, 162] on button "Softdrinks" at bounding box center [723, 166] width 154 height 65
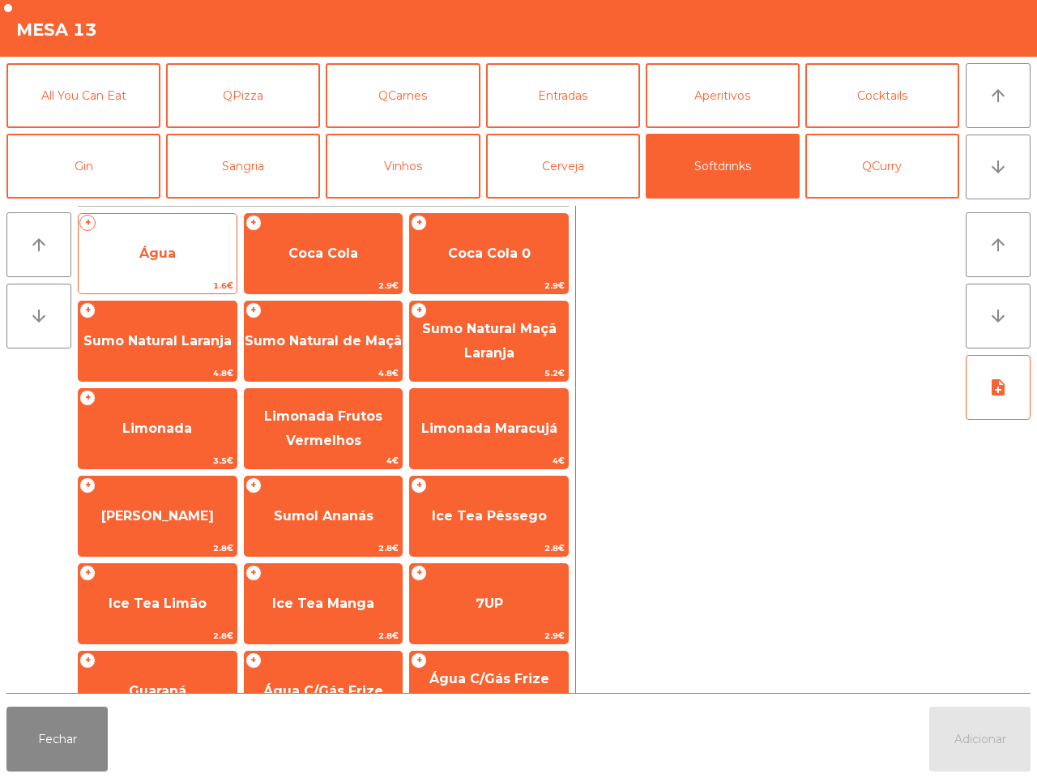
click at [173, 240] on span "Água" at bounding box center [158, 254] width 158 height 44
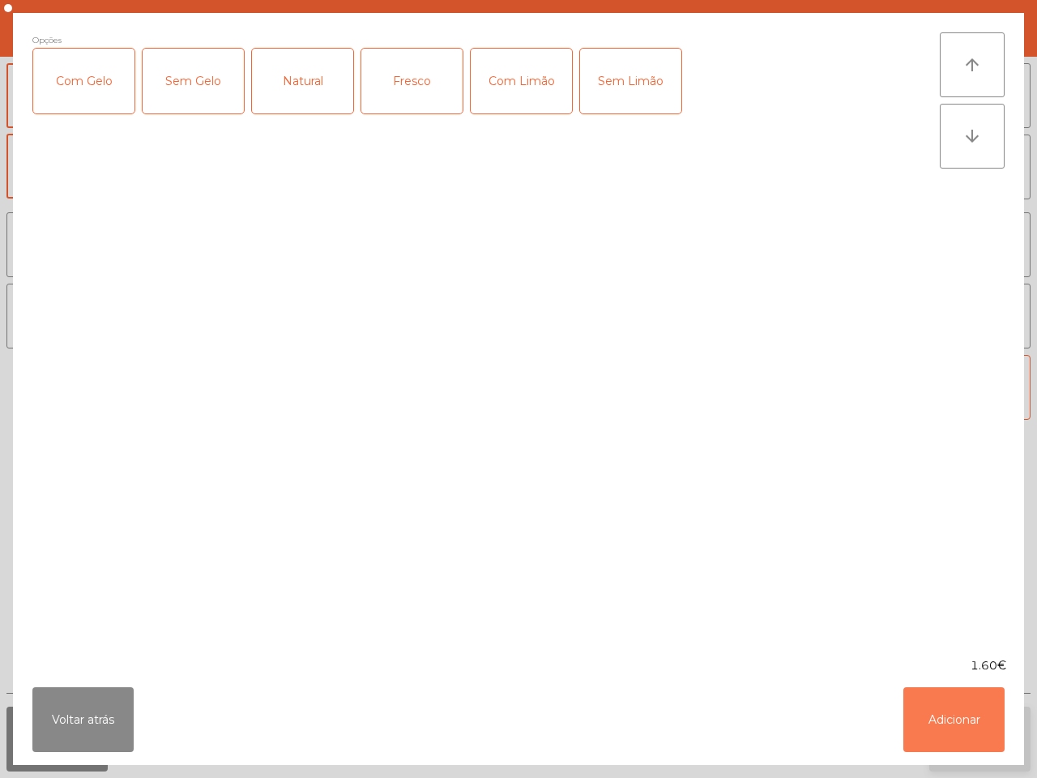
click at [964, 738] on button "Adicionar" at bounding box center [953, 719] width 101 height 65
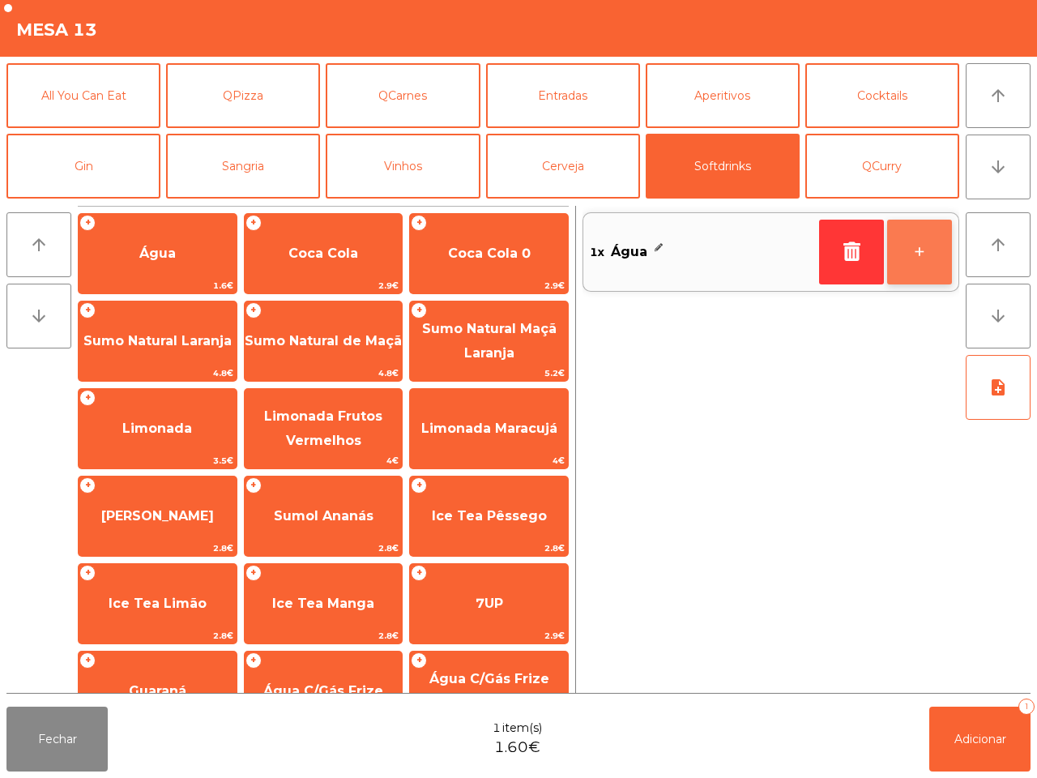
click at [904, 251] on button "+" at bounding box center [919, 251] width 65 height 65
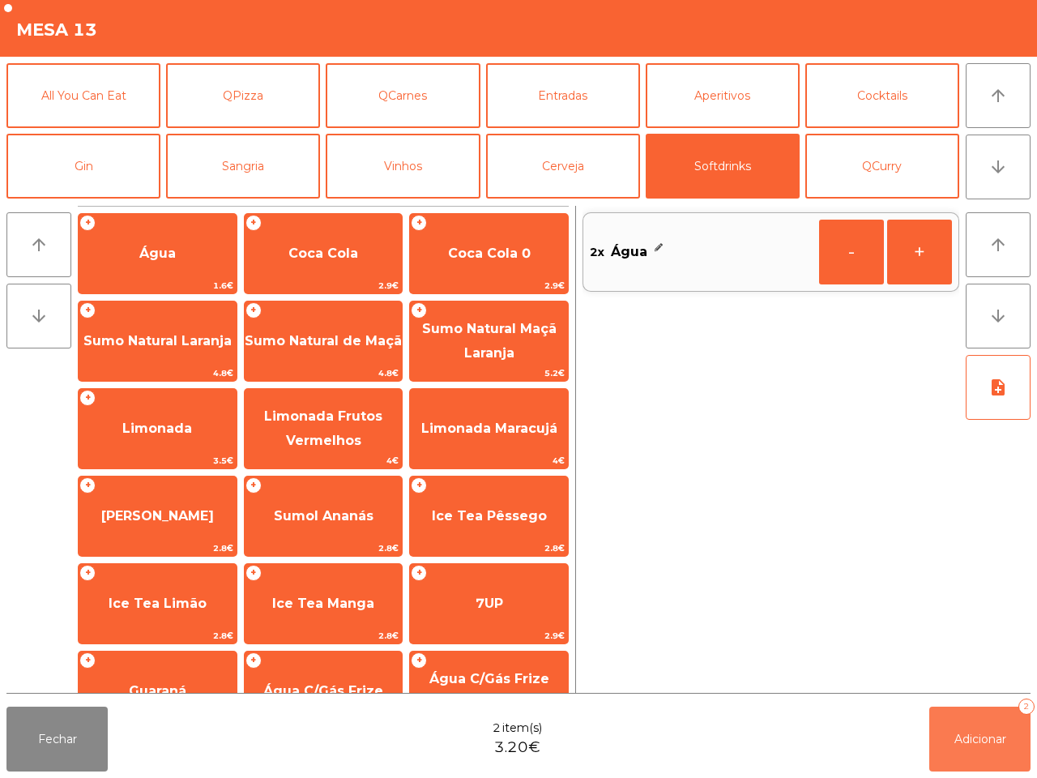
click at [952, 731] on button "Adicionar 2" at bounding box center [979, 738] width 101 height 65
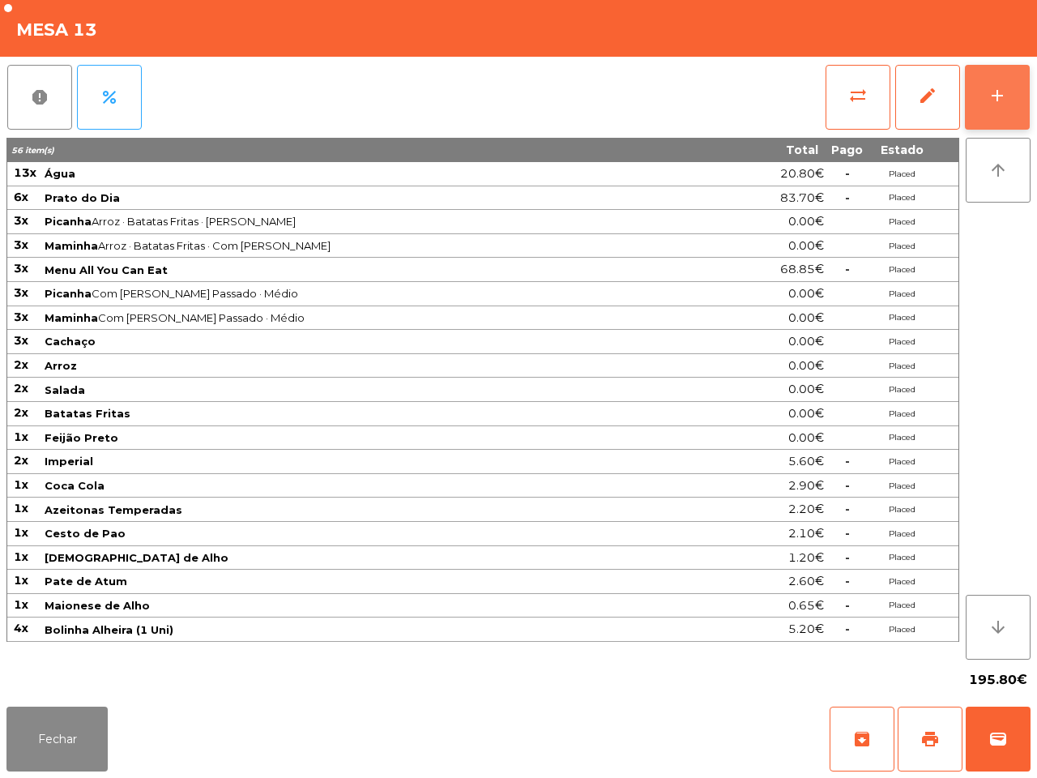
click at [988, 90] on div "add" at bounding box center [996, 95] width 19 height 19
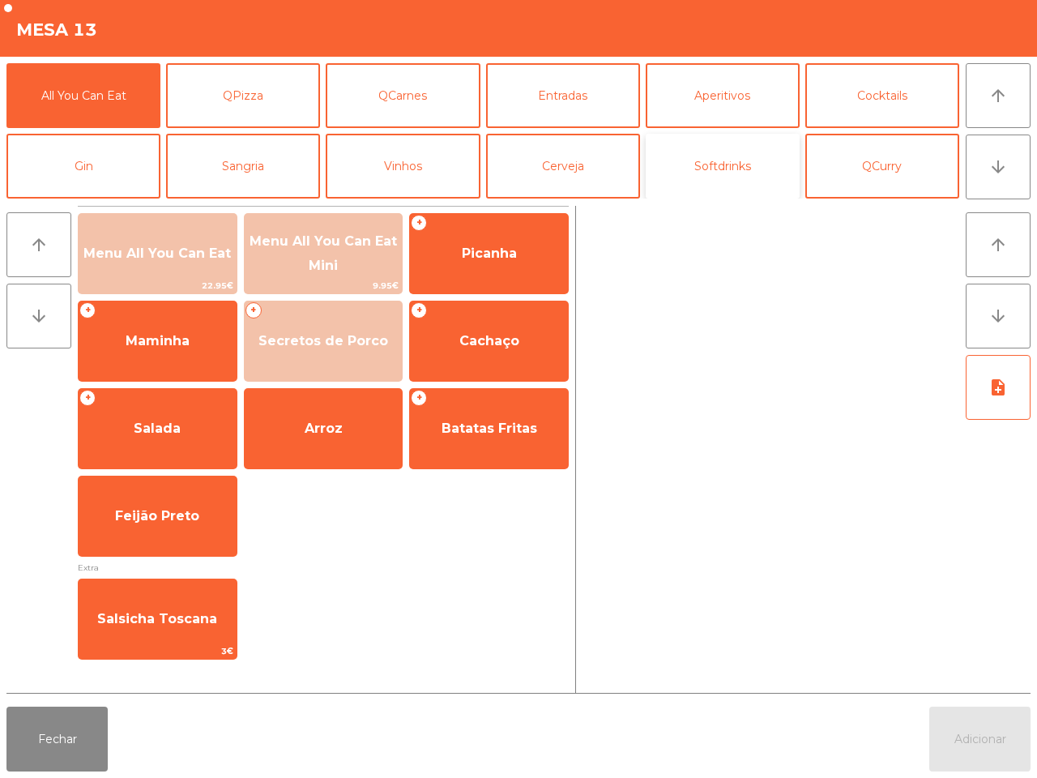
click at [709, 168] on button "Softdrinks" at bounding box center [723, 166] width 154 height 65
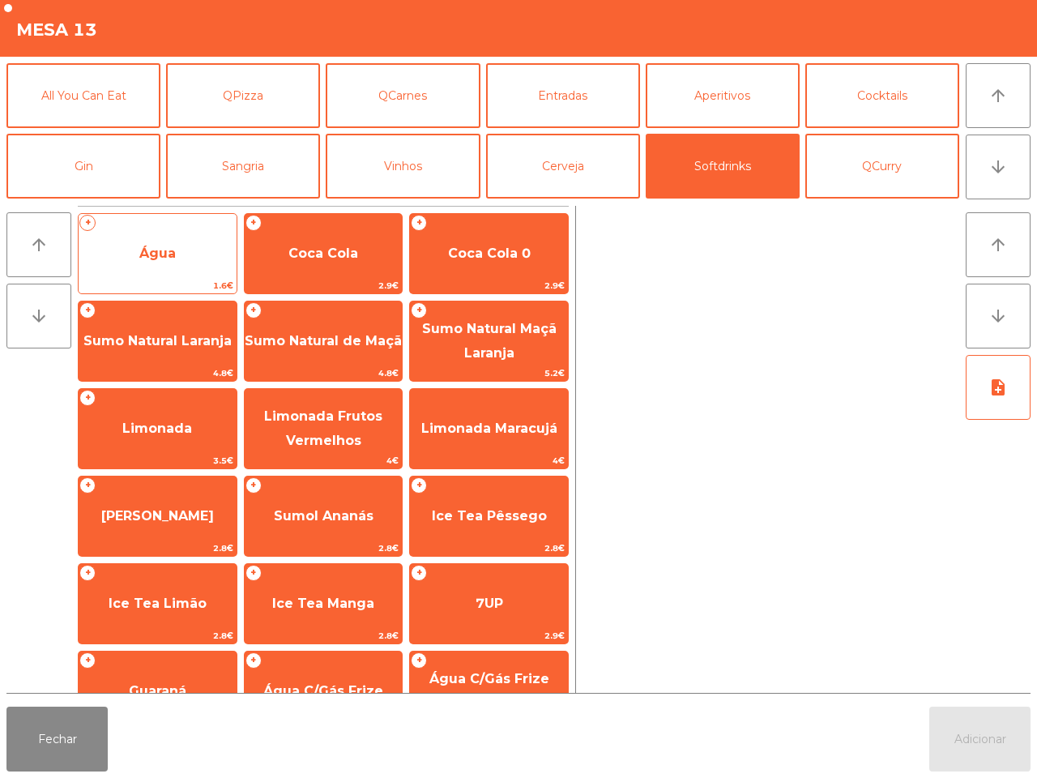
click at [164, 252] on span "Água" at bounding box center [157, 252] width 36 height 15
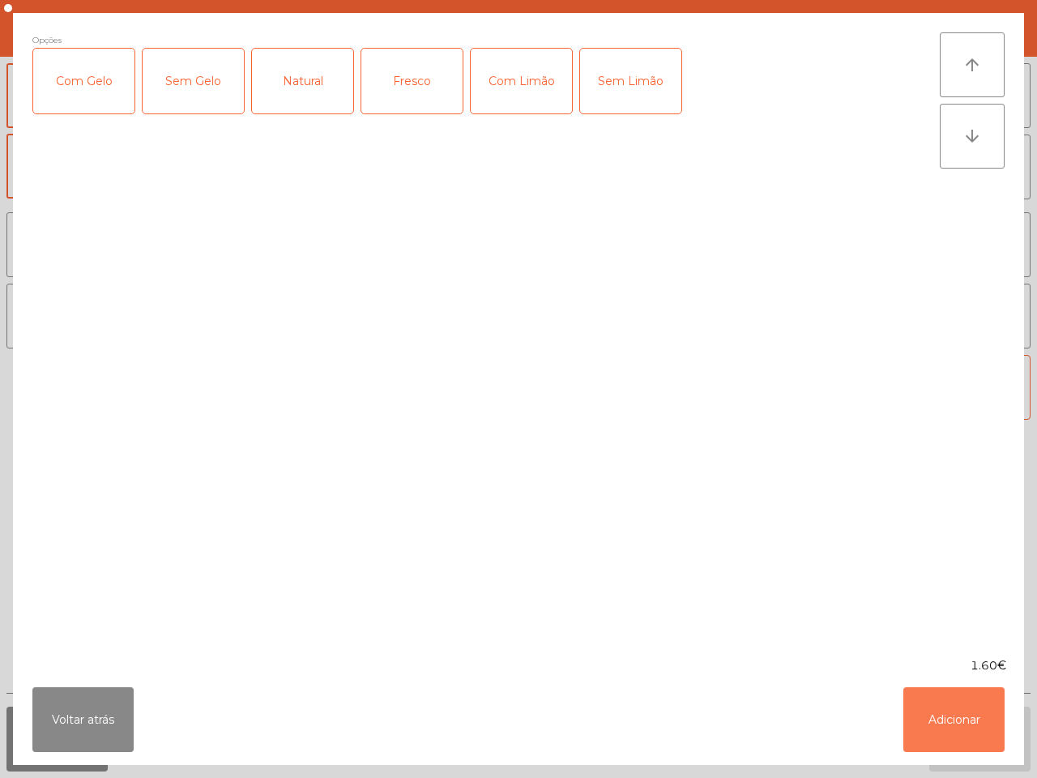
click at [942, 719] on button "Adicionar" at bounding box center [953, 719] width 101 height 65
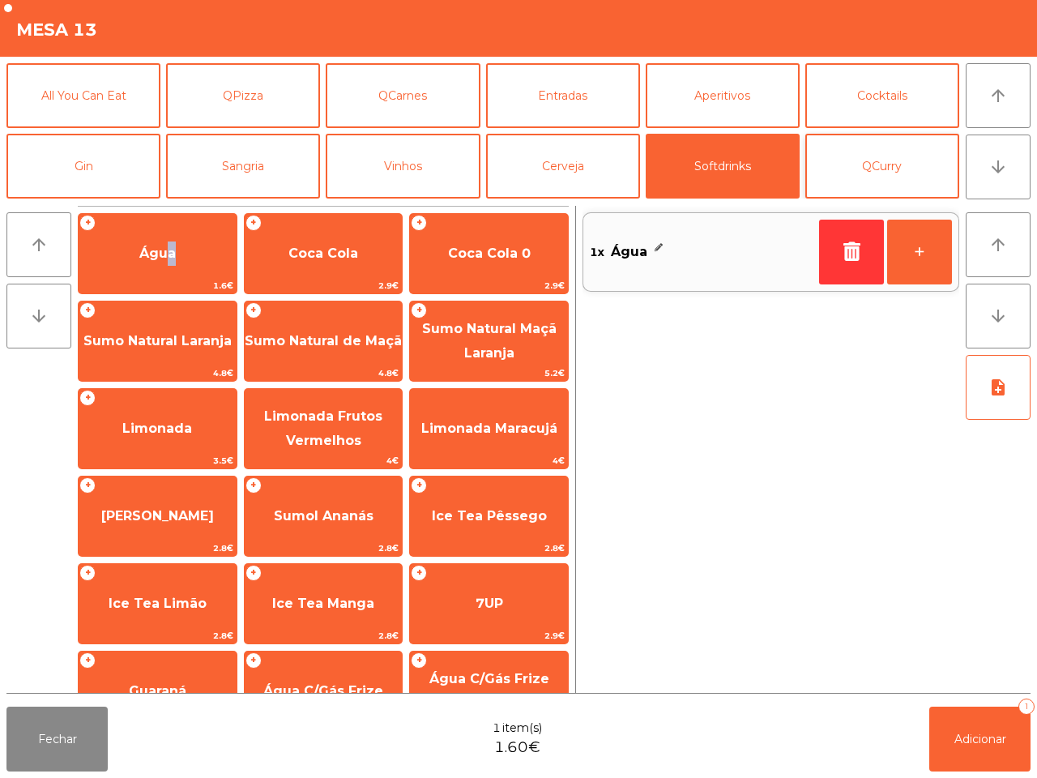
scroll to position [140, 0]
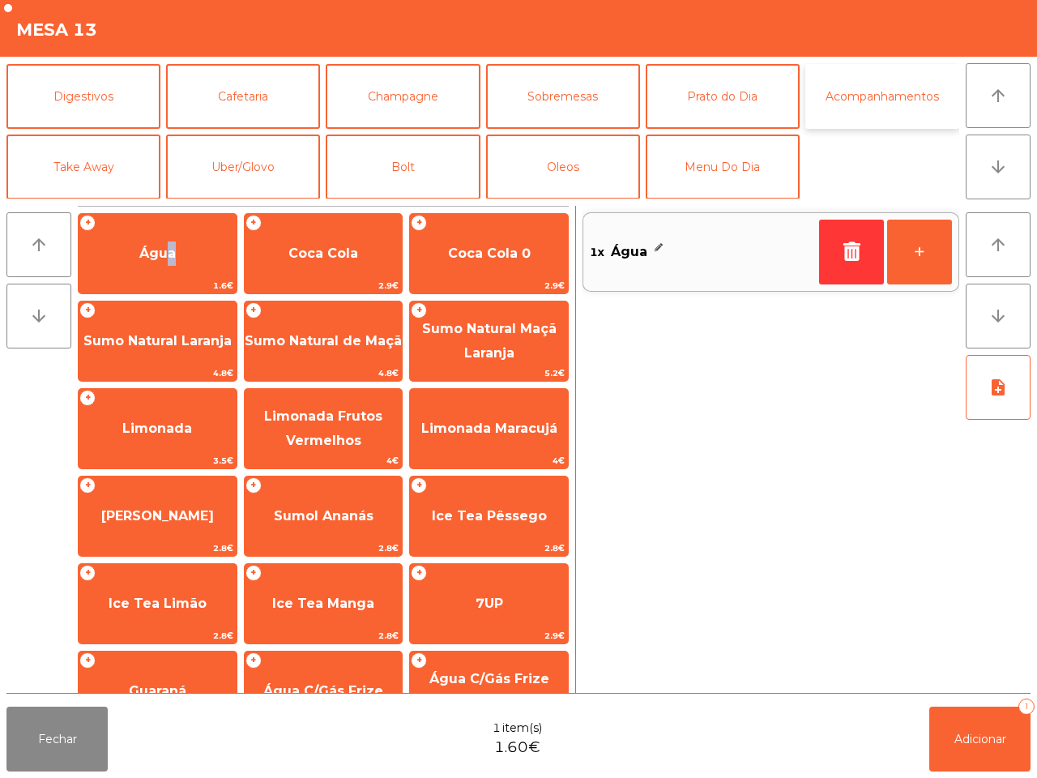
click at [871, 99] on button "Acompanhamentos" at bounding box center [882, 96] width 154 height 65
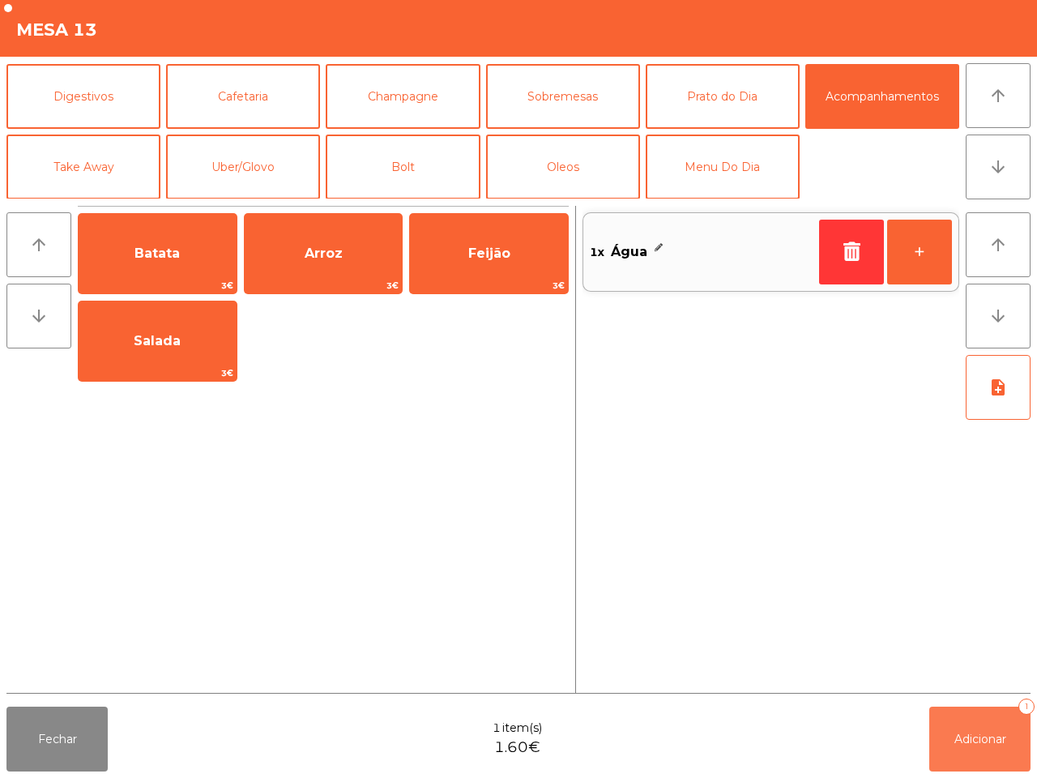
click at [984, 753] on button "Adicionar 1" at bounding box center [979, 738] width 101 height 65
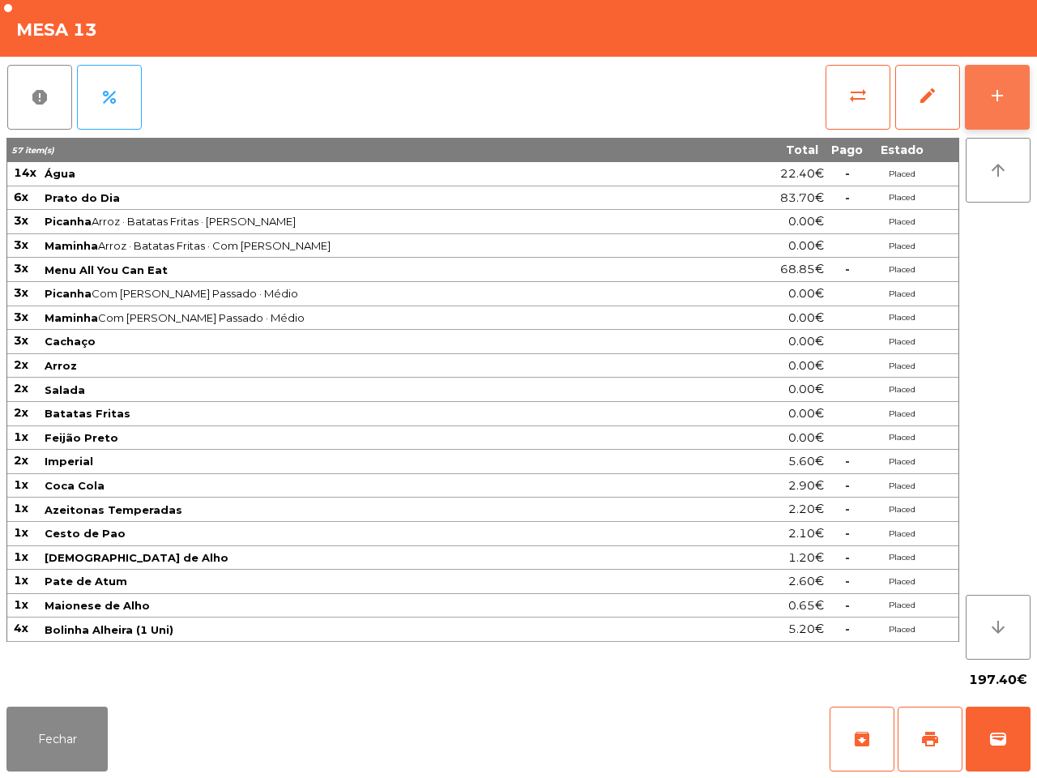
click at [997, 95] on div "add" at bounding box center [996, 95] width 19 height 19
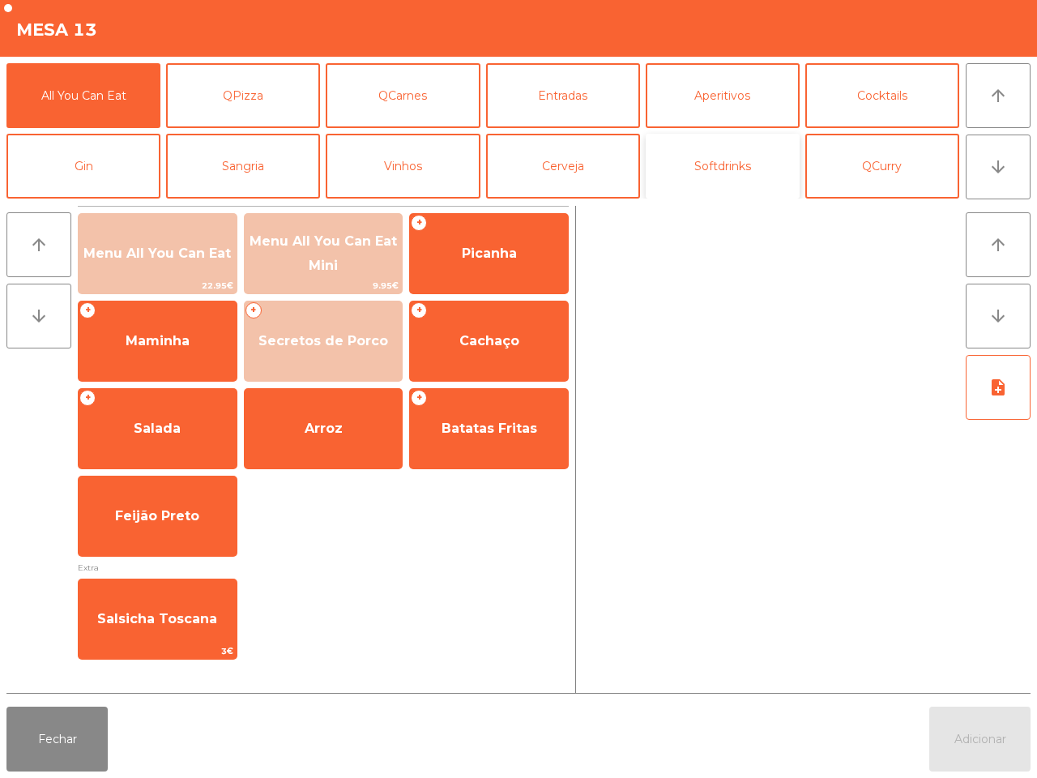
click at [739, 158] on button "Softdrinks" at bounding box center [723, 166] width 154 height 65
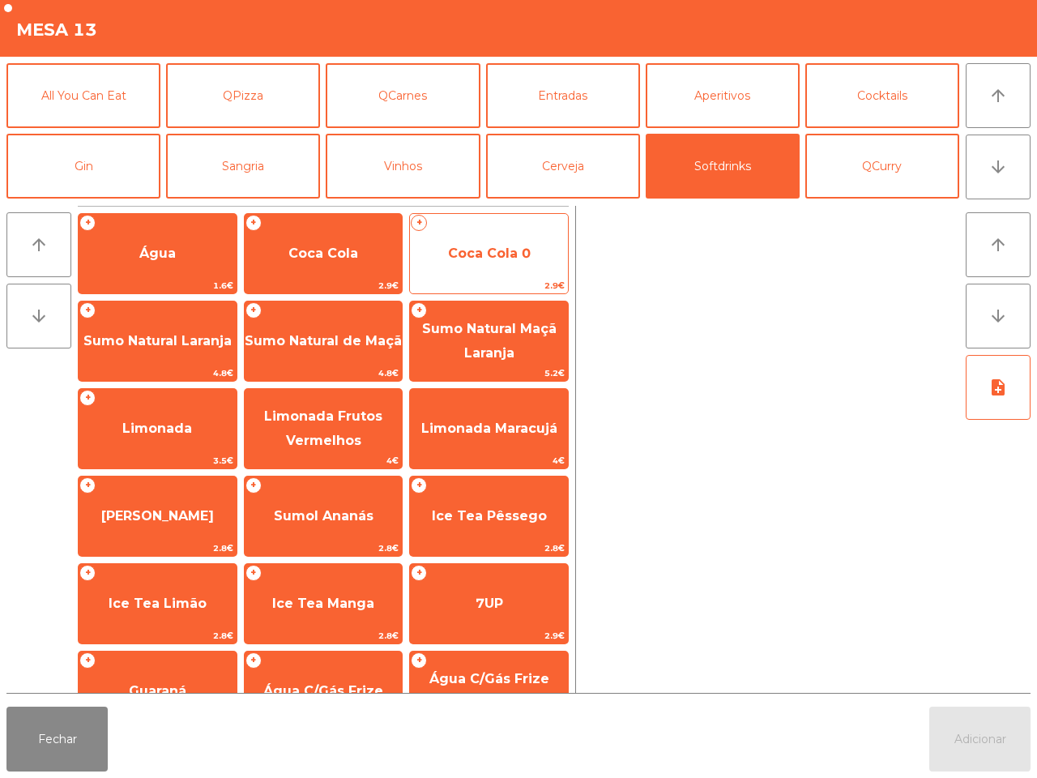
click at [447, 255] on span "Coca Cola 0" at bounding box center [489, 254] width 158 height 44
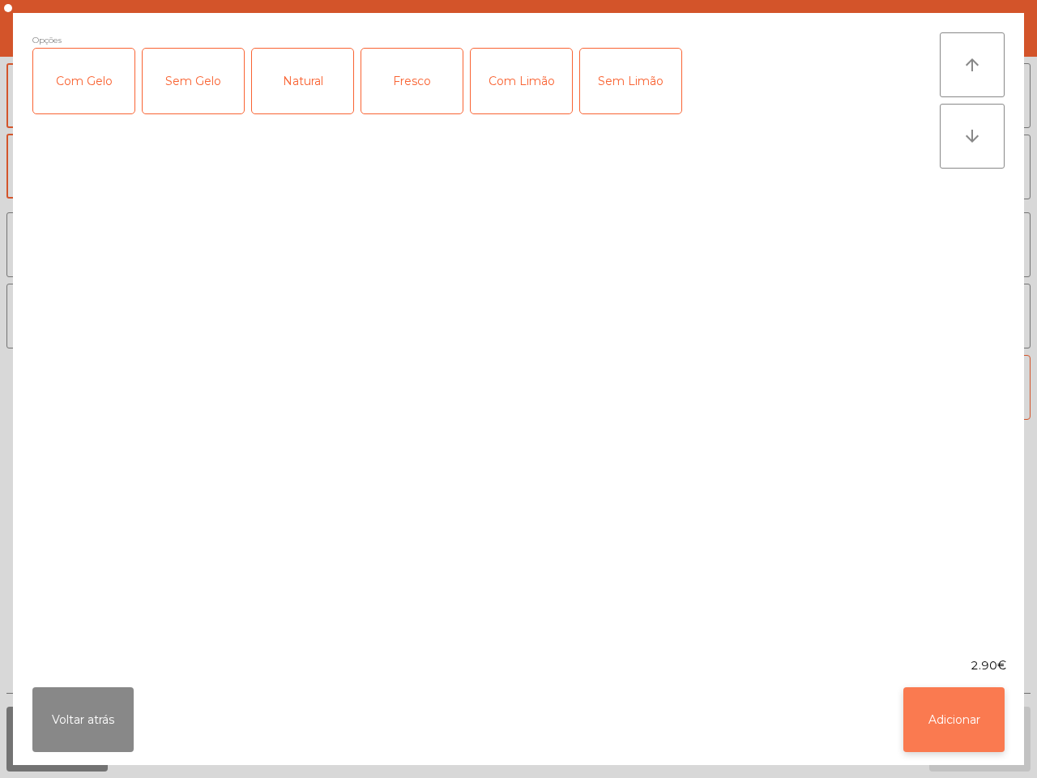
click at [926, 714] on button "Adicionar" at bounding box center [953, 719] width 101 height 65
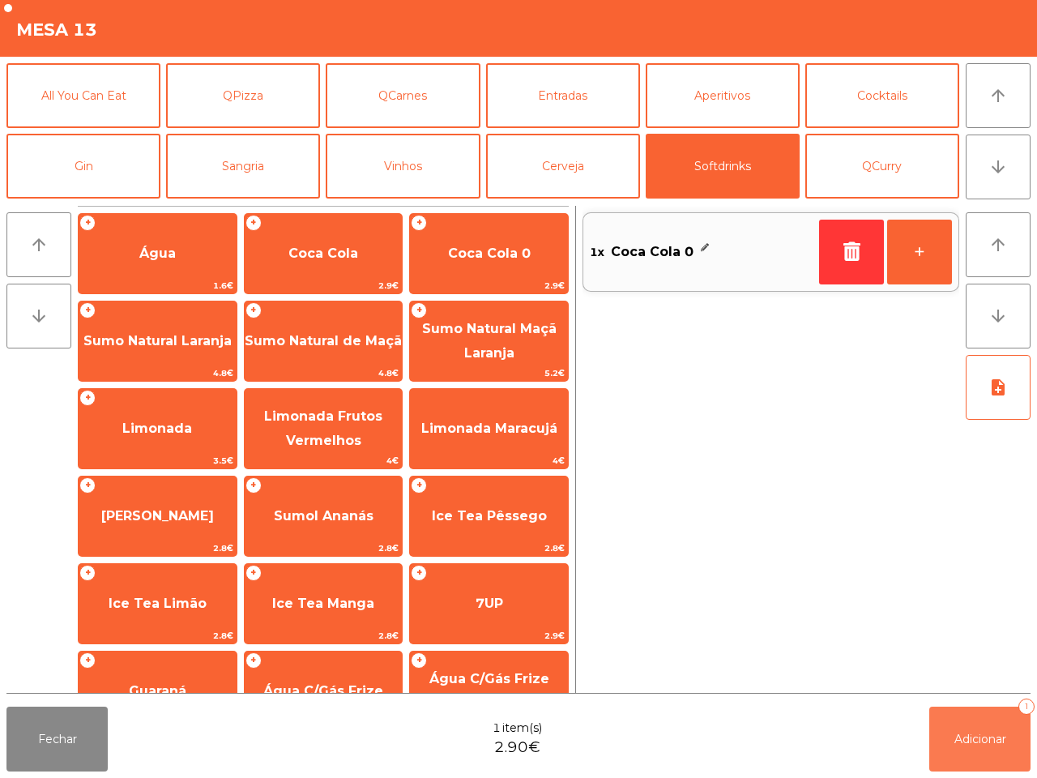
click at [961, 731] on span "Adicionar" at bounding box center [980, 738] width 52 height 15
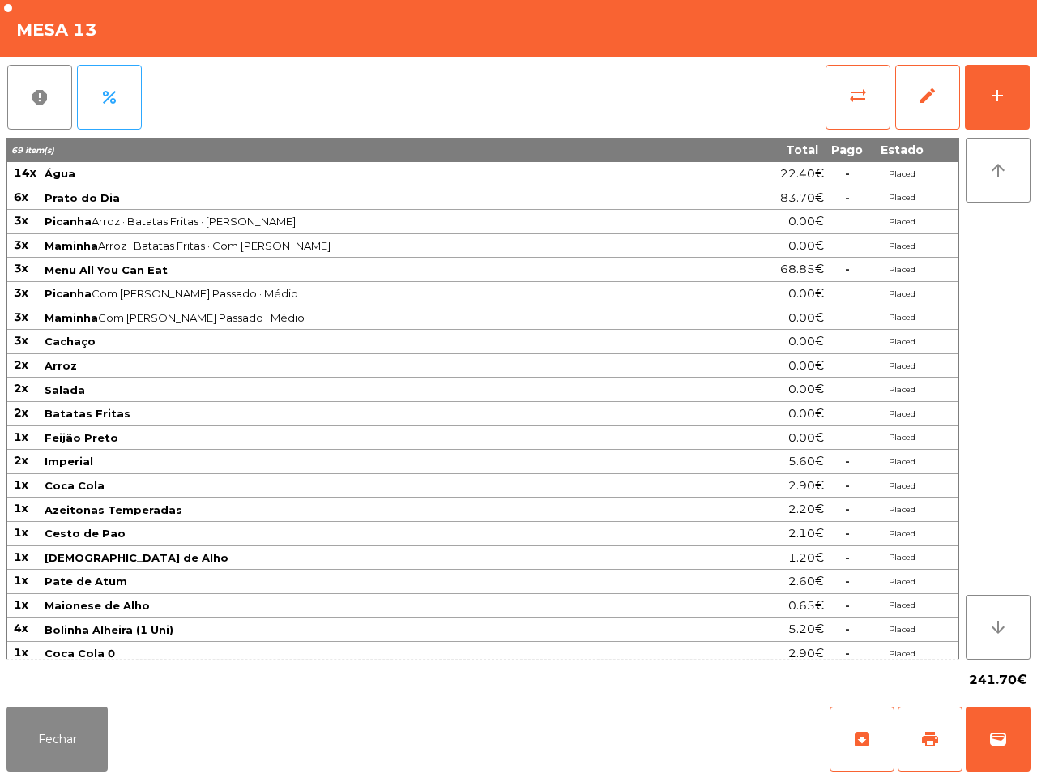
click at [950, 701] on div "Fechar archive print wallet" at bounding box center [518, 739] width 1037 height 78
click at [922, 733] on button "print" at bounding box center [929, 738] width 65 height 65
click at [1002, 739] on span "wallet" at bounding box center [997, 738] width 19 height 19
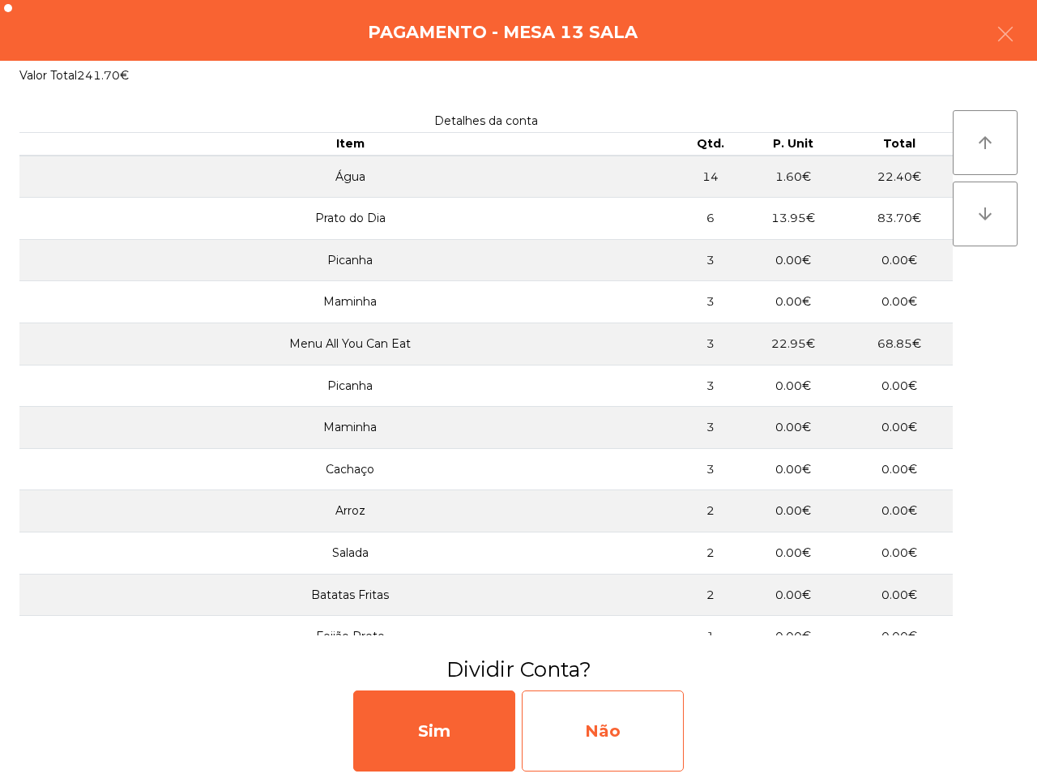
click at [628, 733] on div "Não" at bounding box center [603, 730] width 162 height 81
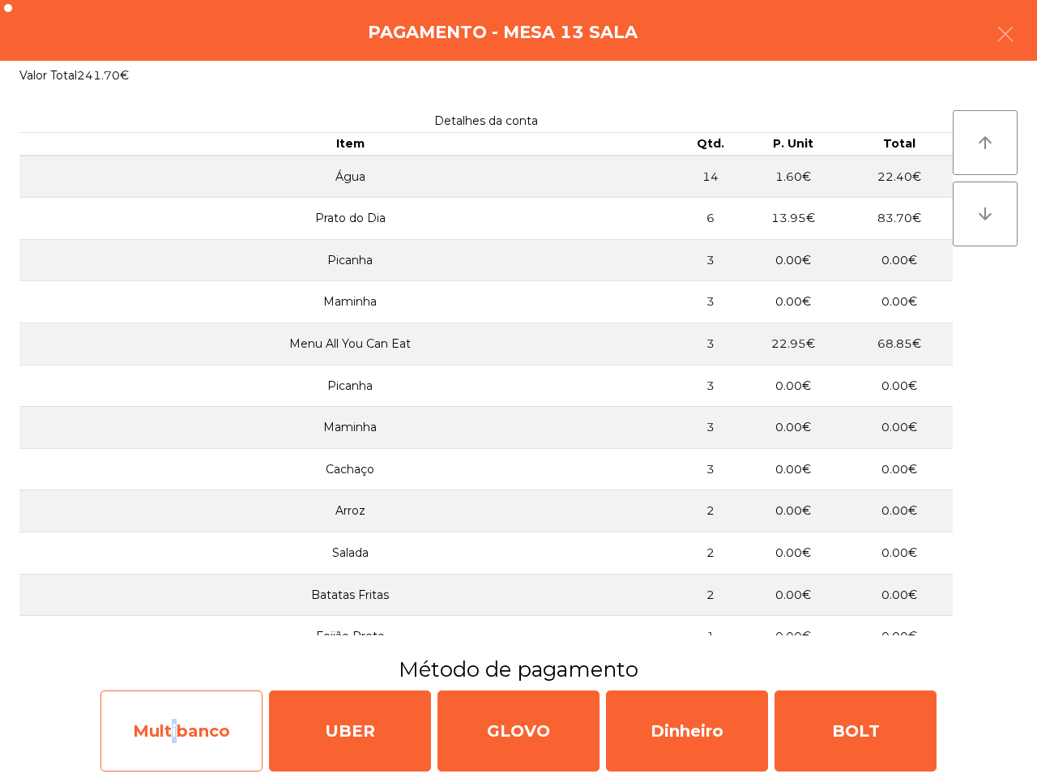
click at [170, 722] on div "Multibanco" at bounding box center [181, 730] width 162 height 81
select select "**"
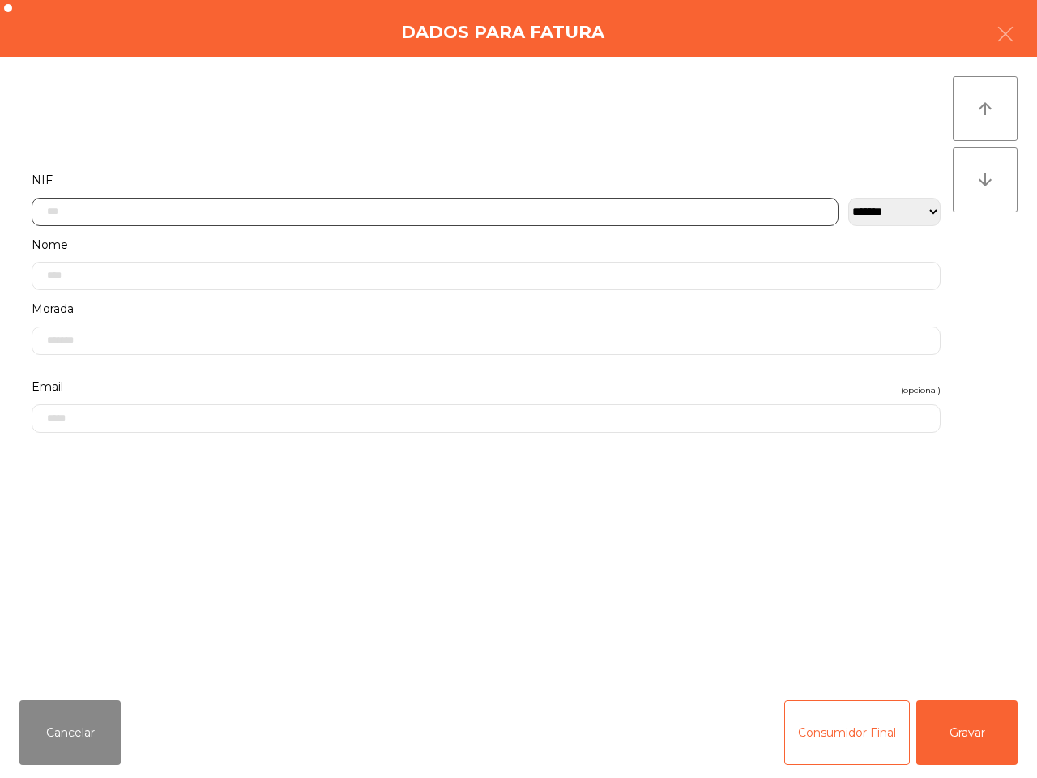
click at [290, 219] on input "text" at bounding box center [435, 212] width 807 height 28
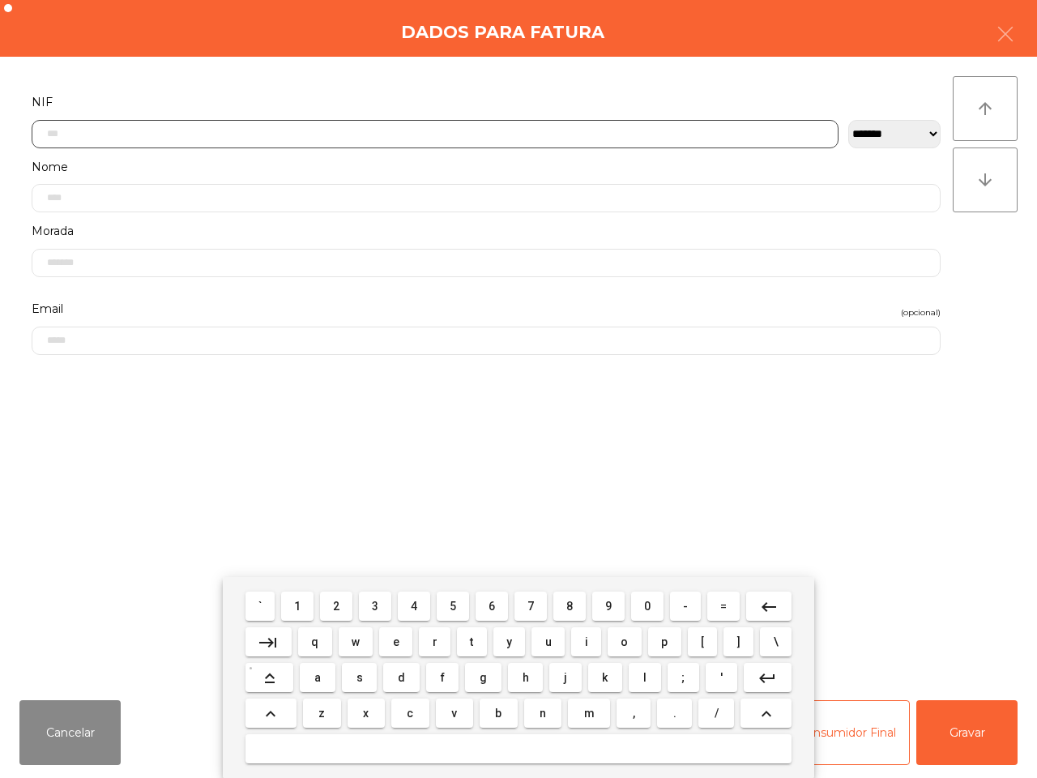
scroll to position [91, 0]
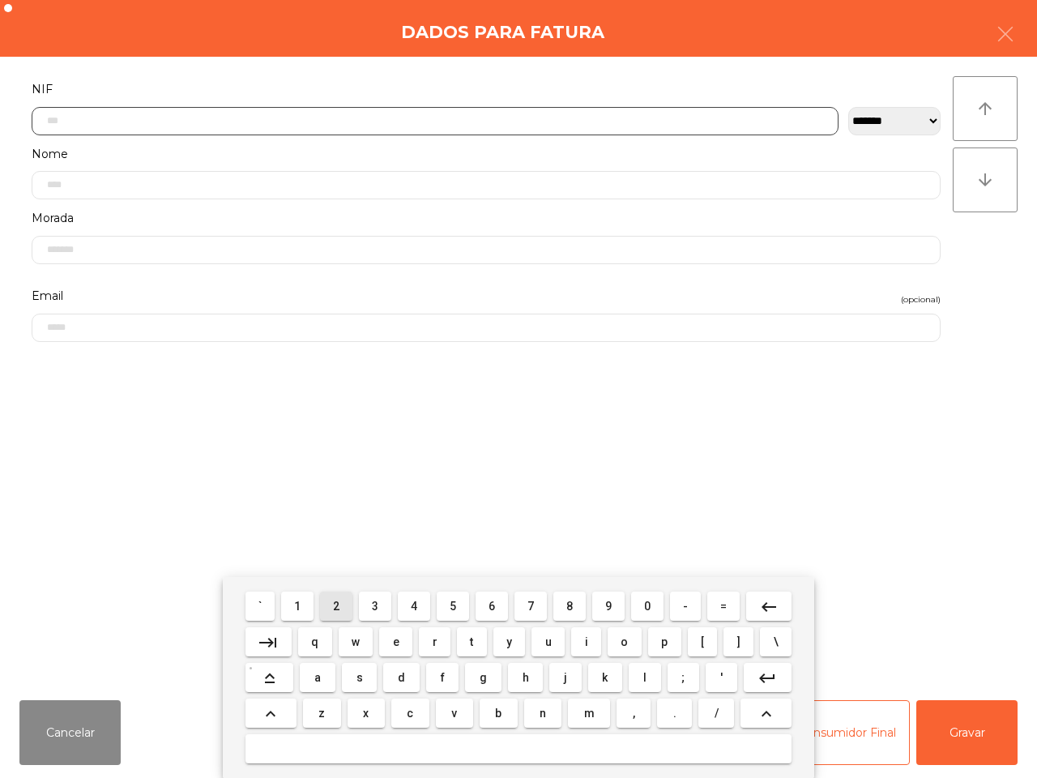
click at [339, 606] on span "2" at bounding box center [336, 605] width 6 height 13
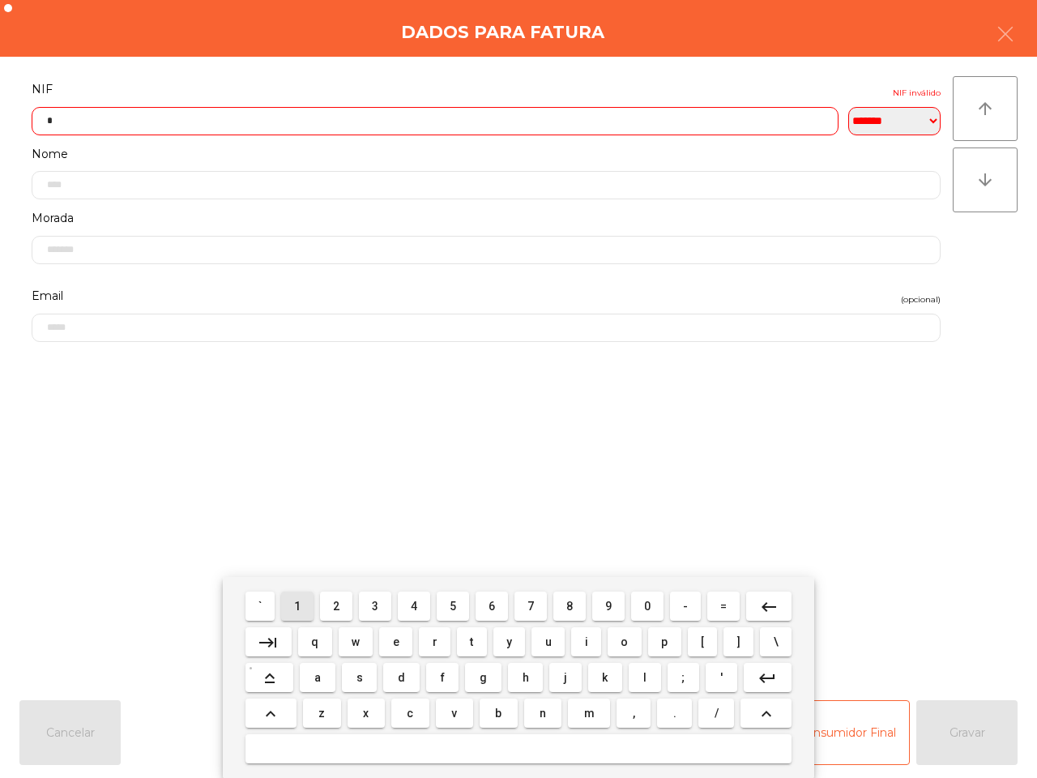
click at [308, 606] on button "1" at bounding box center [297, 605] width 32 height 29
click at [338, 605] on span "2" at bounding box center [336, 605] width 6 height 13
drag, startPoint x: 459, startPoint y: 605, endPoint x: 475, endPoint y: 607, distance: 15.6
click at [462, 605] on button "5" at bounding box center [453, 605] width 32 height 29
click at [609, 605] on span "9" at bounding box center [608, 605] width 6 height 13
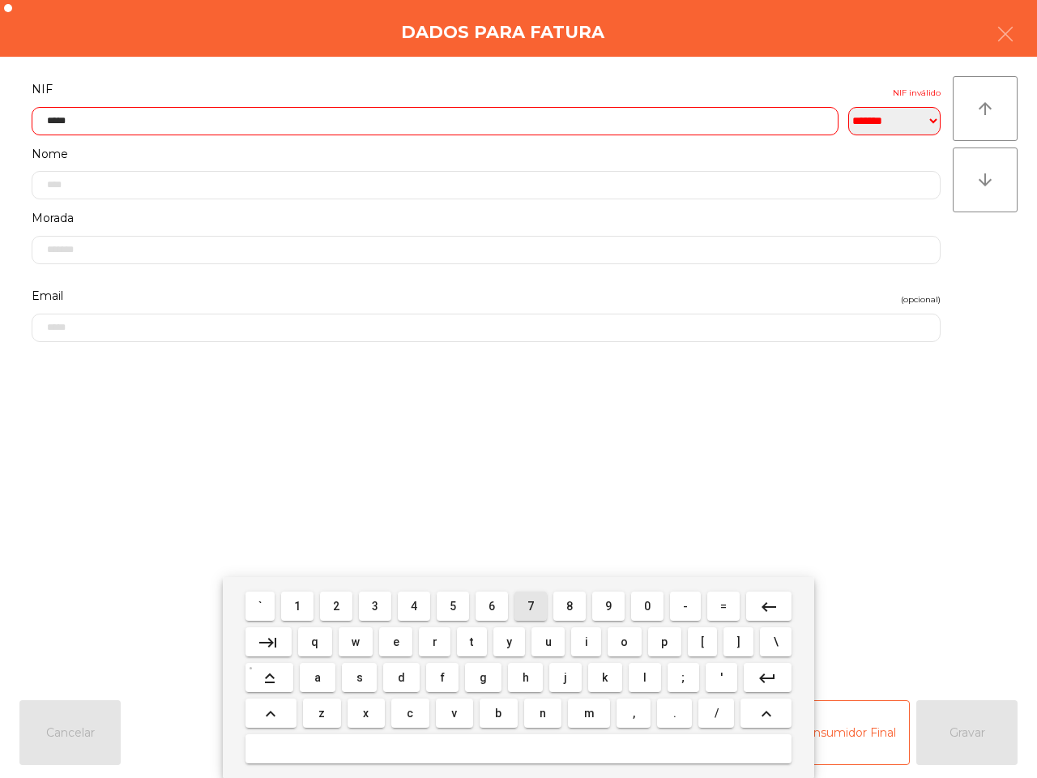
click at [535, 600] on button "7" at bounding box center [530, 605] width 32 height 29
click at [610, 607] on span "9" at bounding box center [608, 605] width 6 height 13
click at [458, 604] on button "5" at bounding box center [453, 605] width 32 height 29
click at [530, 604] on span "7" at bounding box center [530, 605] width 6 height 13
type input "*********"
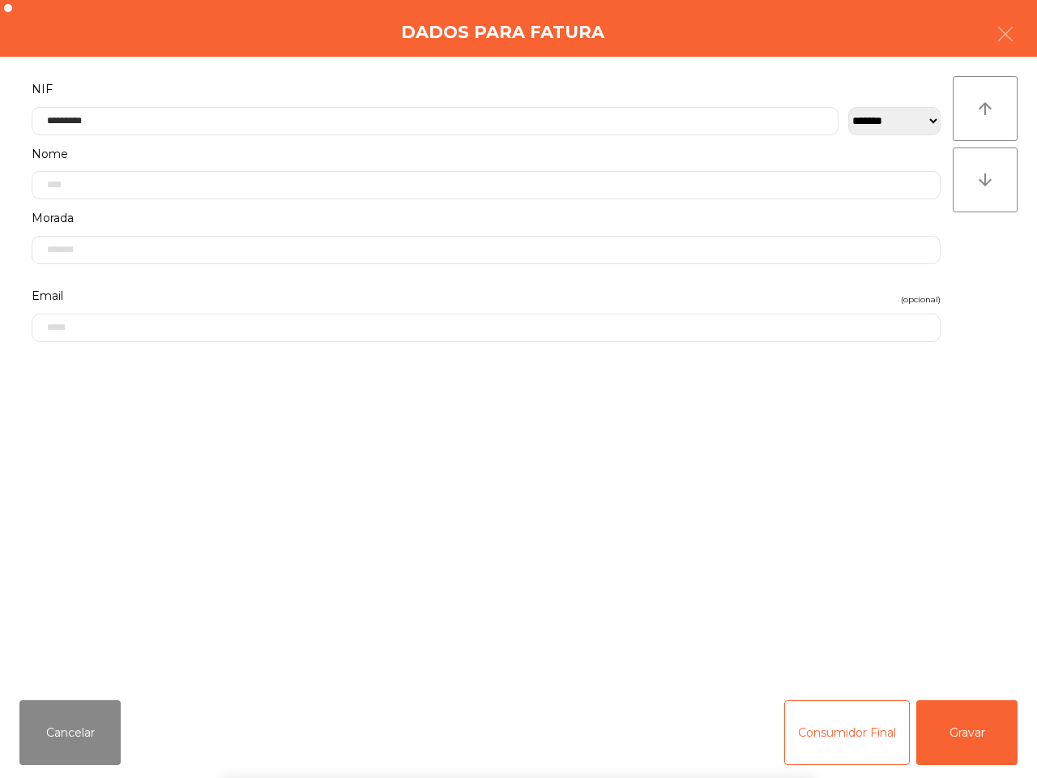
click at [952, 730] on div "` 1 2 3 4 5 6 7 8 9 0 - = keyboard_backspace keyboard_tab q w e r t y u i o p […" at bounding box center [518, 677] width 1037 height 201
click at [952, 729] on div "` 1 2 3 4 5 6 7 8 9 0 - = keyboard_backspace keyboard_tab q w e r t y u i o p […" at bounding box center [518, 677] width 1037 height 201
click at [952, 729] on button "Gravar" at bounding box center [966, 732] width 101 height 65
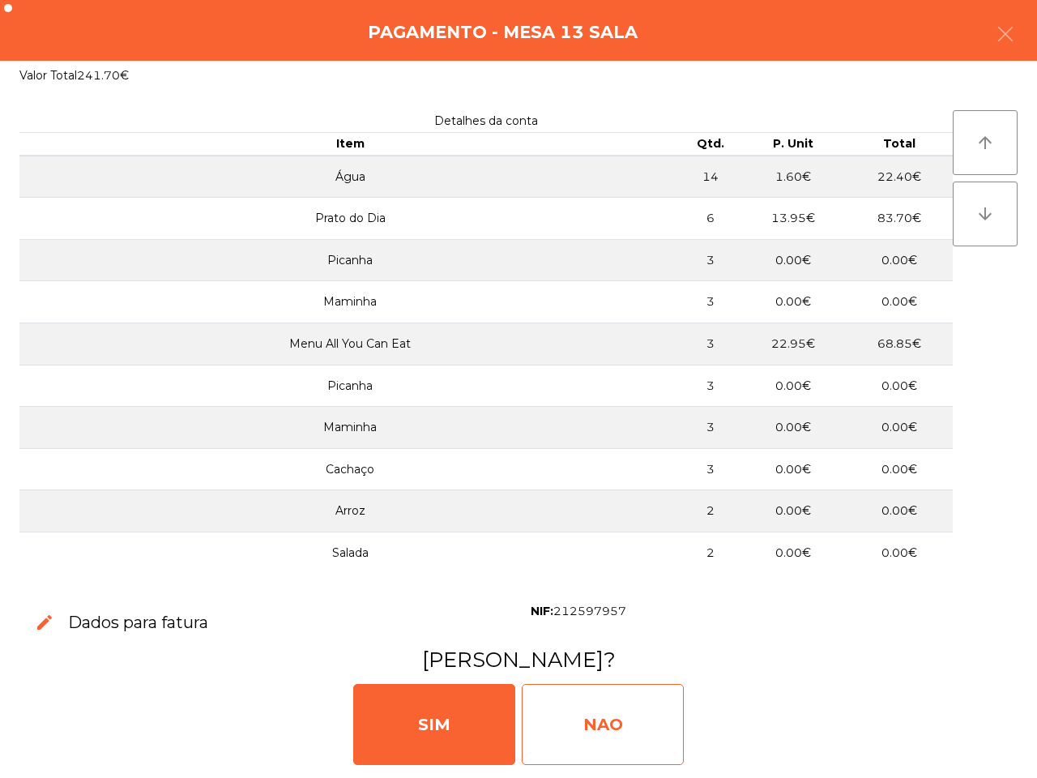
click at [654, 705] on div "NAO" at bounding box center [603, 724] width 162 height 81
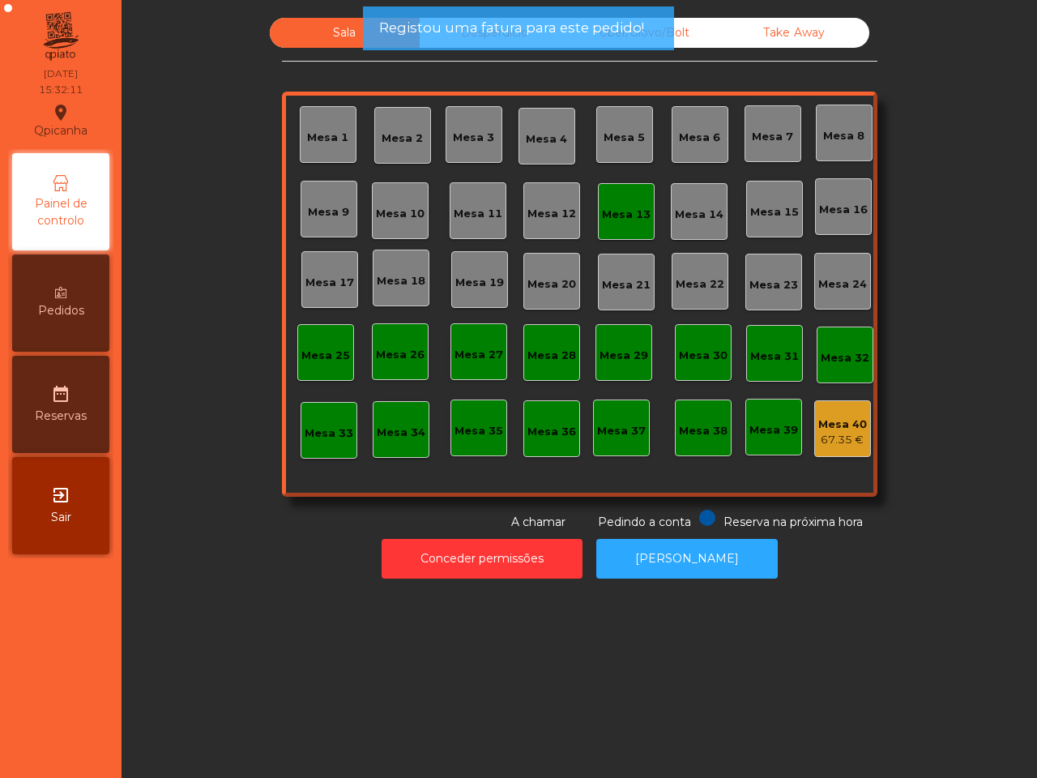
click at [612, 200] on div "Mesa 13" at bounding box center [626, 211] width 49 height 23
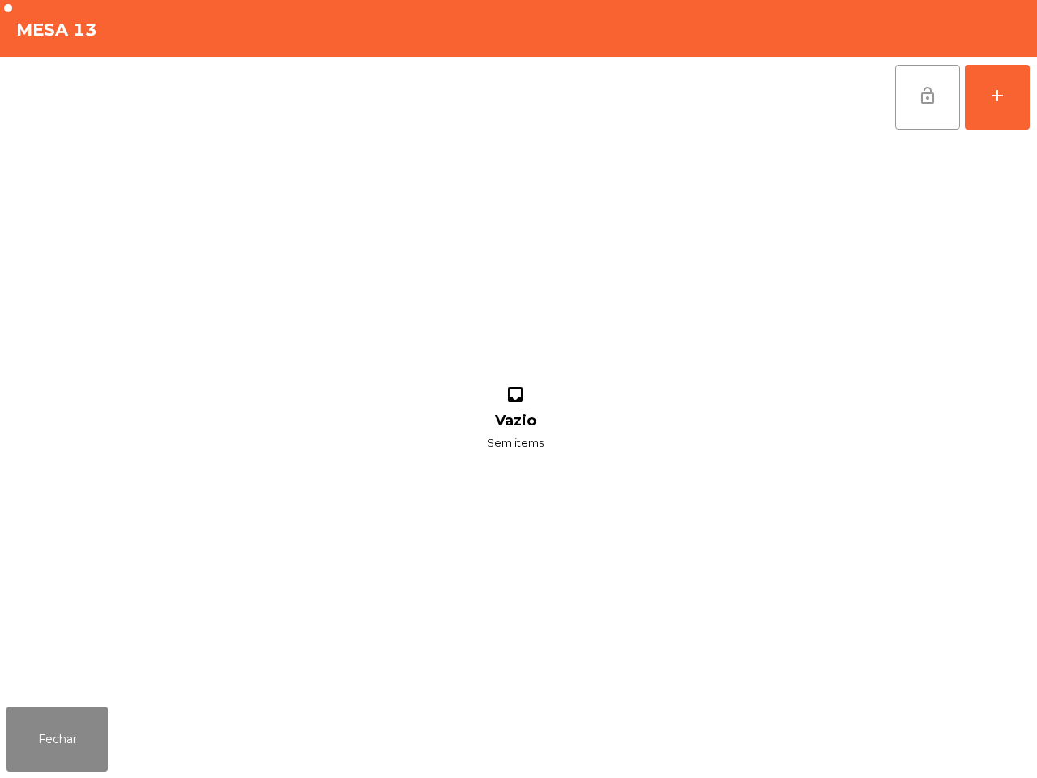
click at [907, 96] on button "lock_open" at bounding box center [927, 97] width 65 height 65
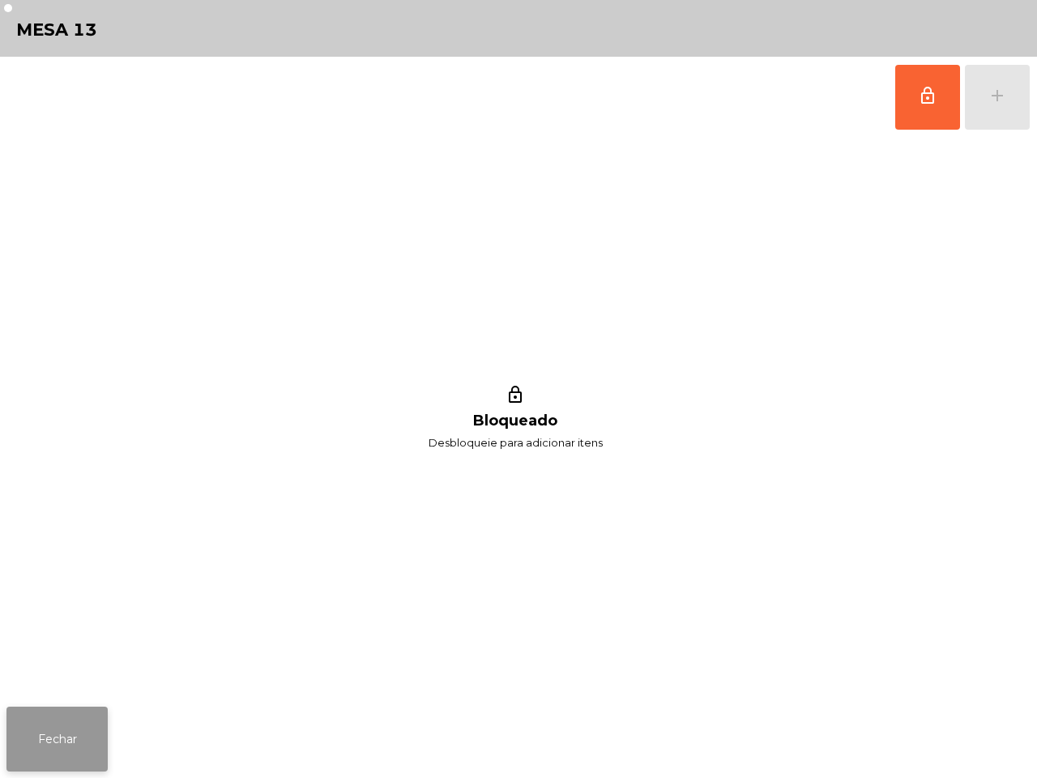
click at [51, 737] on button "Fechar" at bounding box center [56, 738] width 101 height 65
